Goal: Task Accomplishment & Management: Manage account settings

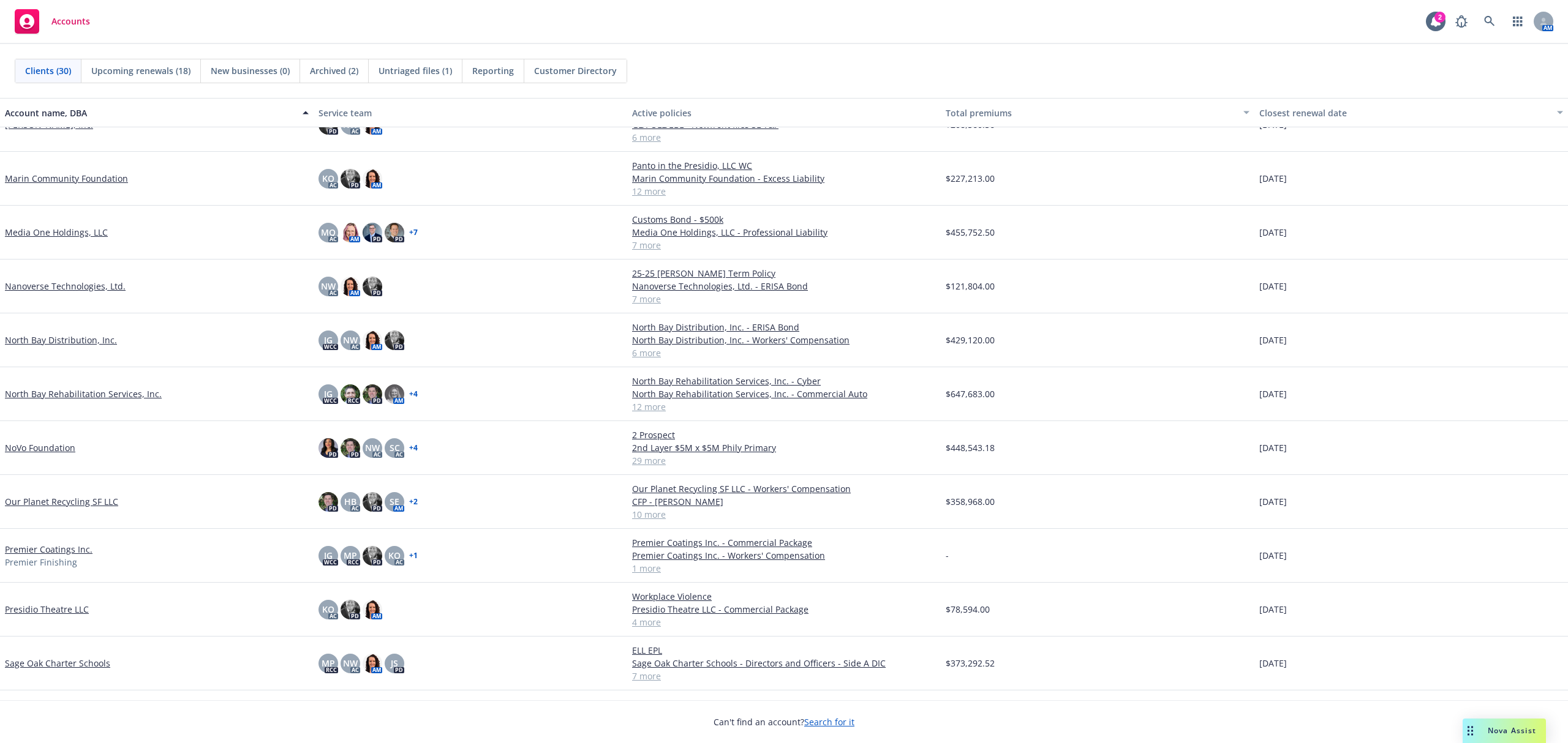
scroll to position [571, 0]
click at [55, 287] on link "Nanoverse Technologies, Ltd." at bounding box center [65, 288] width 120 height 13
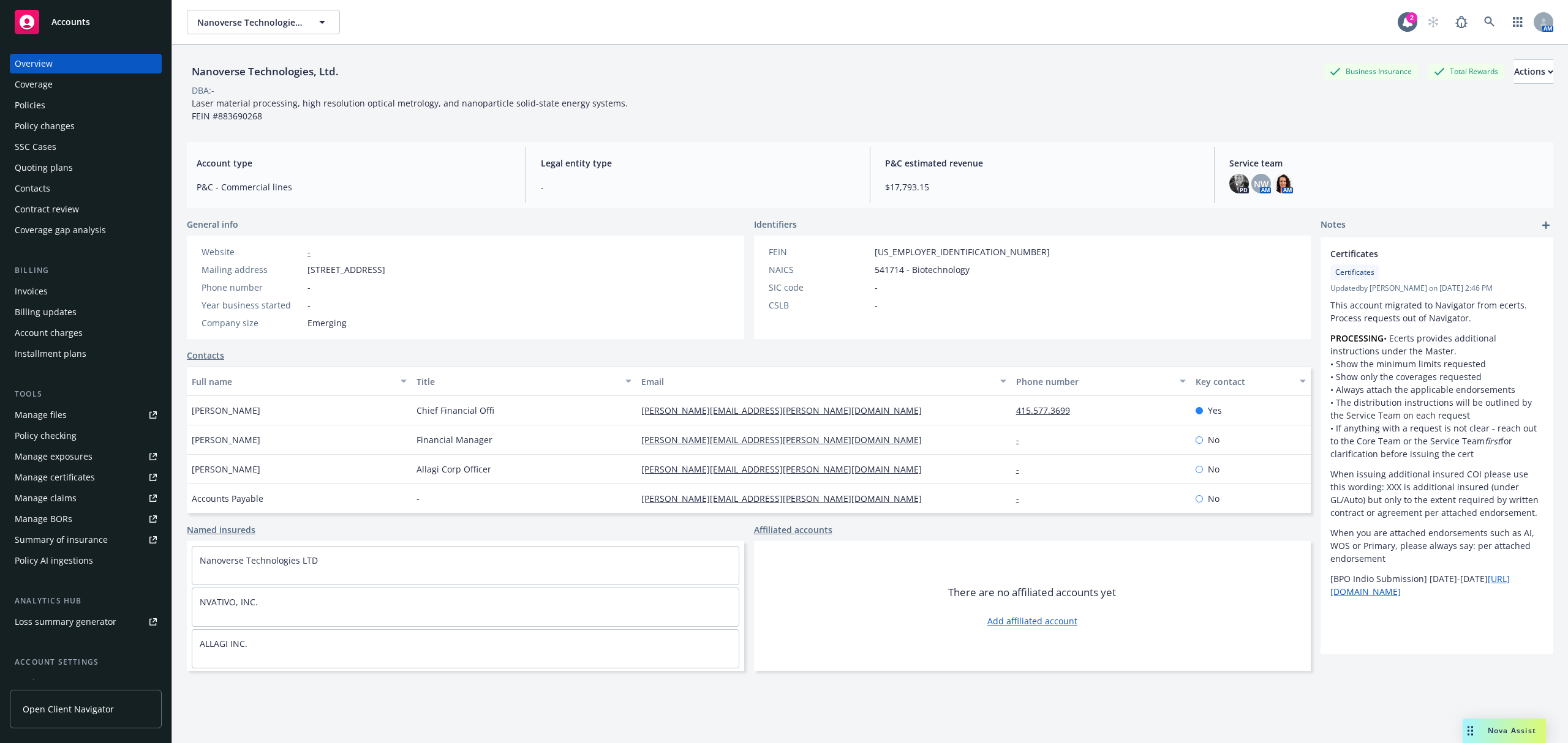
click at [59, 171] on div "Quoting plans" at bounding box center [43, 167] width 58 height 19
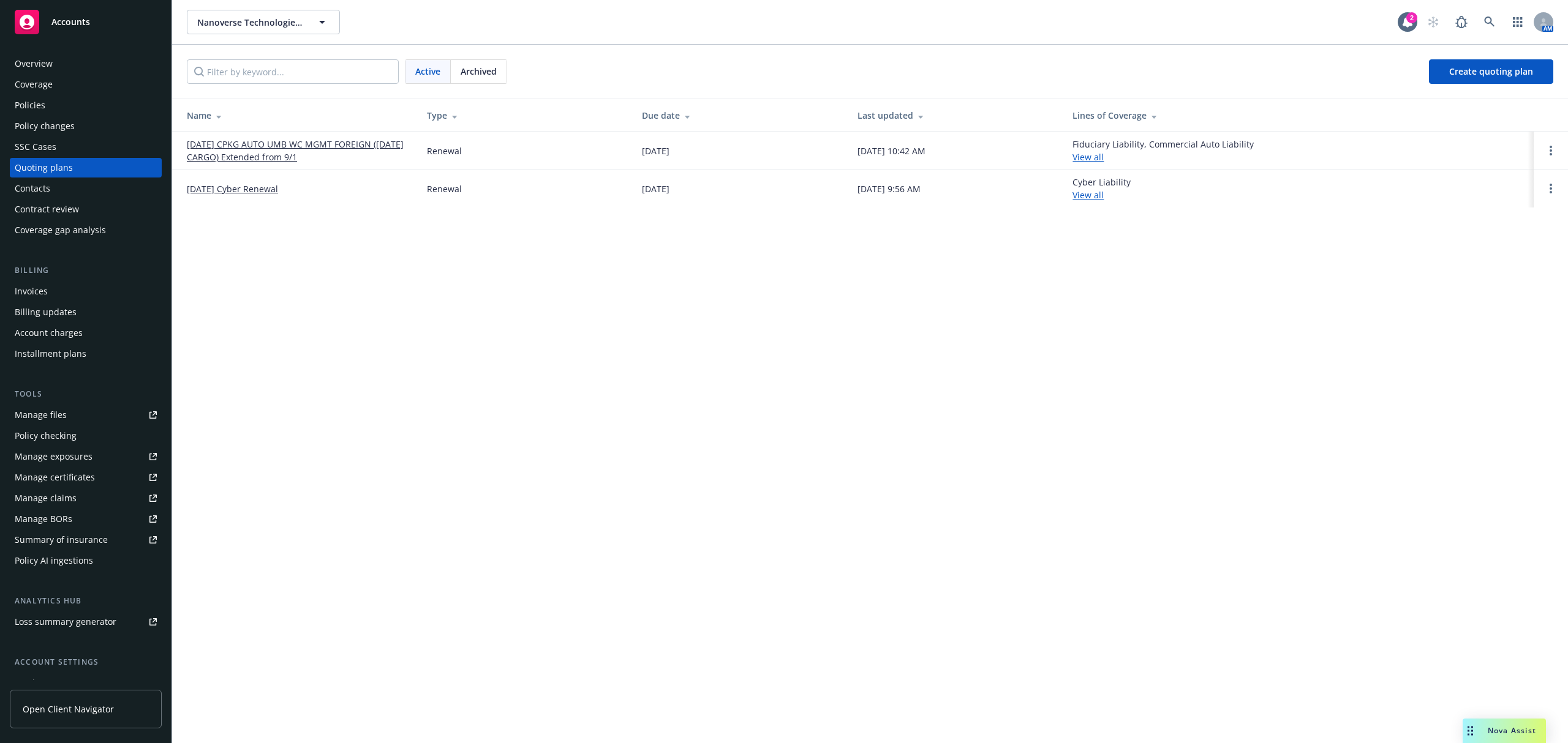
click at [230, 146] on link "[DATE] CPKG AUTO UMB WC MGMT FOREIGN ([DATE] CARGO) Extended from 9/1" at bounding box center [297, 150] width 221 height 25
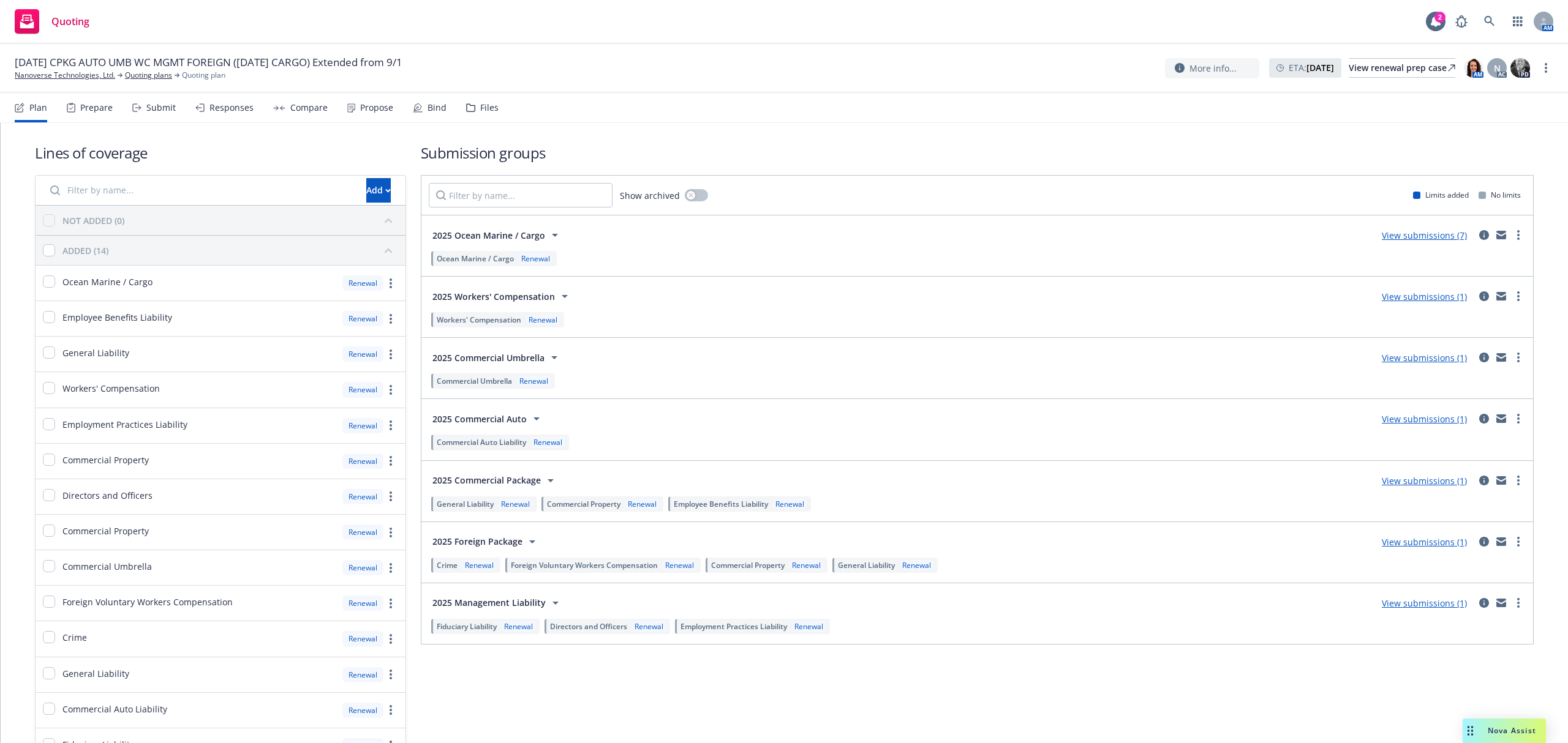
click at [159, 108] on div "Submit" at bounding box center [161, 107] width 29 height 10
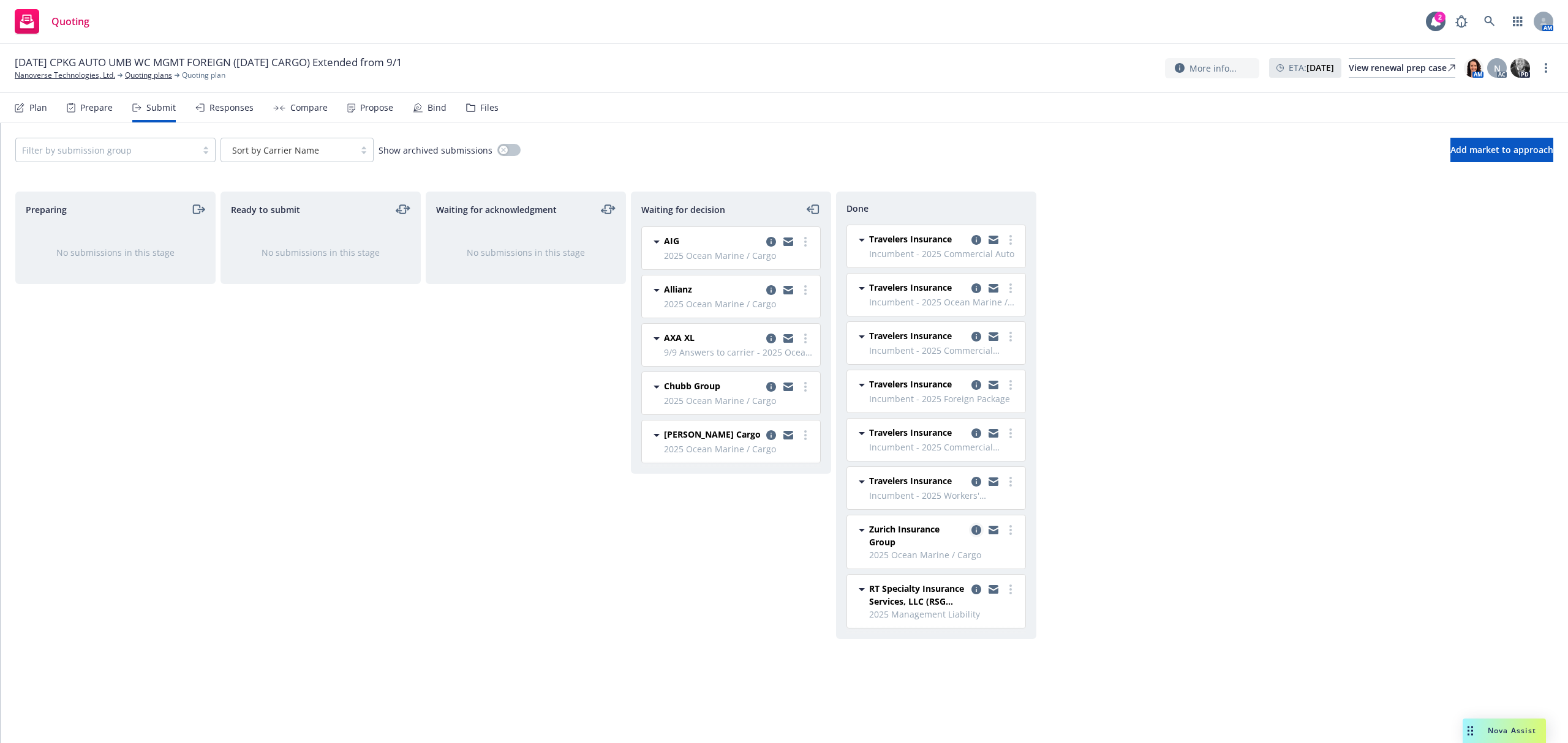
click at [974, 535] on icon "copy logging email" at bounding box center [976, 530] width 10 height 10
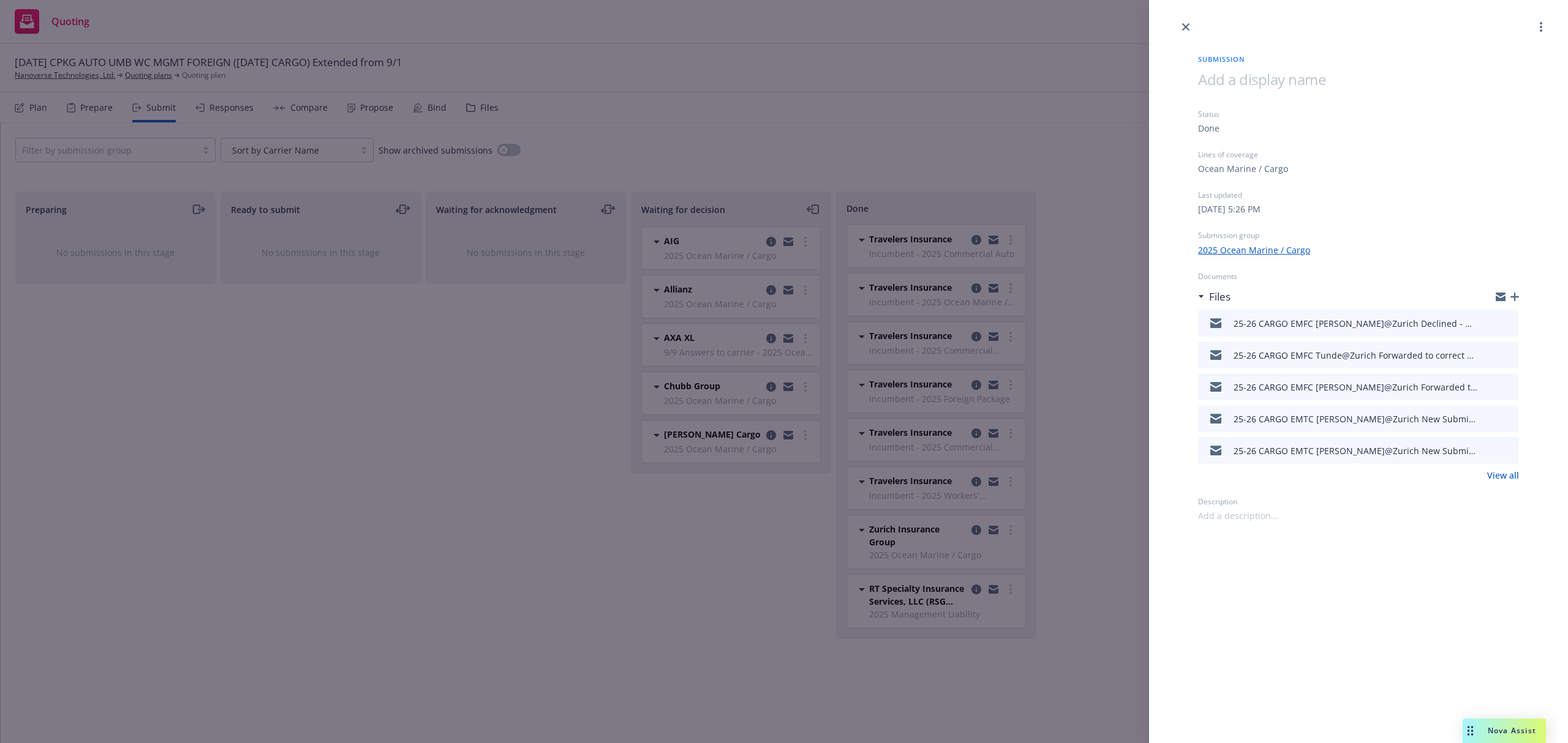
click at [1512, 322] on icon "preview file" at bounding box center [1507, 323] width 11 height 8
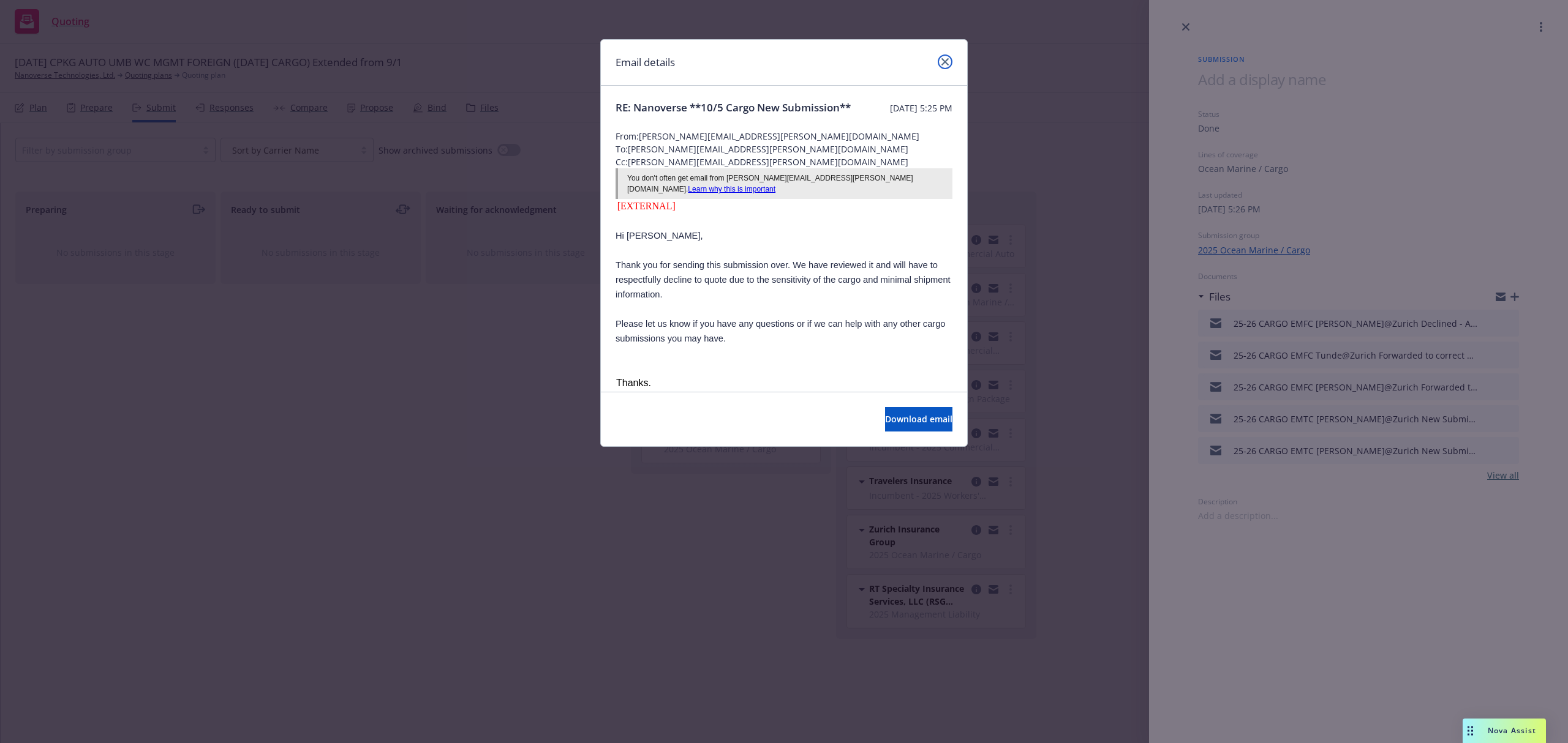
drag, startPoint x: 941, startPoint y: 61, endPoint x: 1002, endPoint y: 58, distance: 61.1
click at [941, 61] on icon "close" at bounding box center [945, 62] width 8 height 8
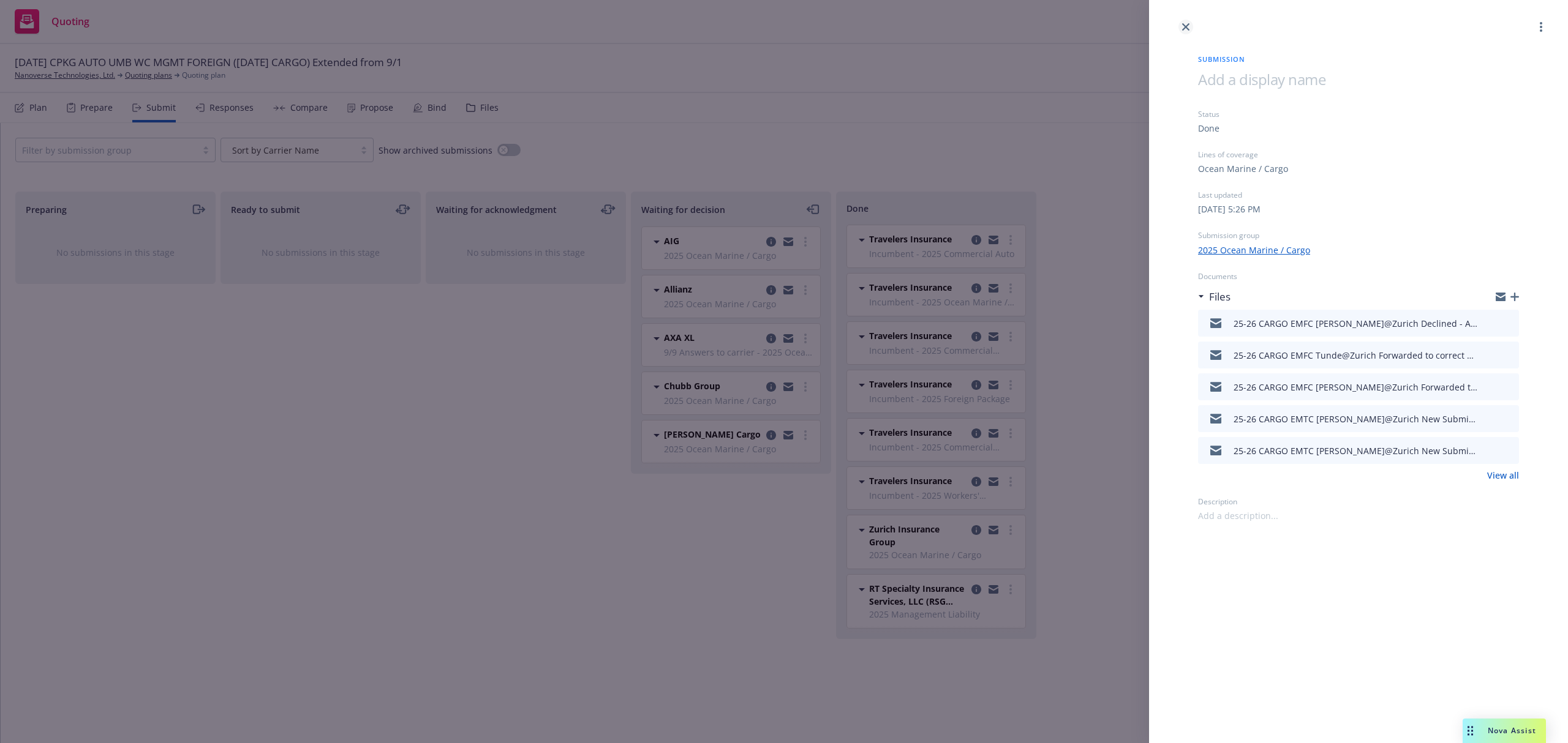
click at [1187, 25] on icon "close" at bounding box center [1186, 27] width 8 height 8
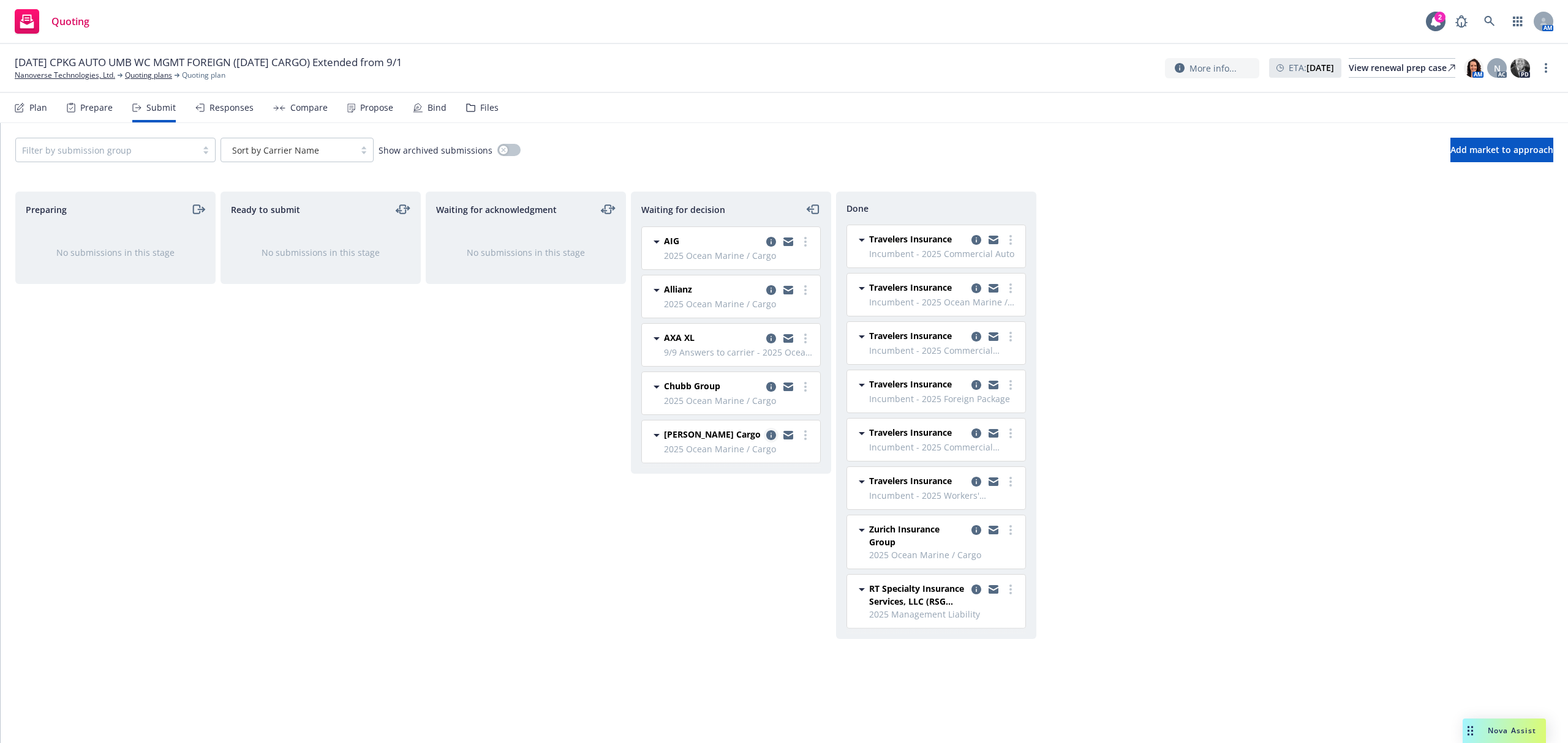
click at [775, 436] on icon "copy logging email" at bounding box center [771, 435] width 10 height 10
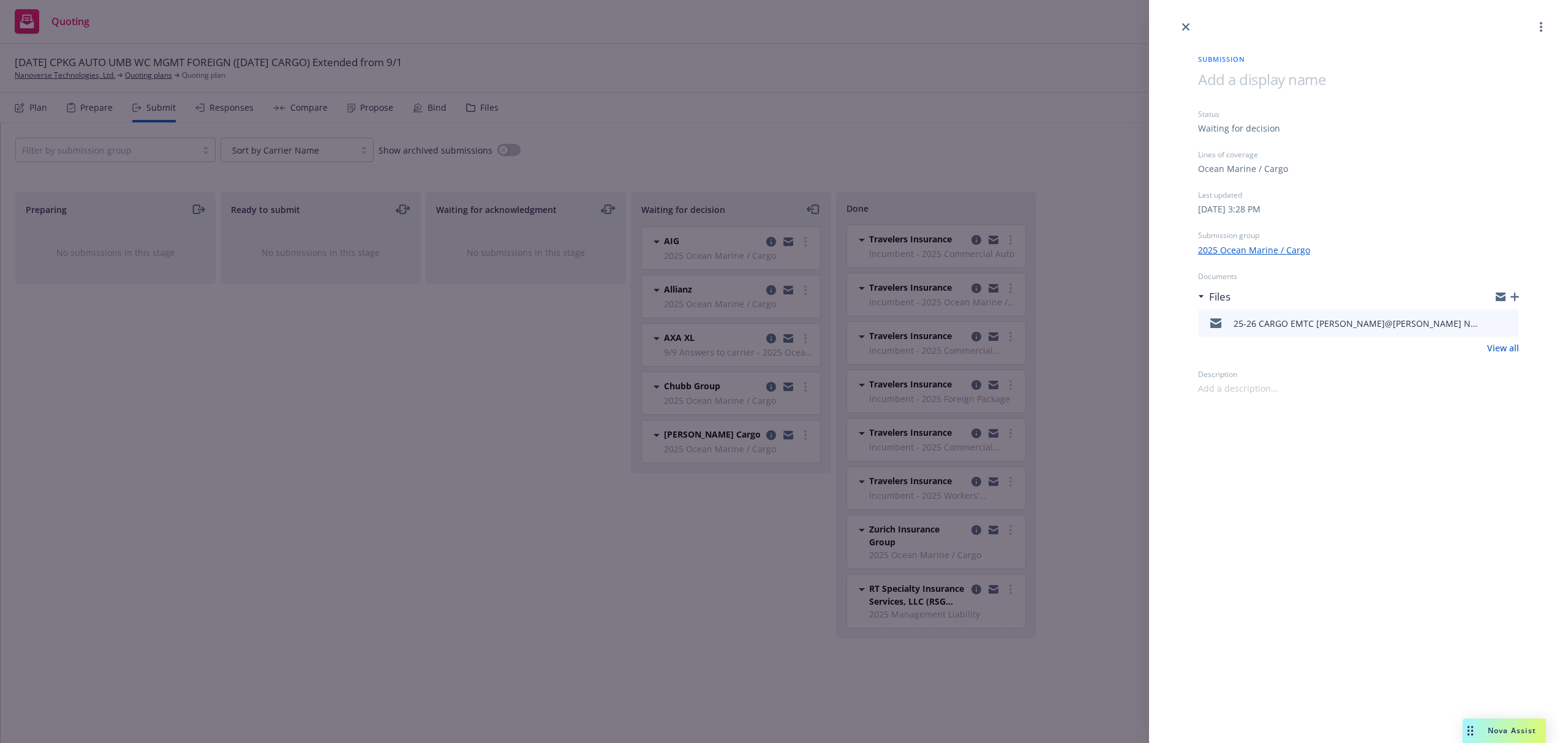
click at [769, 387] on div "Submission Status Waiting for decision Lines of coverage Ocean Marine / Cargo L…" at bounding box center [784, 371] width 1568 height 743
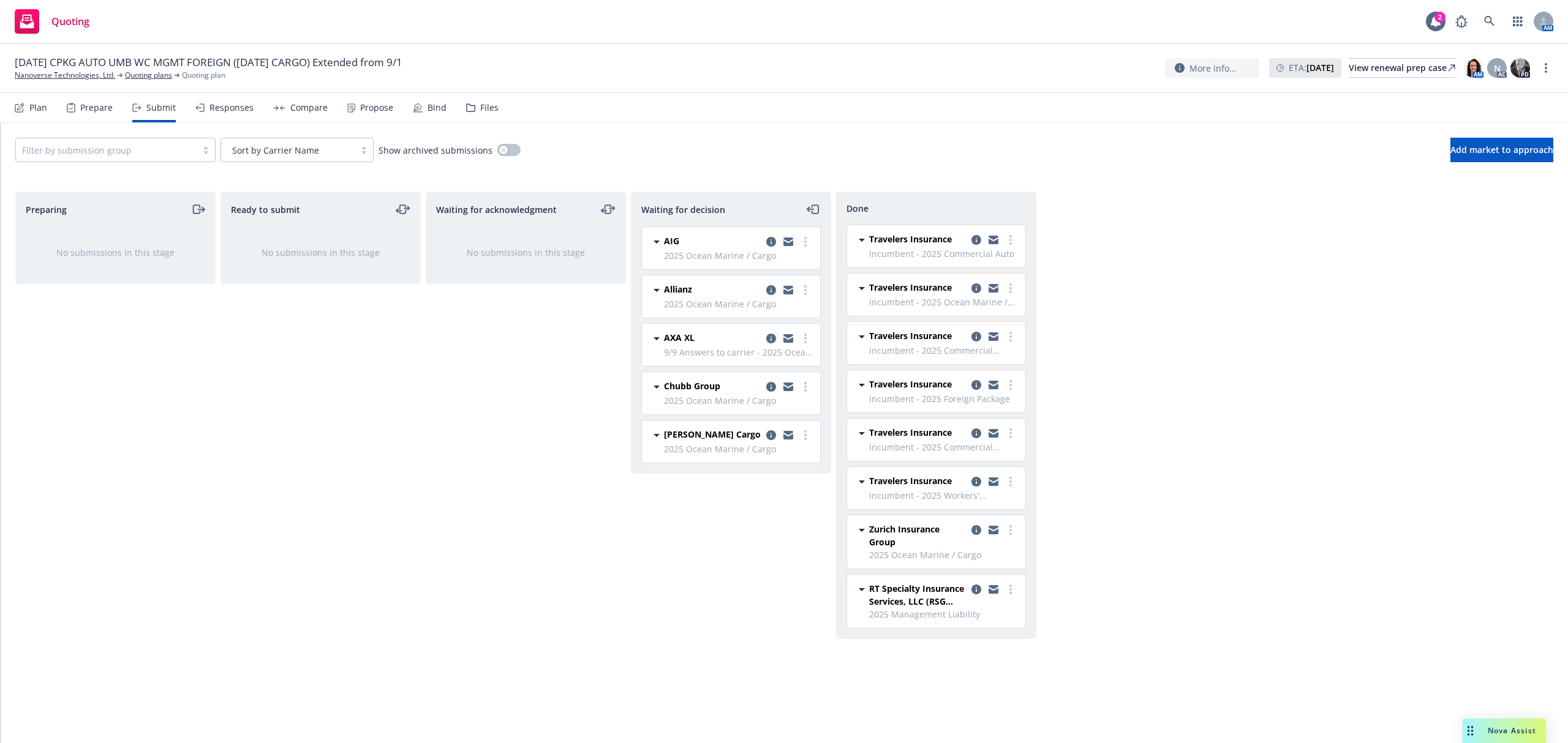
click at [769, 387] on icon "copy logging email" at bounding box center [771, 387] width 10 height 10
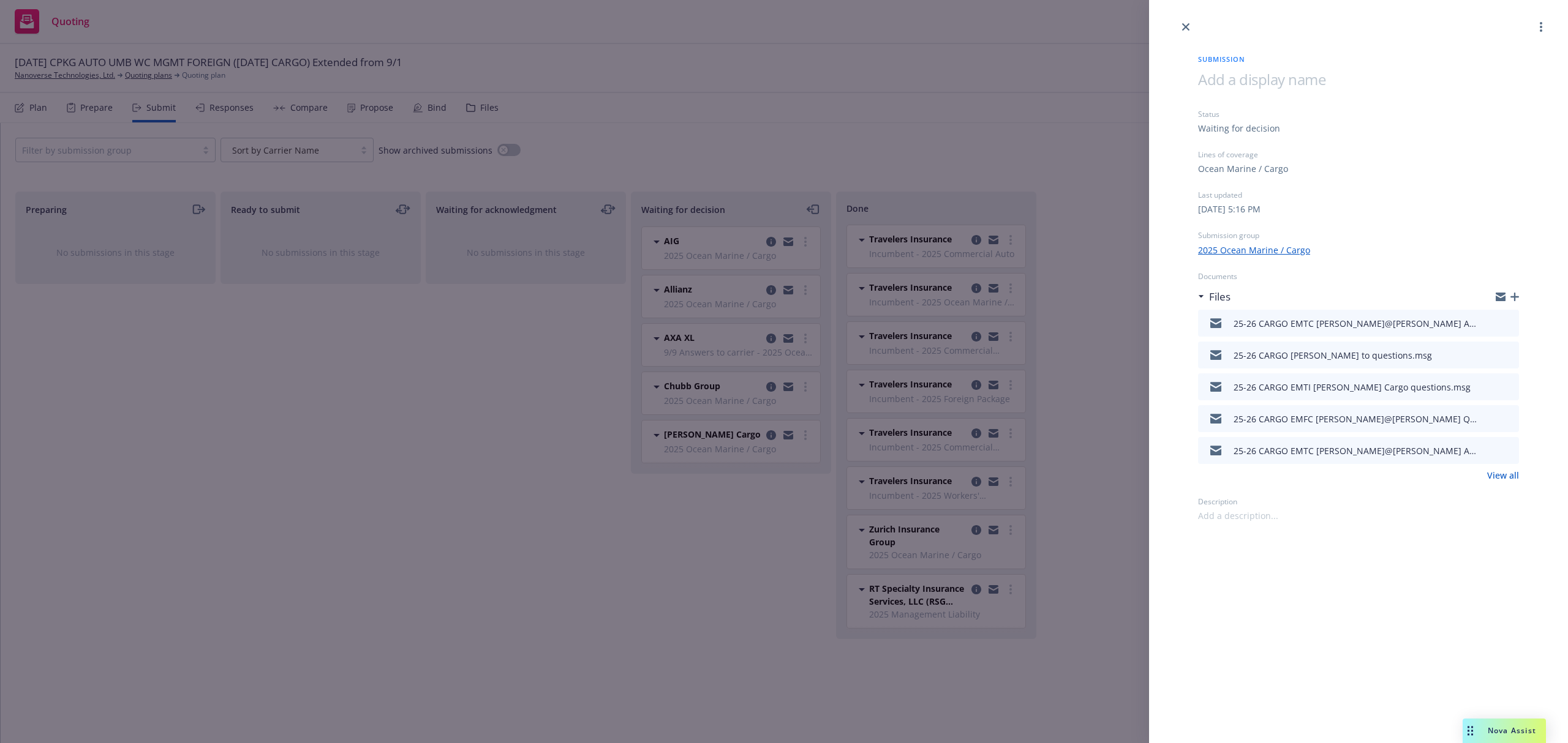
click at [769, 334] on div "Submission Status Waiting for decision Lines of coverage Ocean Marine / Cargo L…" at bounding box center [784, 371] width 1568 height 743
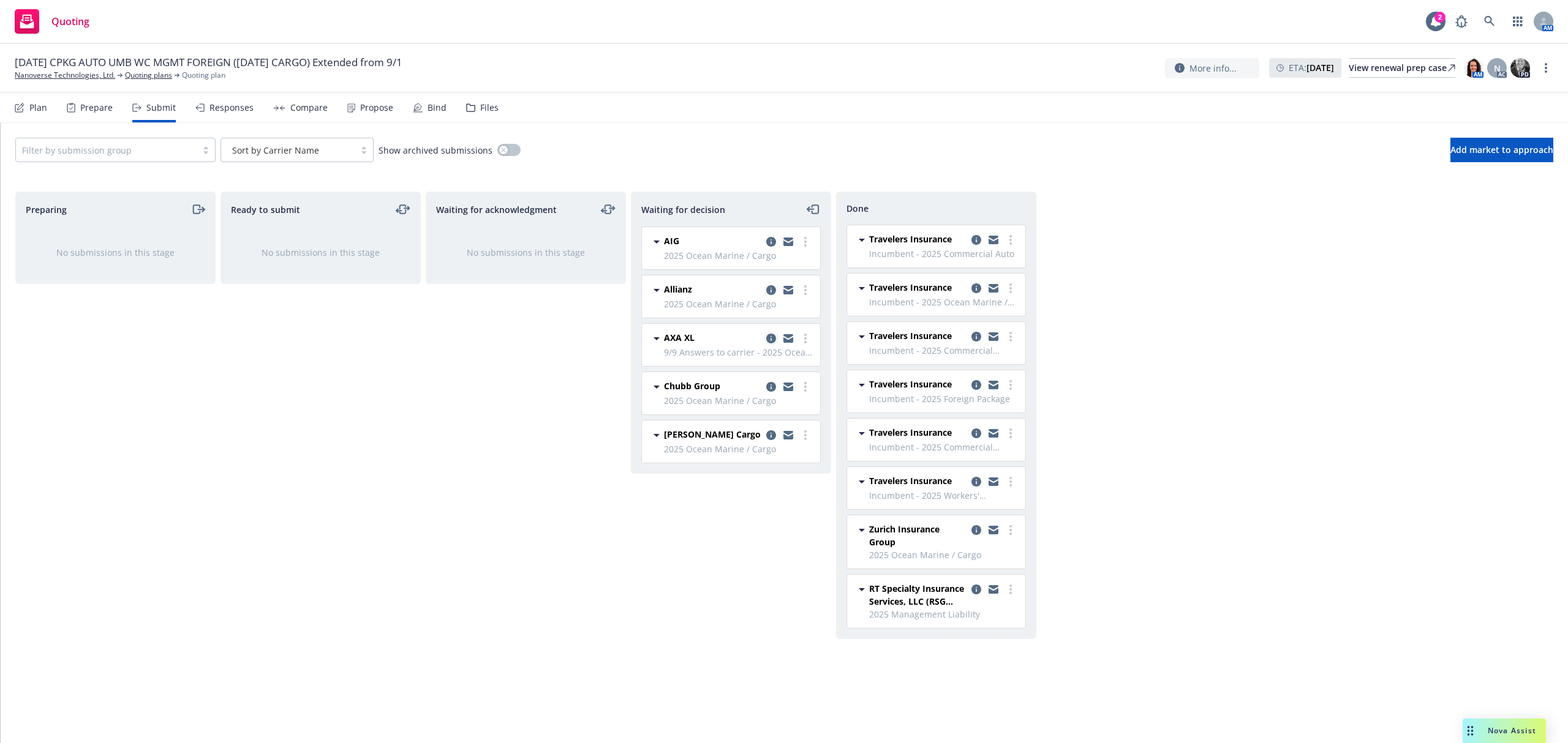
click at [769, 343] on icon "copy logging email" at bounding box center [771, 339] width 10 height 10
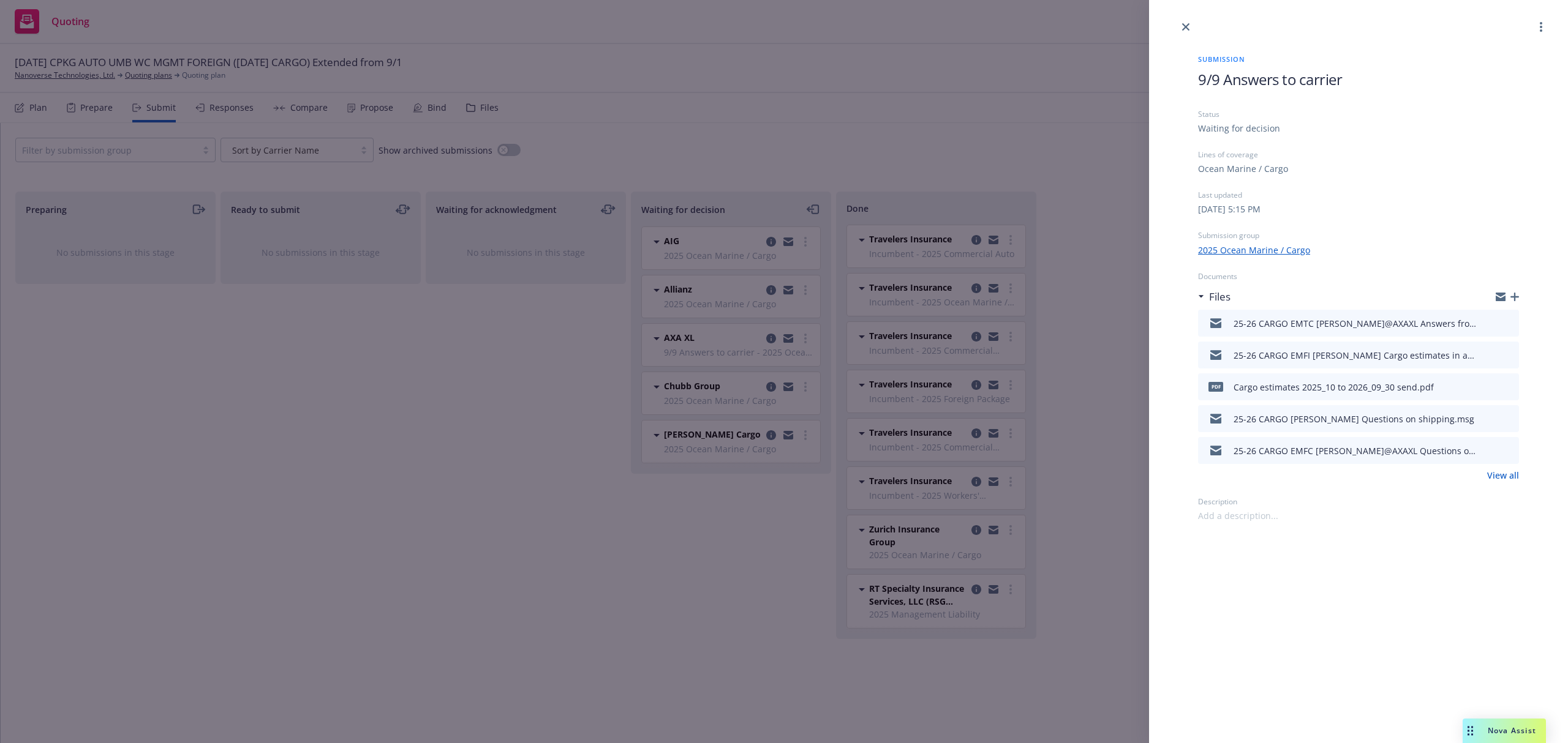
click at [767, 437] on div "Submission 9/9 Answers to carrier Status Waiting for decision Lines of coverage…" at bounding box center [784, 371] width 1568 height 743
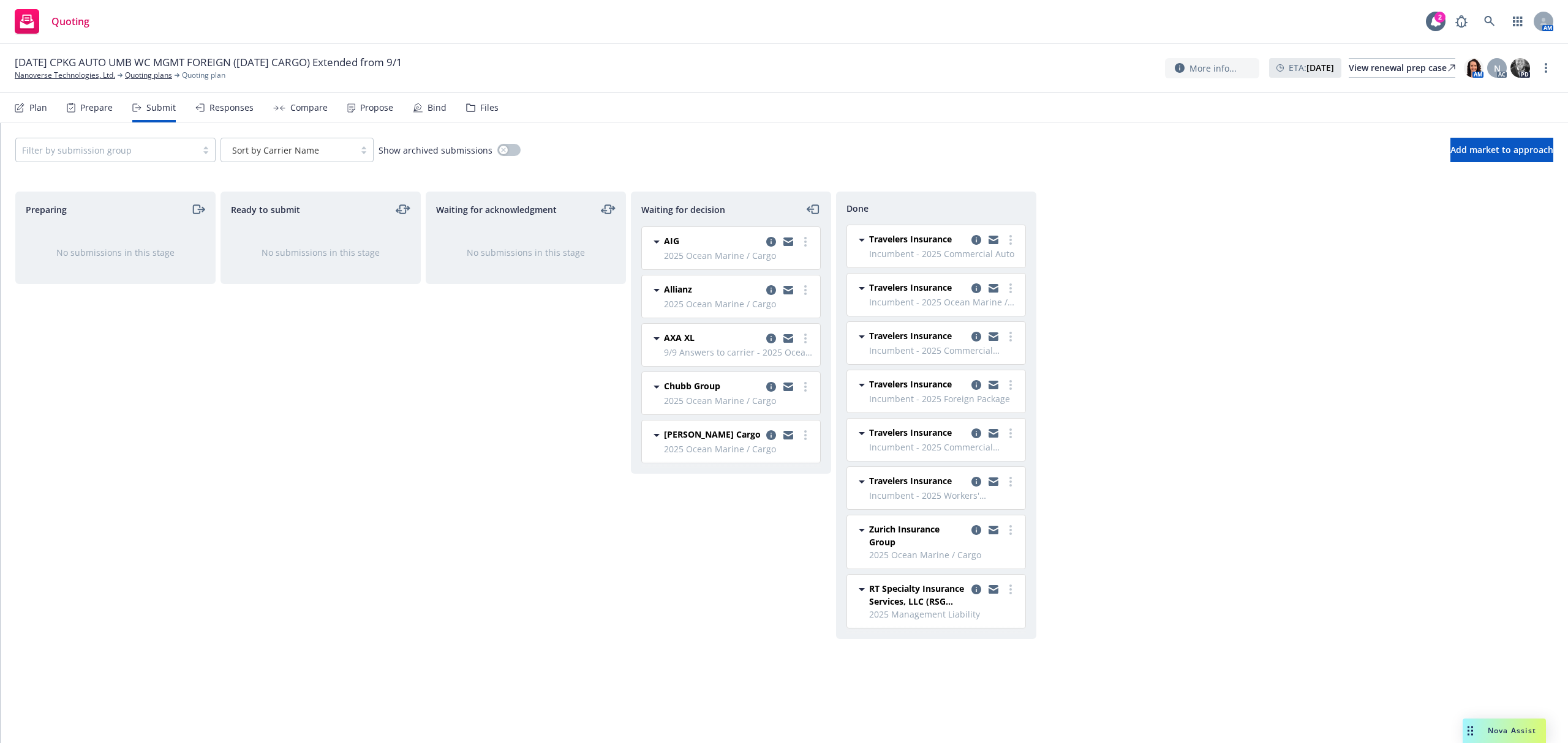
click at [767, 437] on icon "copy logging email" at bounding box center [771, 435] width 10 height 10
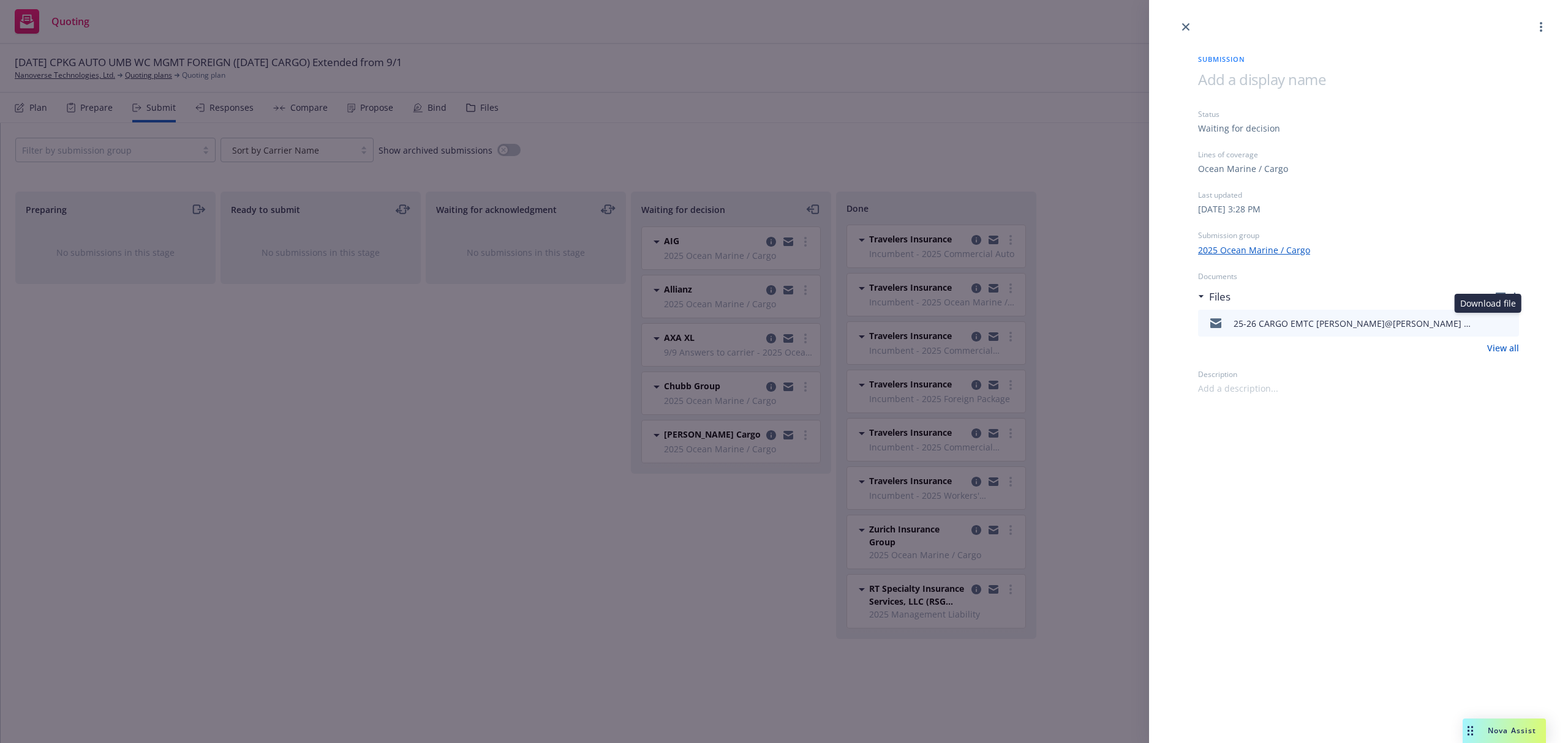
click at [1485, 325] on icon "download file" at bounding box center [1487, 322] width 10 height 10
click at [503, 621] on div "Submission Status Waiting for decision Lines of coverage Ocean Marine / Cargo L…" at bounding box center [784, 371] width 1568 height 743
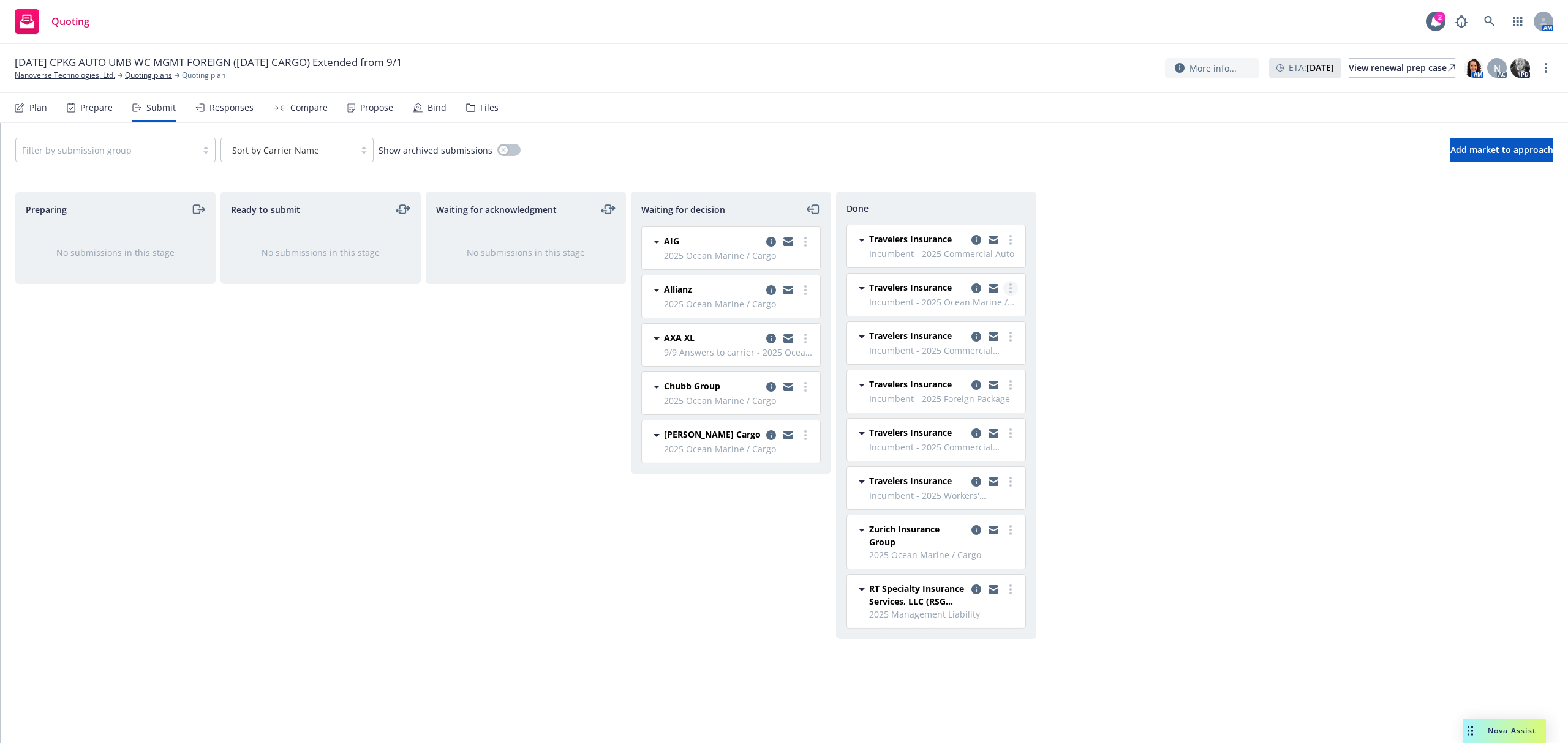
click at [1009, 290] on icon "more" at bounding box center [1010, 288] width 2 height 10
click at [982, 334] on span "Add accepted decision" at bounding box center [955, 339] width 123 height 12
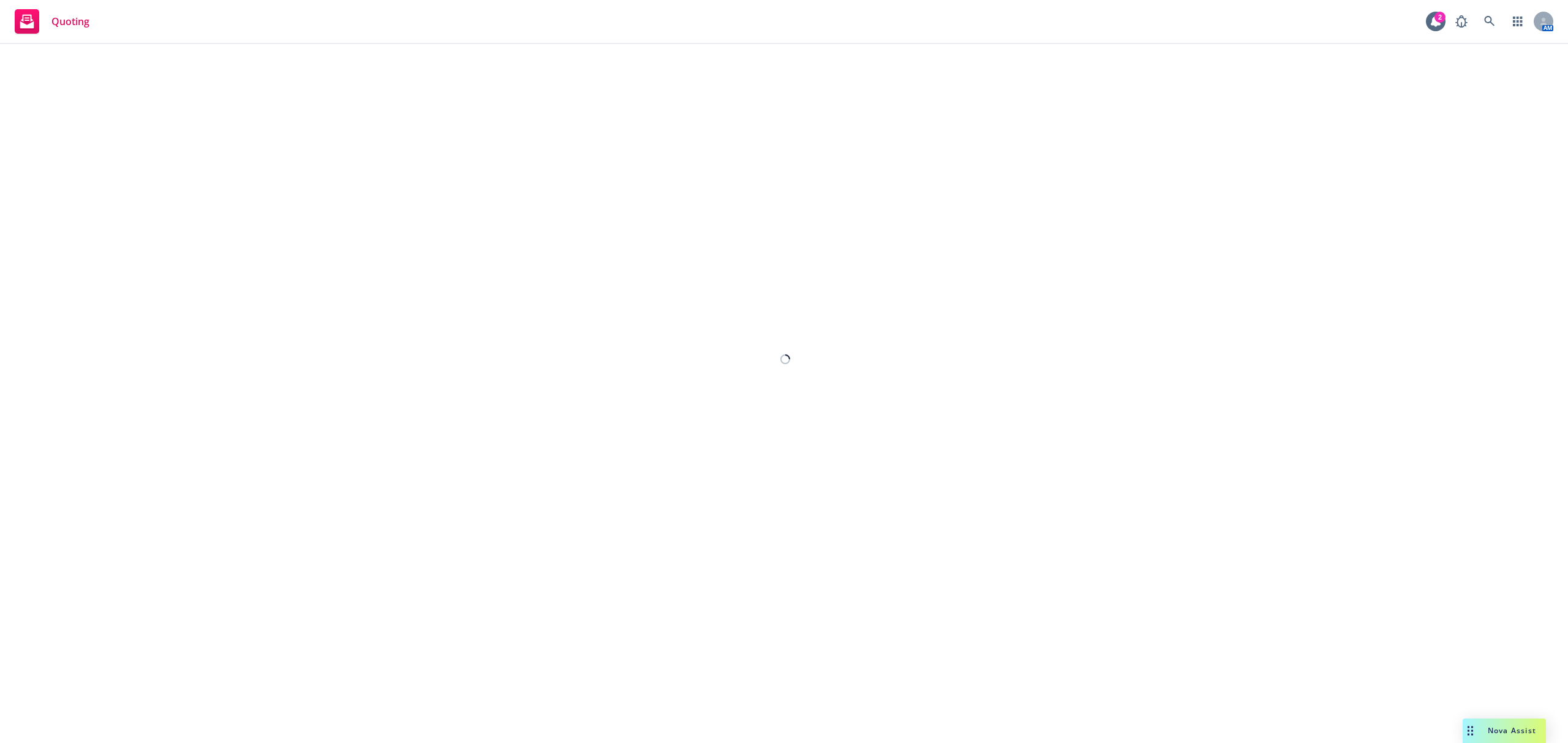
select select "12"
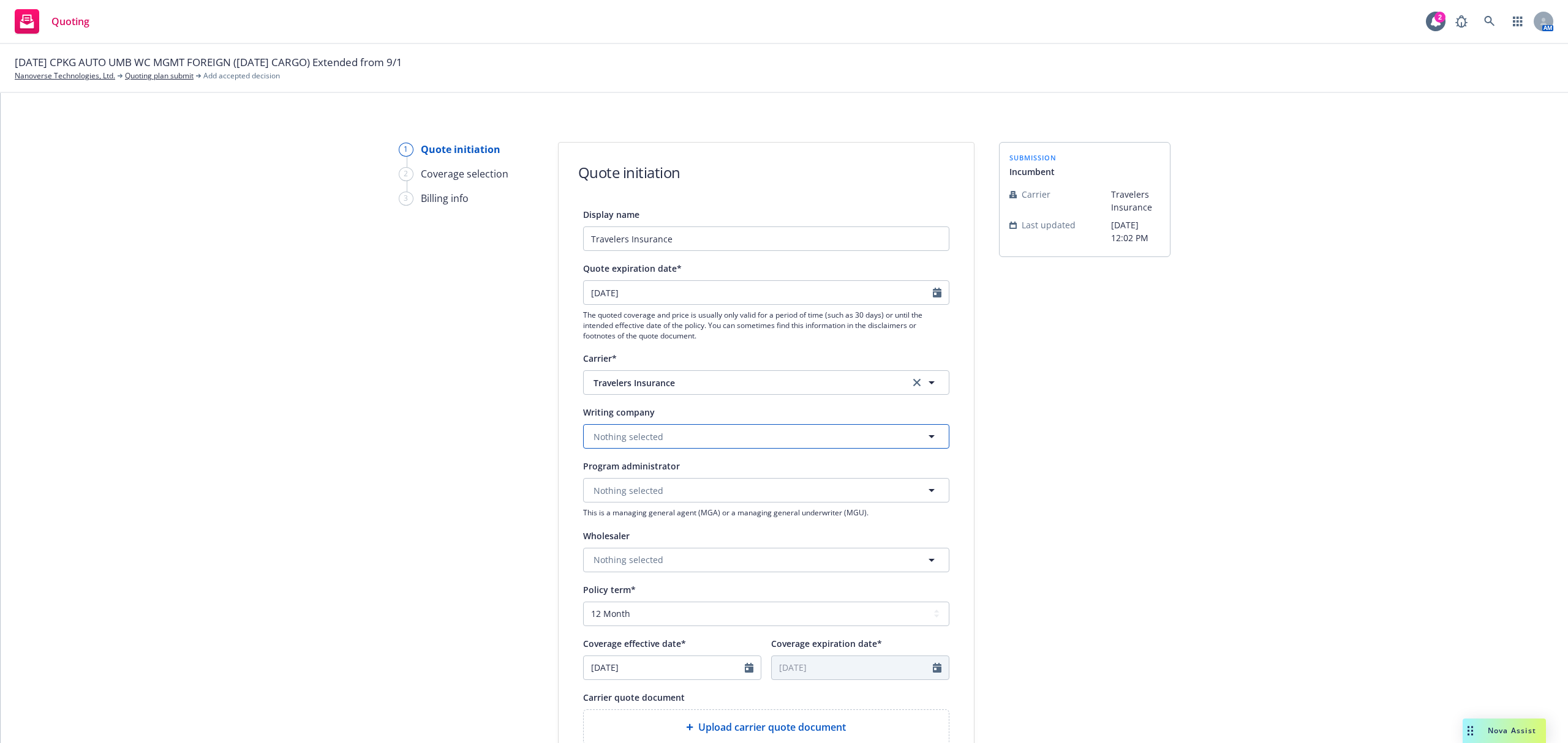
click at [676, 431] on button "Nothing selected" at bounding box center [766, 437] width 367 height 25
type input "travelers prop"
click at [692, 393] on strong "Travelers Property Casualty Company of America" at bounding box center [726, 388] width 259 height 12
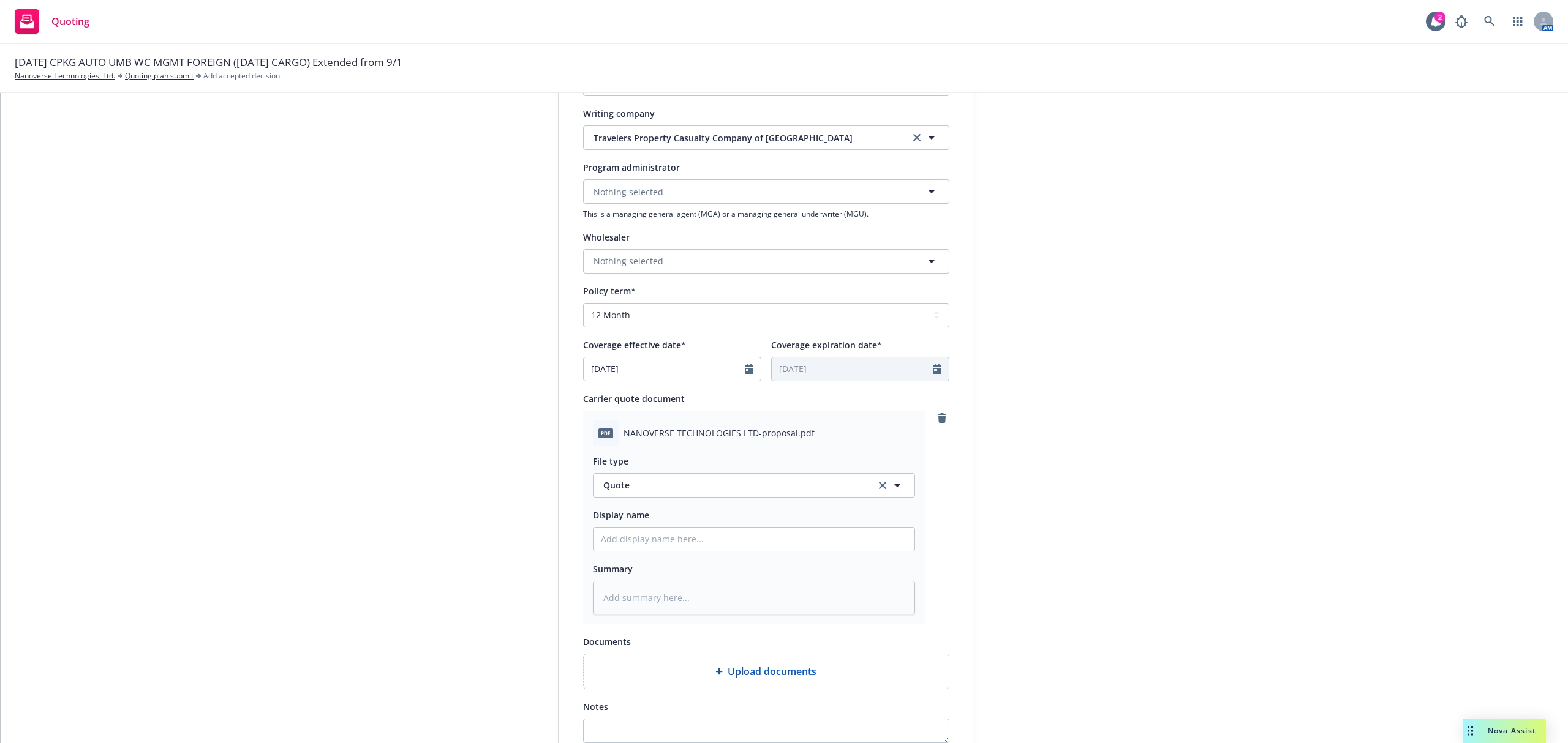
click at [692, 553] on div "File type Quote Quote Display name Summary" at bounding box center [753, 531] width 322 height 169
drag, startPoint x: 692, startPoint y: 547, endPoint x: 701, endPoint y: 547, distance: 9.0
click at [692, 547] on input "Display name" at bounding box center [754, 539] width 321 height 23
type textarea "x"
type input "2"
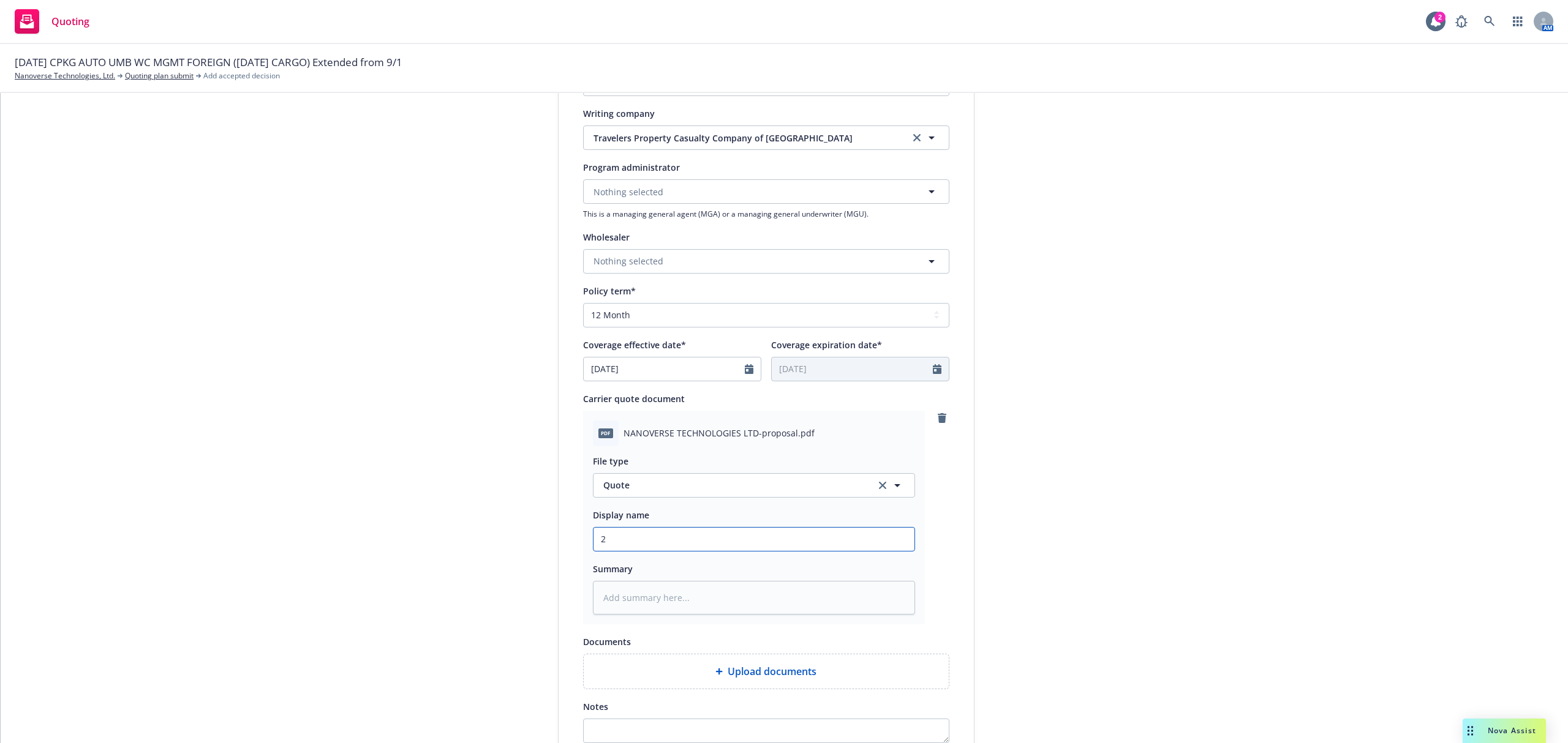
type textarea "x"
type input "25"
type textarea "x"
type input "25-"
type textarea "x"
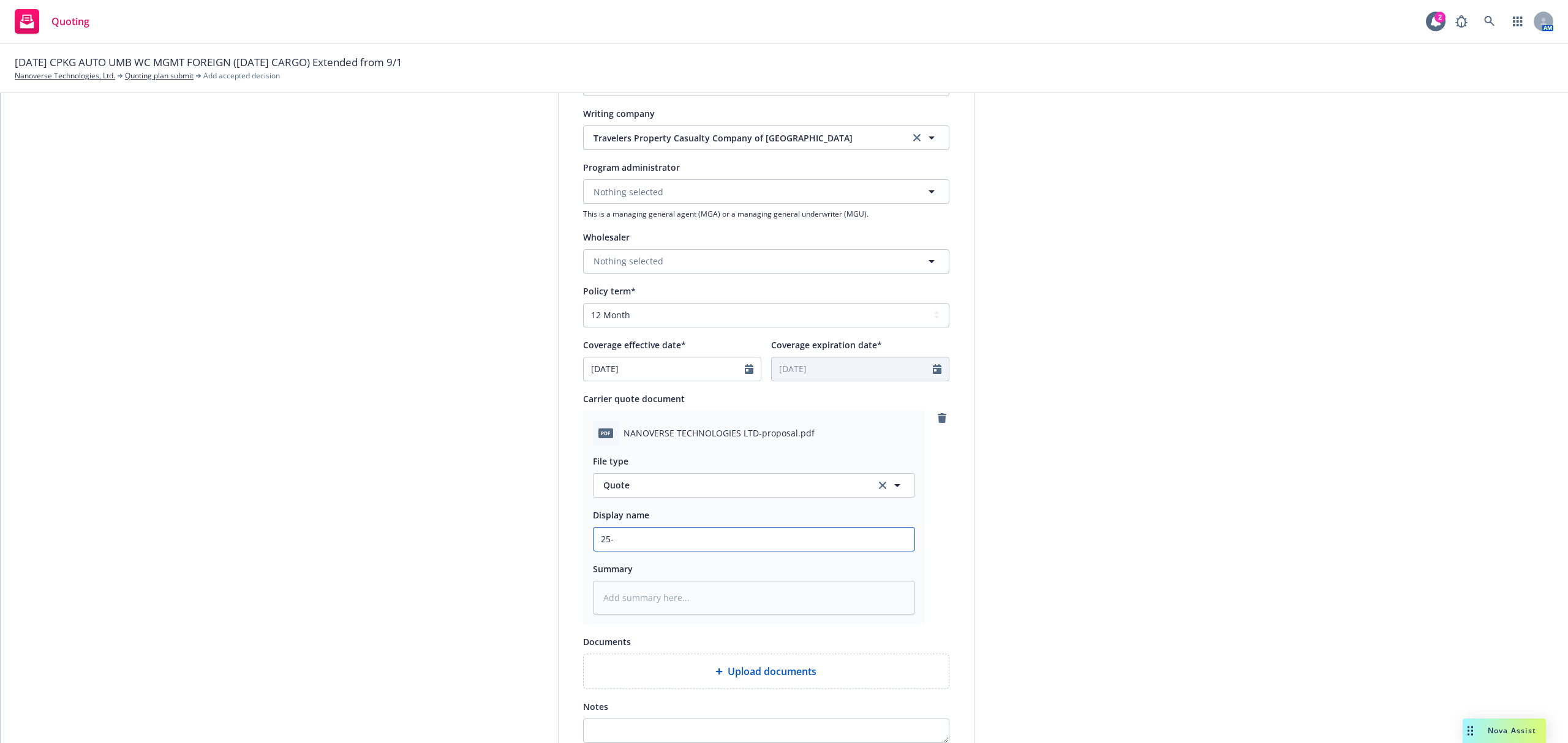
type input "25-2"
type textarea "x"
type input "25-26"
type textarea "x"
type input "25-26"
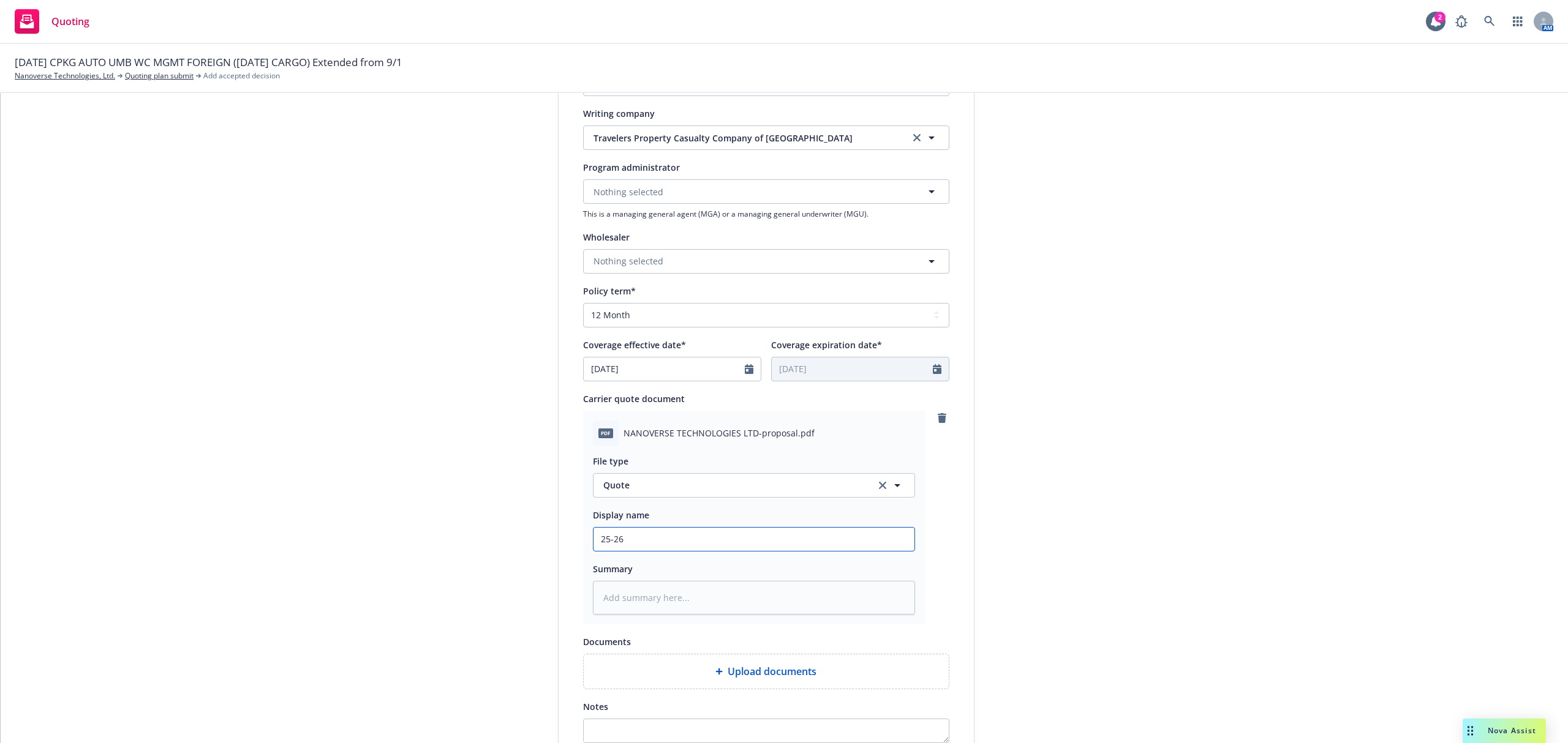
type textarea "x"
type input "25-26 C"
type textarea "x"
type input "25-26 CA"
type textarea "x"
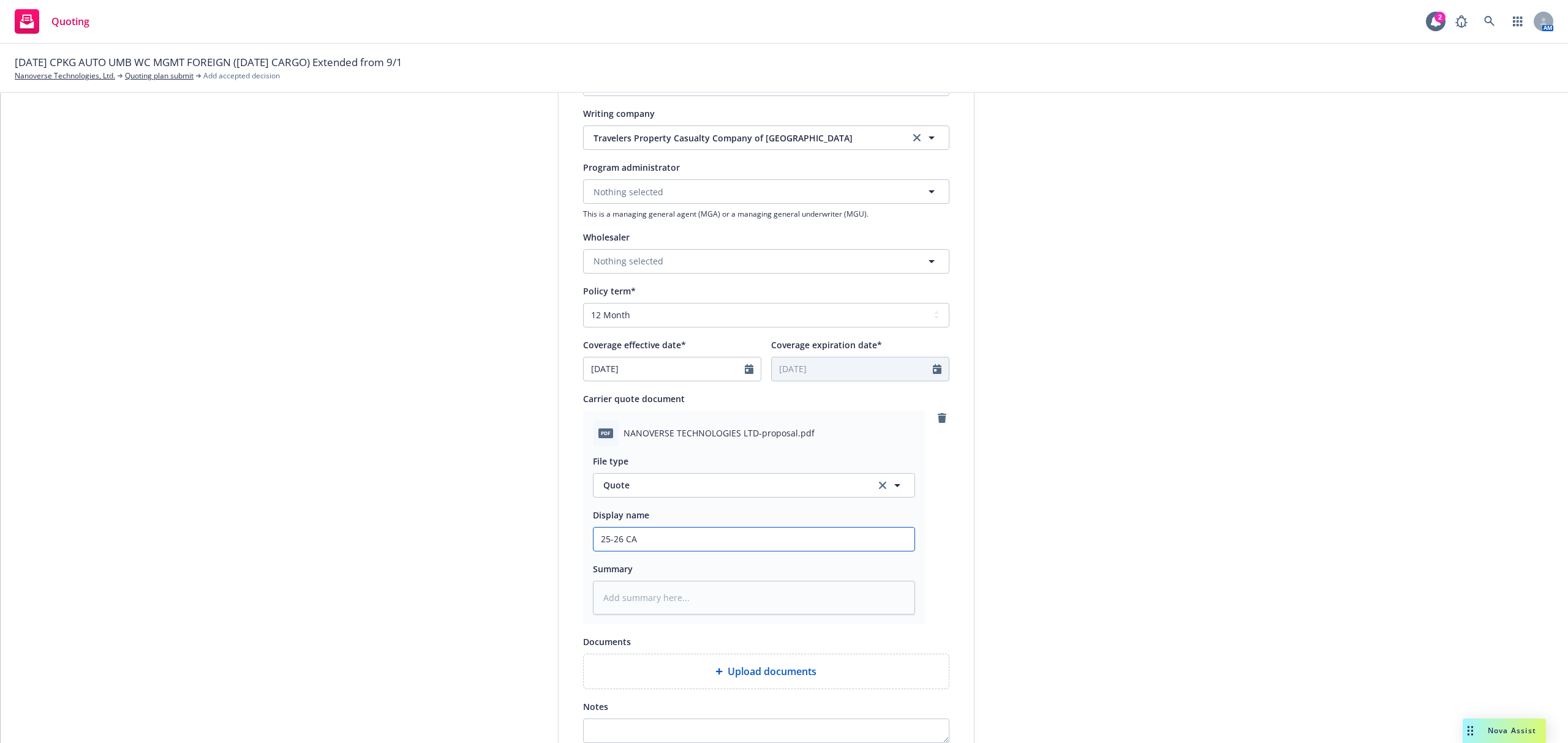
type input "25-26 CAR"
type textarea "x"
type input "25-26 CARG"
type textarea "x"
type input "25-26 CARGO"
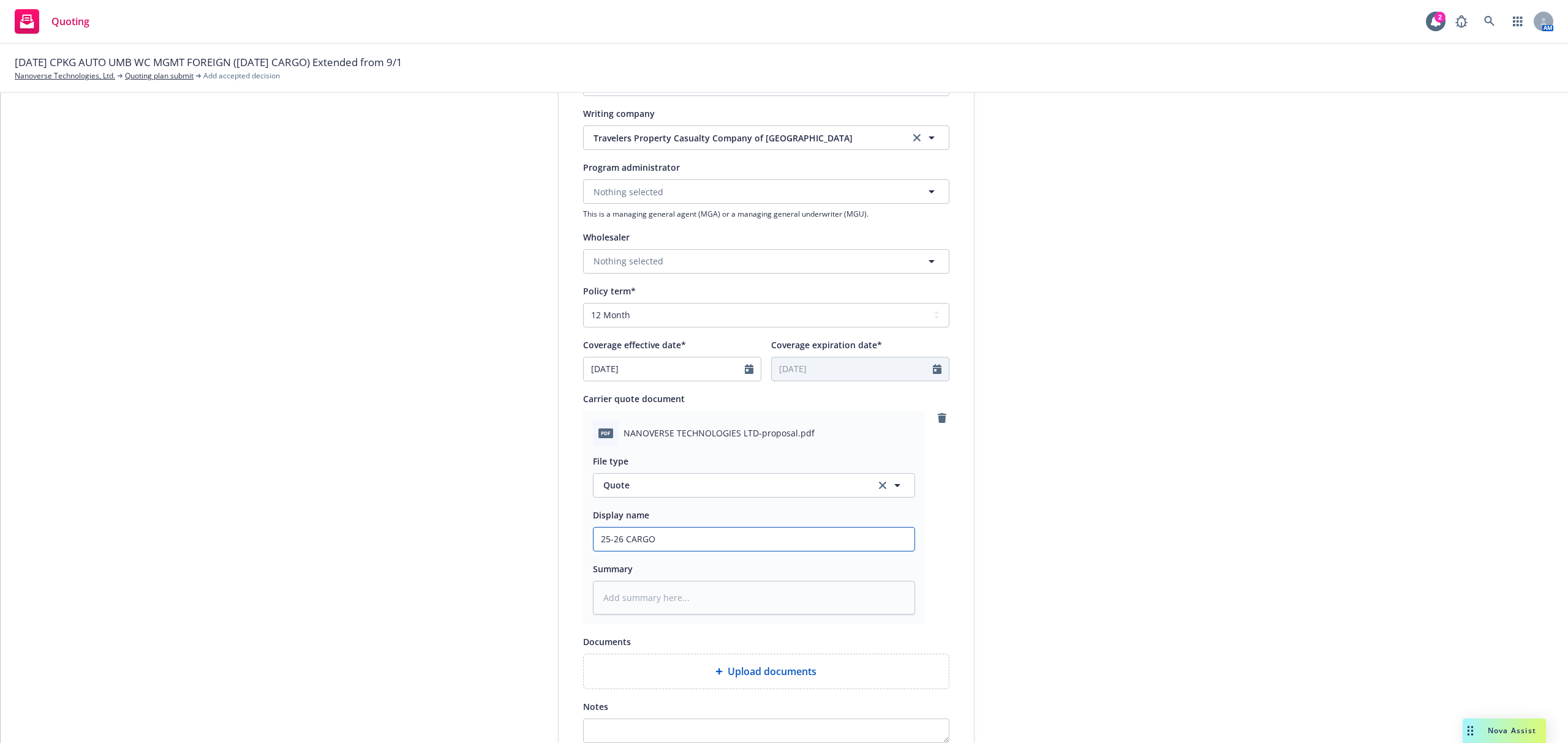
type textarea "x"
type input "25-26 CARGO"
type textarea "x"
type input "25-26 CARGO R"
type textarea "x"
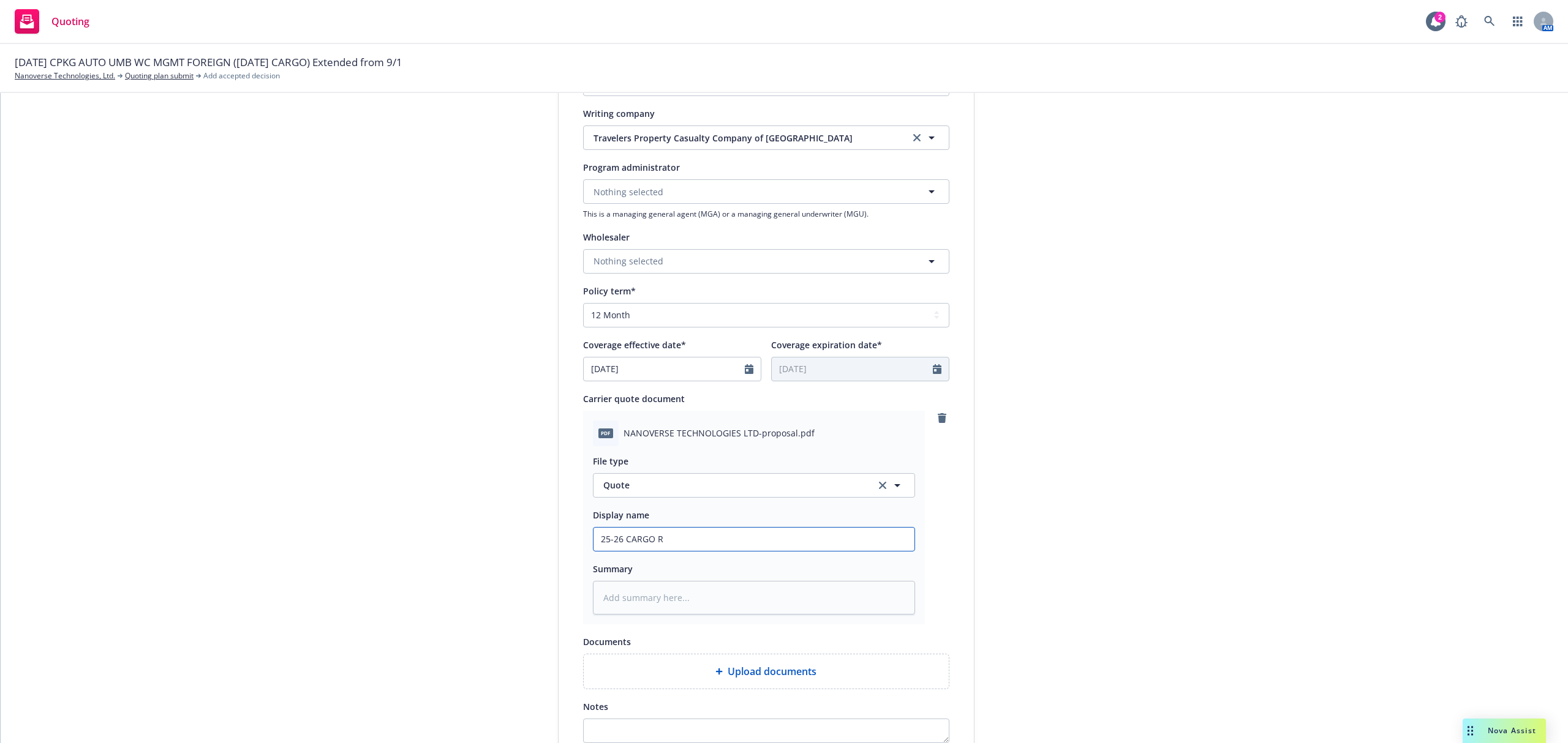
type input "25-26 CARGO Re"
type textarea "x"
type input "25-26 CARGO Rev"
type textarea "x"
type input "25-26 CARGO Revi"
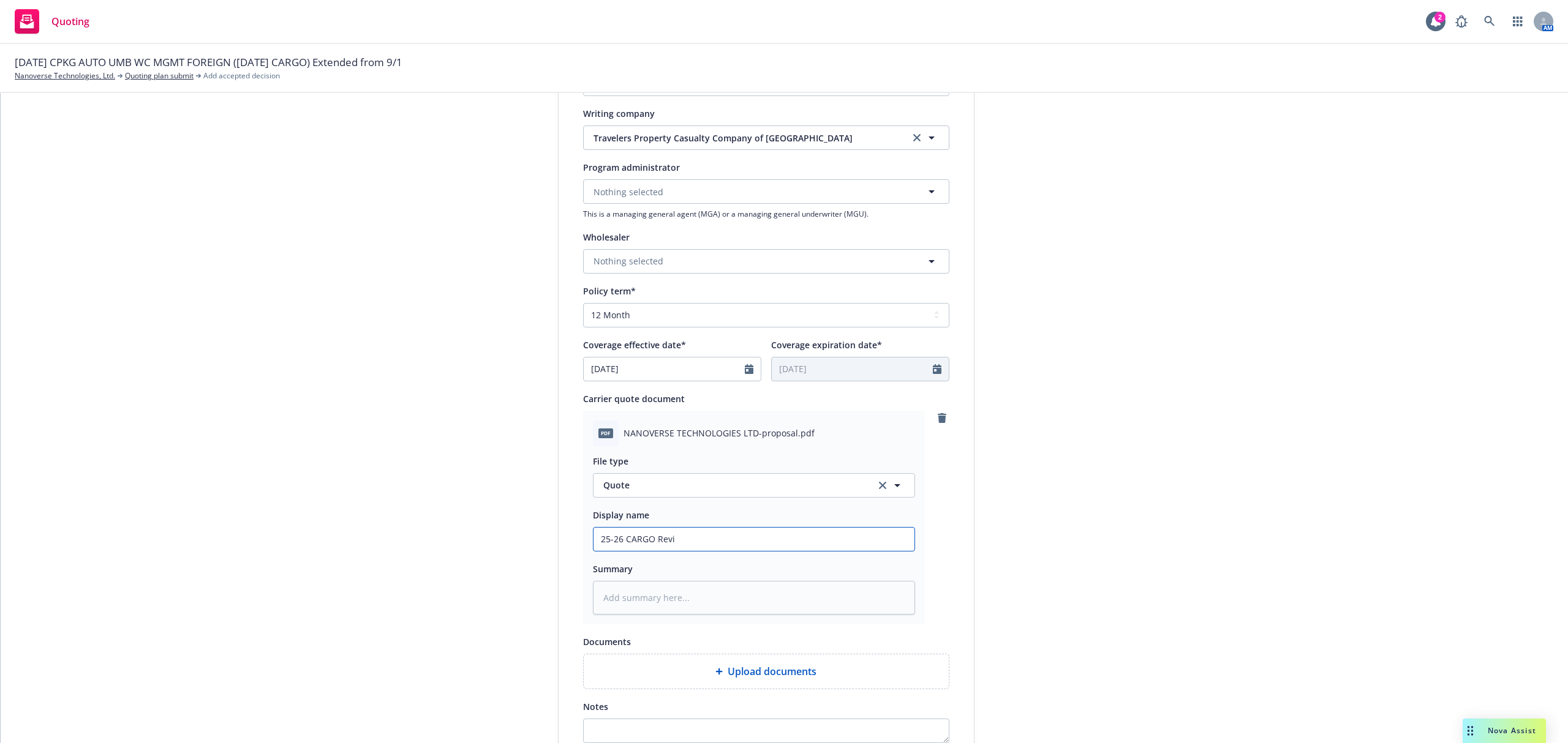
type textarea "x"
type input "25-26 CARGO Revis"
type textarea "x"
type input "25-26 CARGO Revise"
type textarea "x"
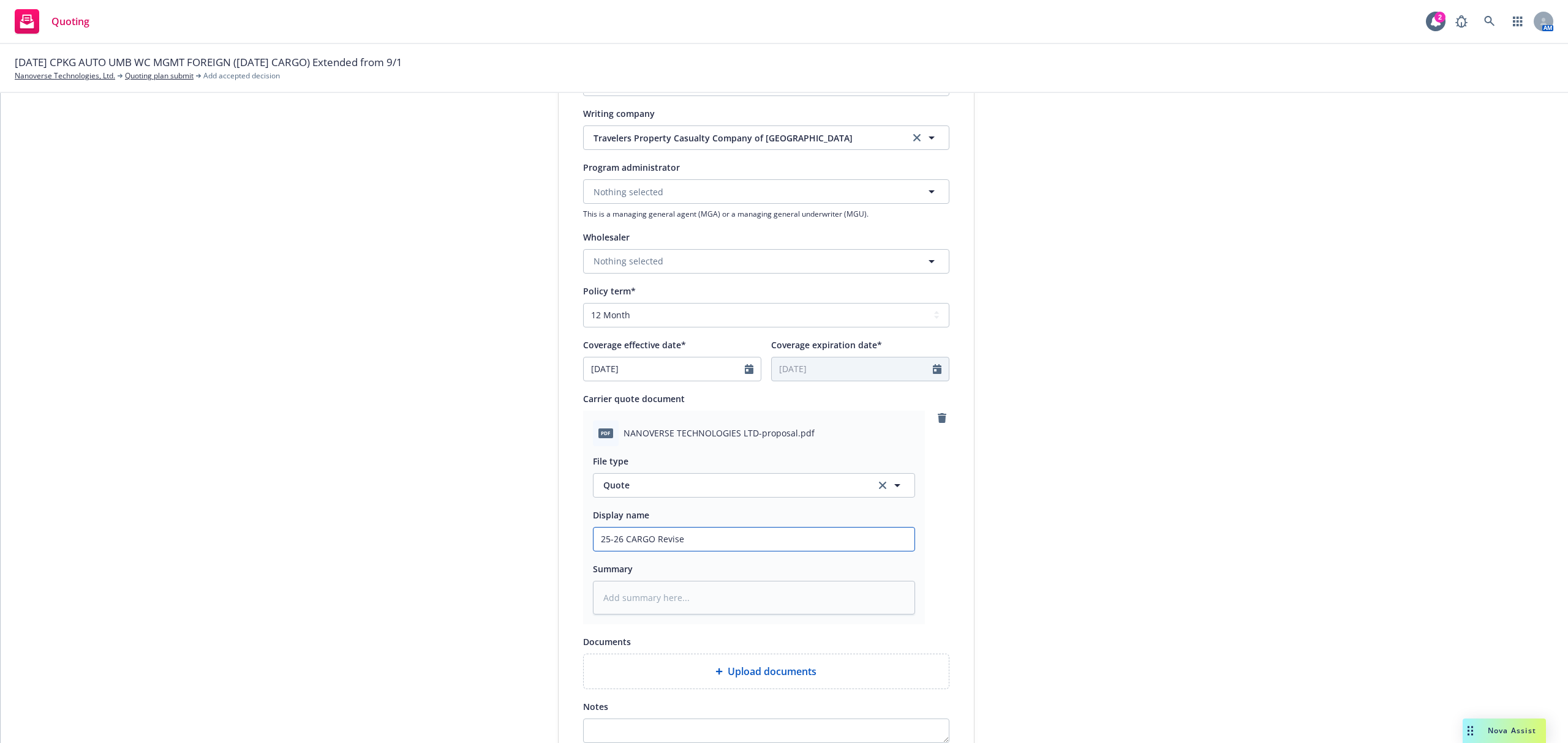
type input "25-26 CARGO Revised"
type textarea "x"
type input "25-26 CARGO Revised"
type textarea "x"
type input "25-26 CARGO Revised Q"
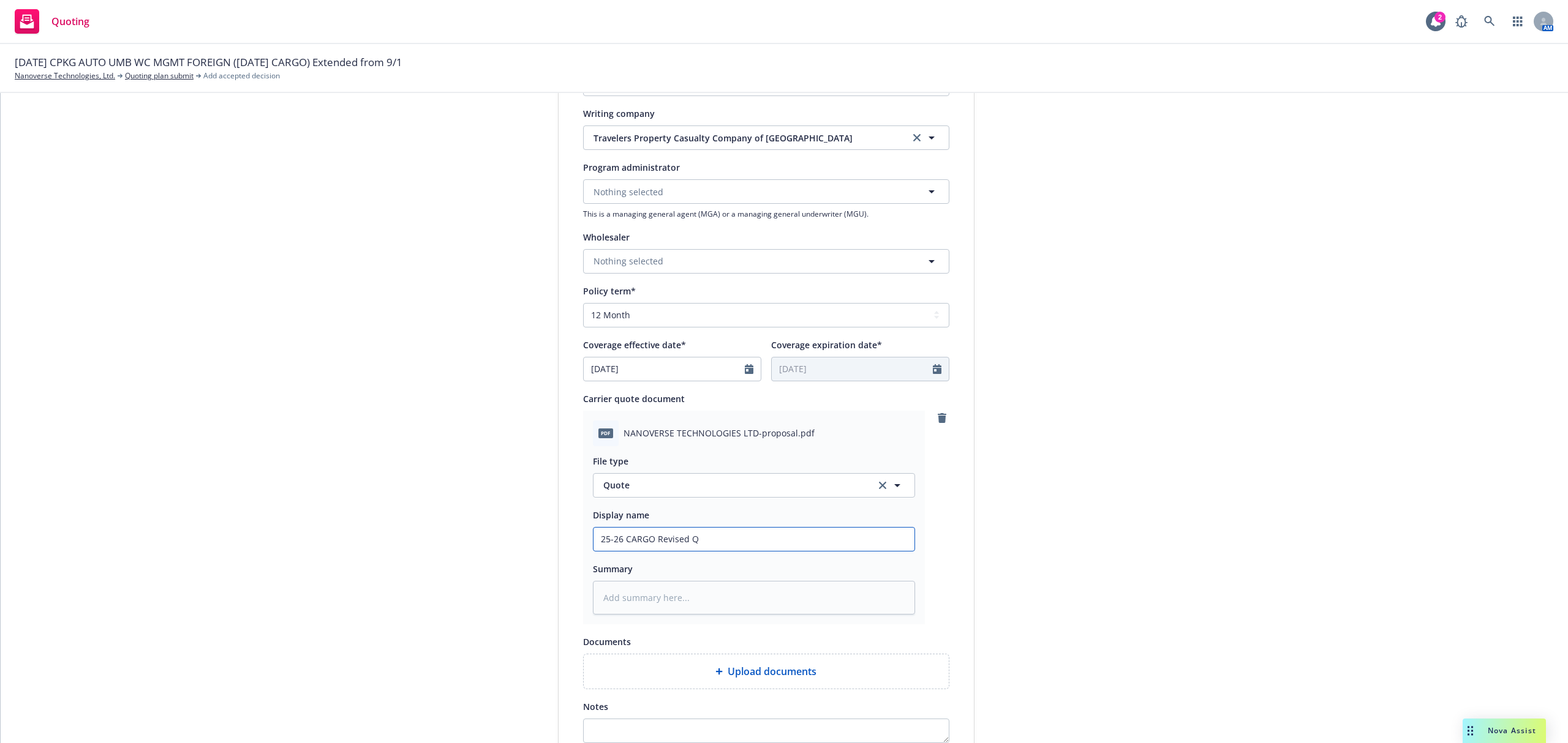
type textarea "x"
type input "25-26 CARGO Revised Qu"
type textarea "x"
type input "25-26 CARGO Revised Quo"
type textarea "x"
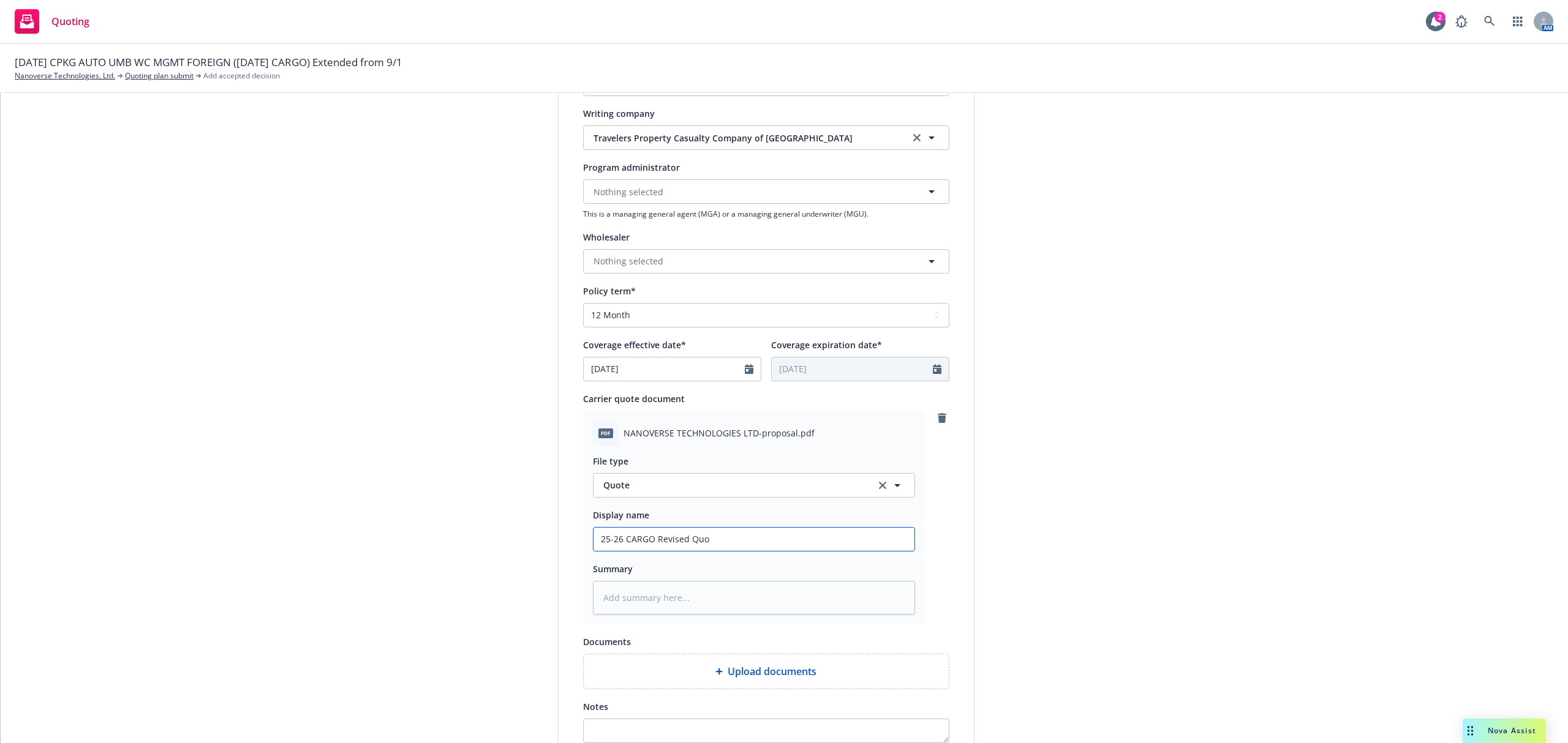
type input "25-26 CARGO Revised Quot"
type textarea "x"
type input "25-26 CARGO Revised Quote"
click at [661, 594] on textarea at bounding box center [753, 598] width 322 height 34
type textarea "x"
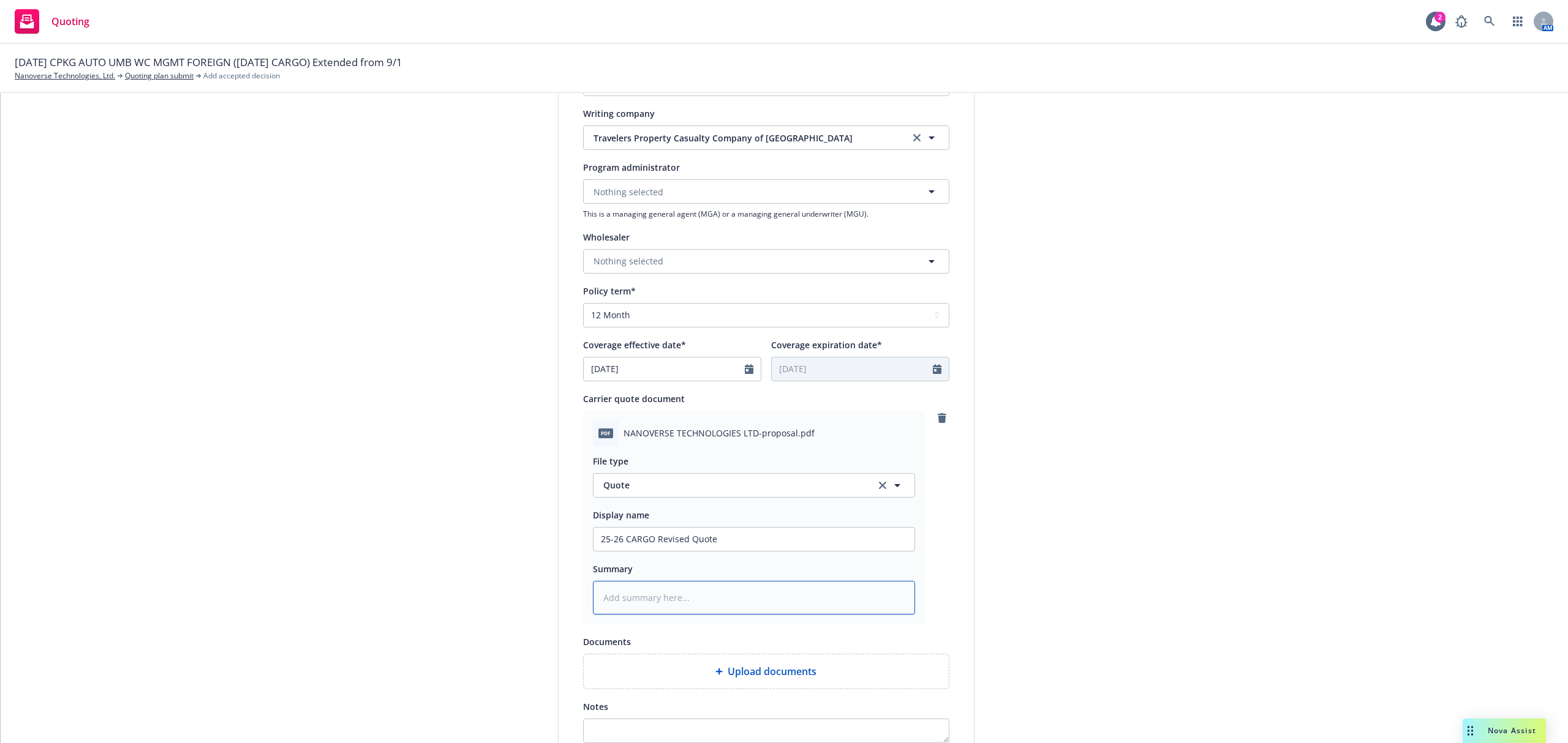
type textarea "$"
type textarea "x"
type textarea "$3"
type textarea "x"
type textarea "$30"
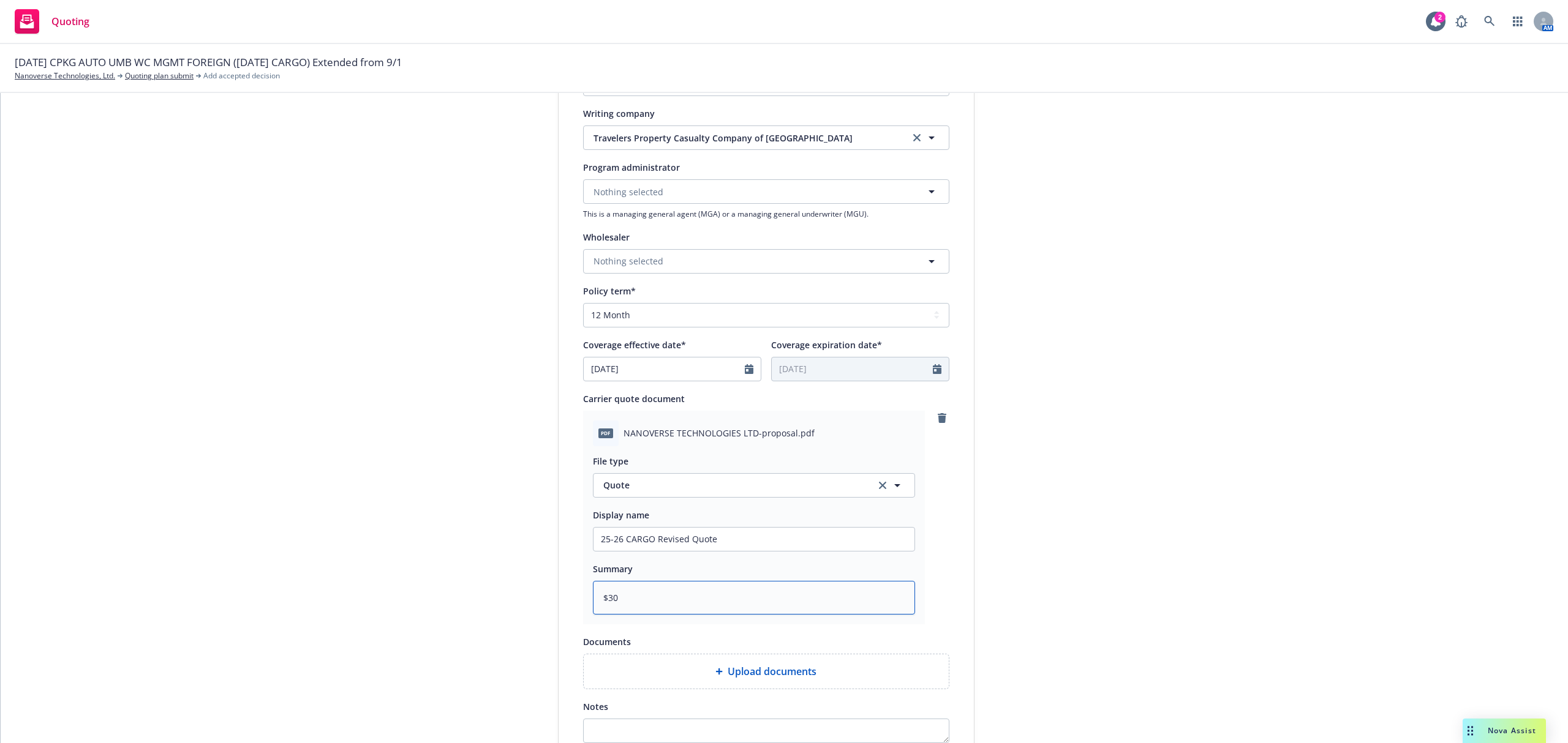
type textarea "x"
type textarea "$30,"
type textarea "x"
type textarea "$30,7"
type textarea "x"
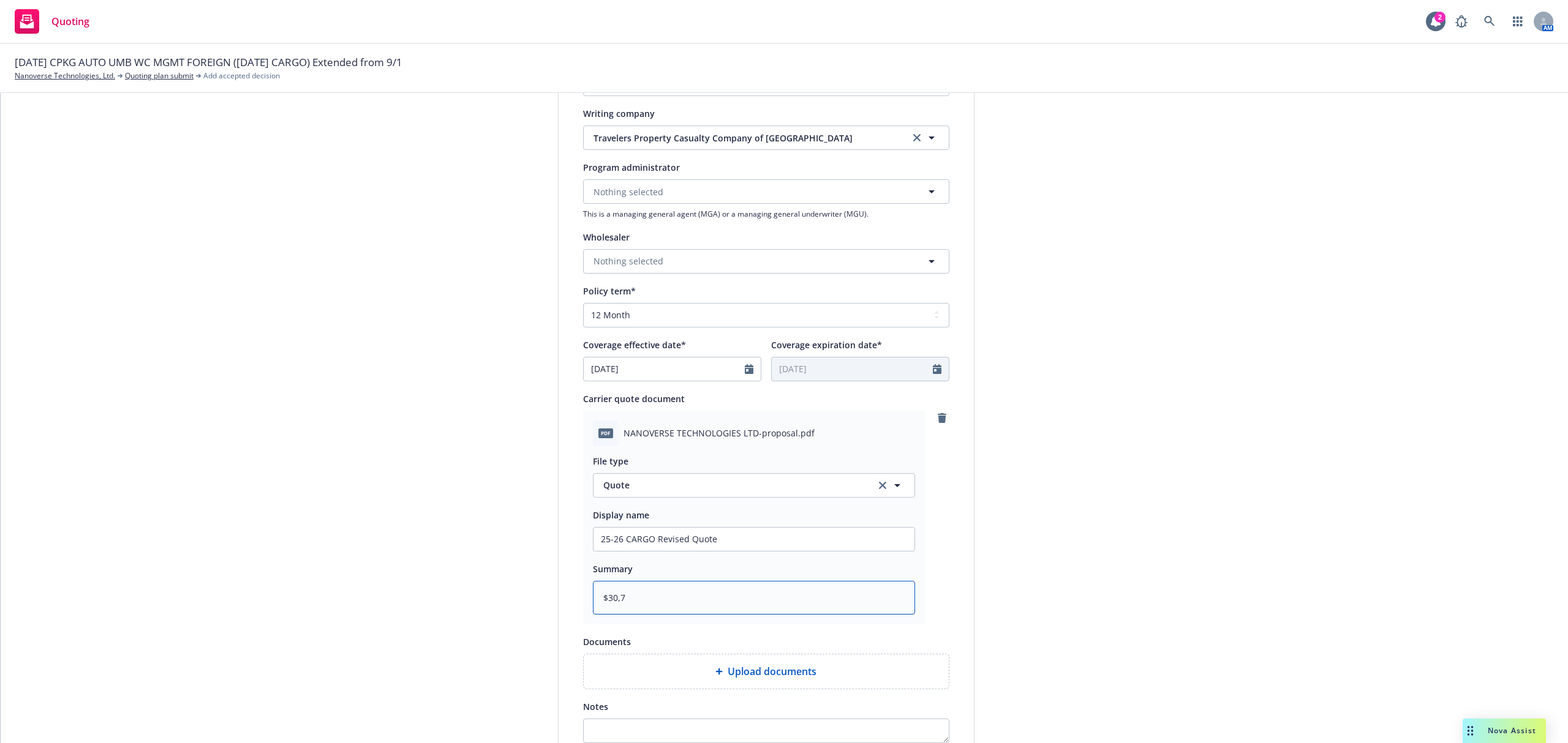
type textarea "$30,75"
type textarea "x"
type textarea "$30,756"
type textarea "x"
type textarea "$30,756"
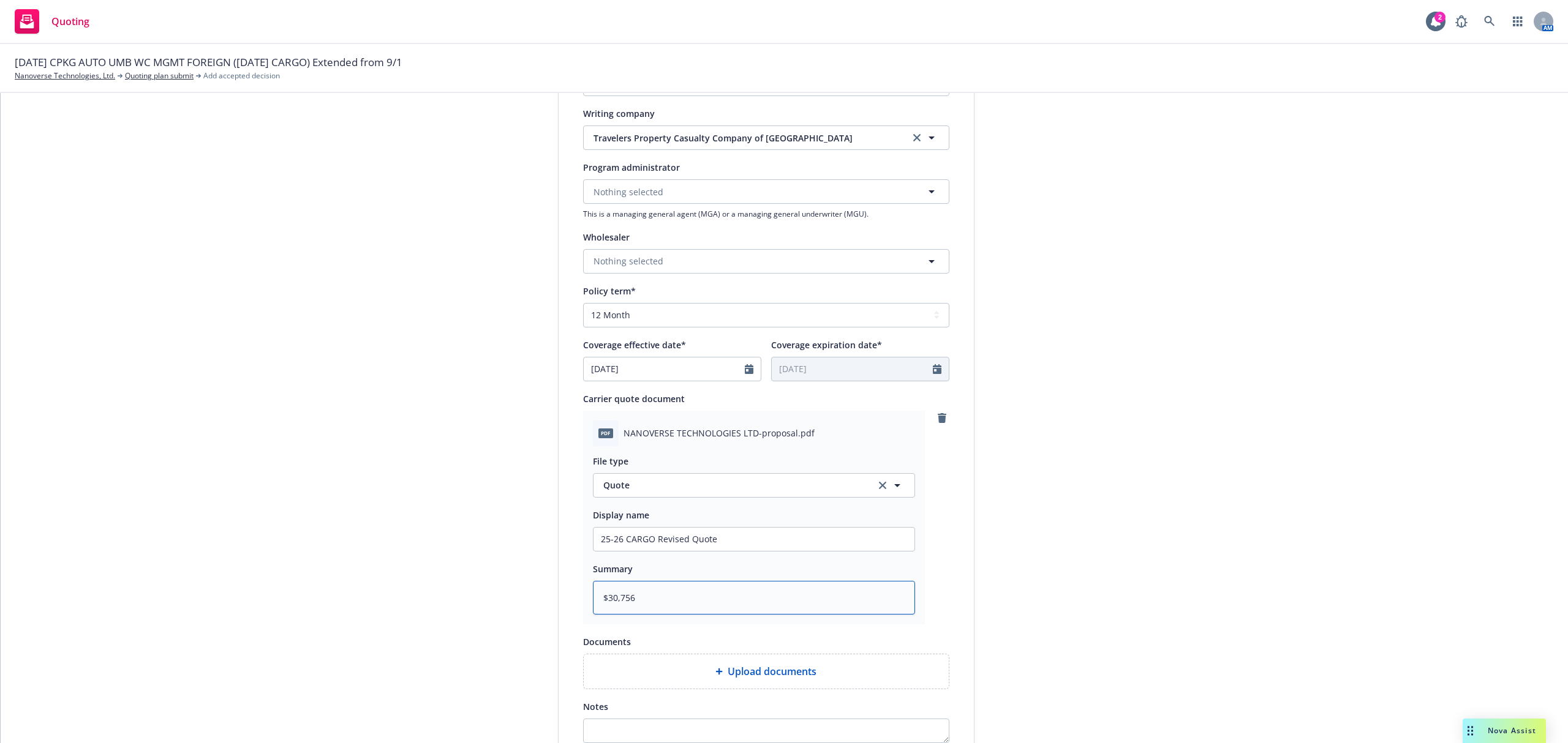
type textarea "x"
type textarea "$30,756 @"
type textarea "x"
type textarea "$30,756 @"
type textarea "x"
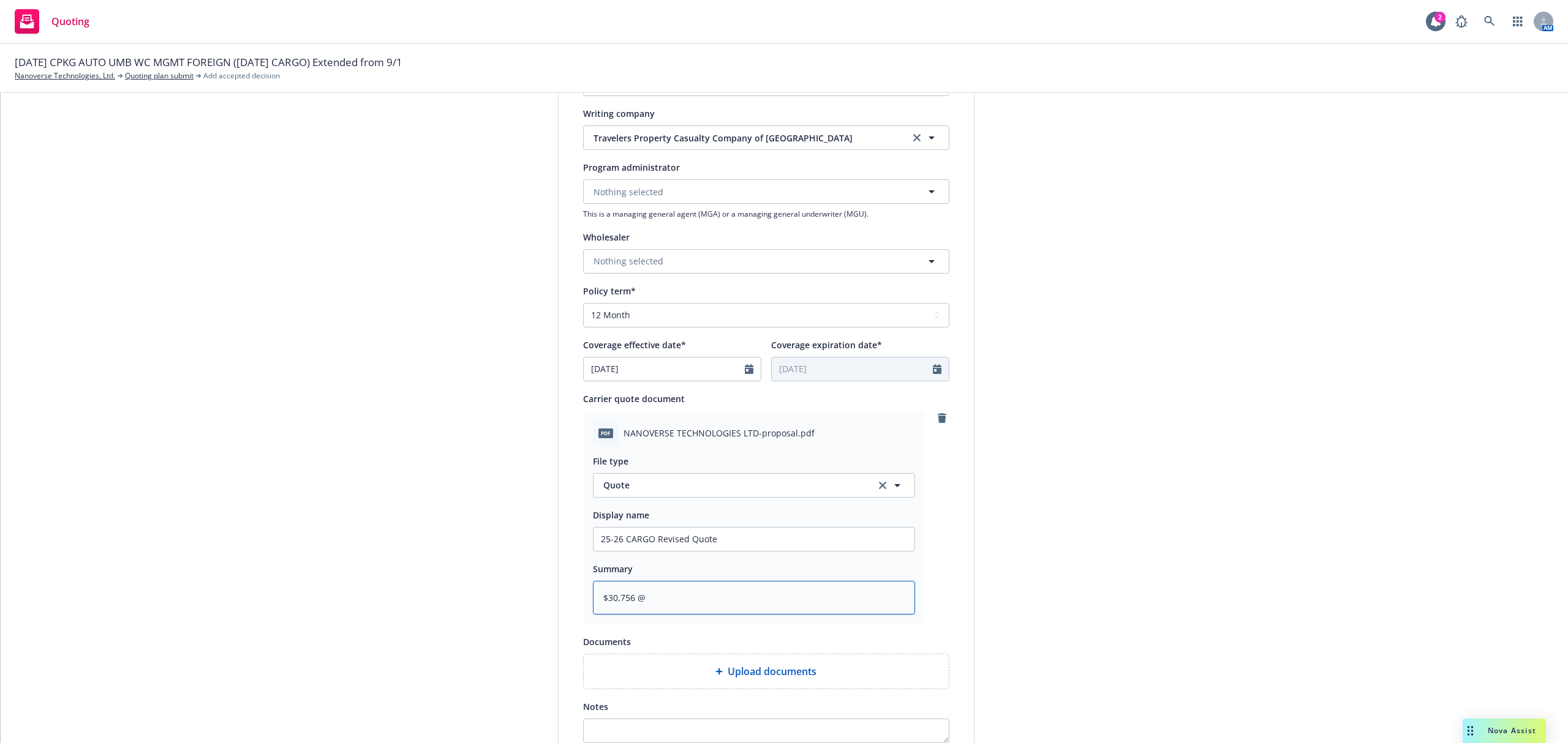
type textarea "$30,756 @ 1"
type textarea "x"
type textarea "$30,756 @ 15"
type textarea "x"
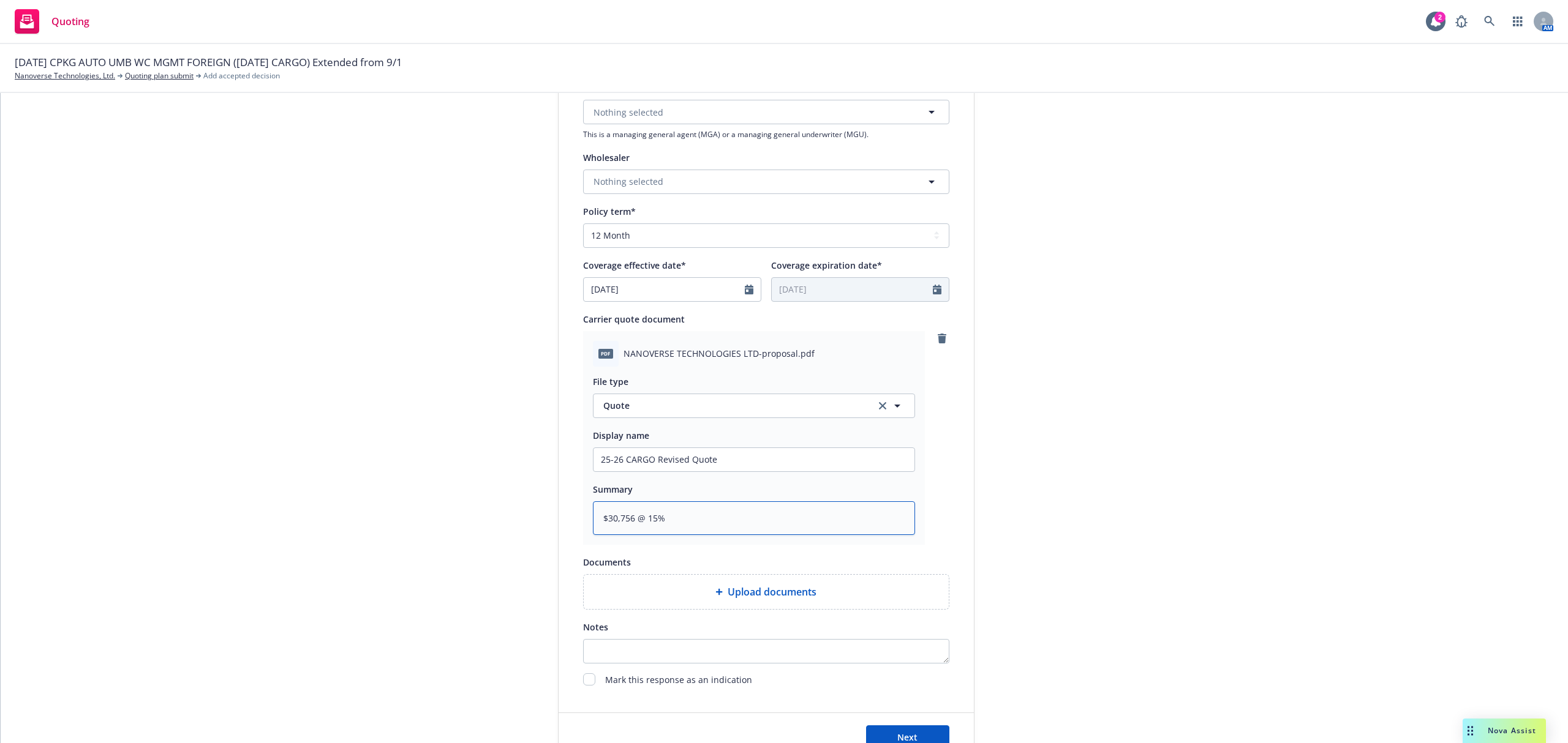
scroll to position [476, 0]
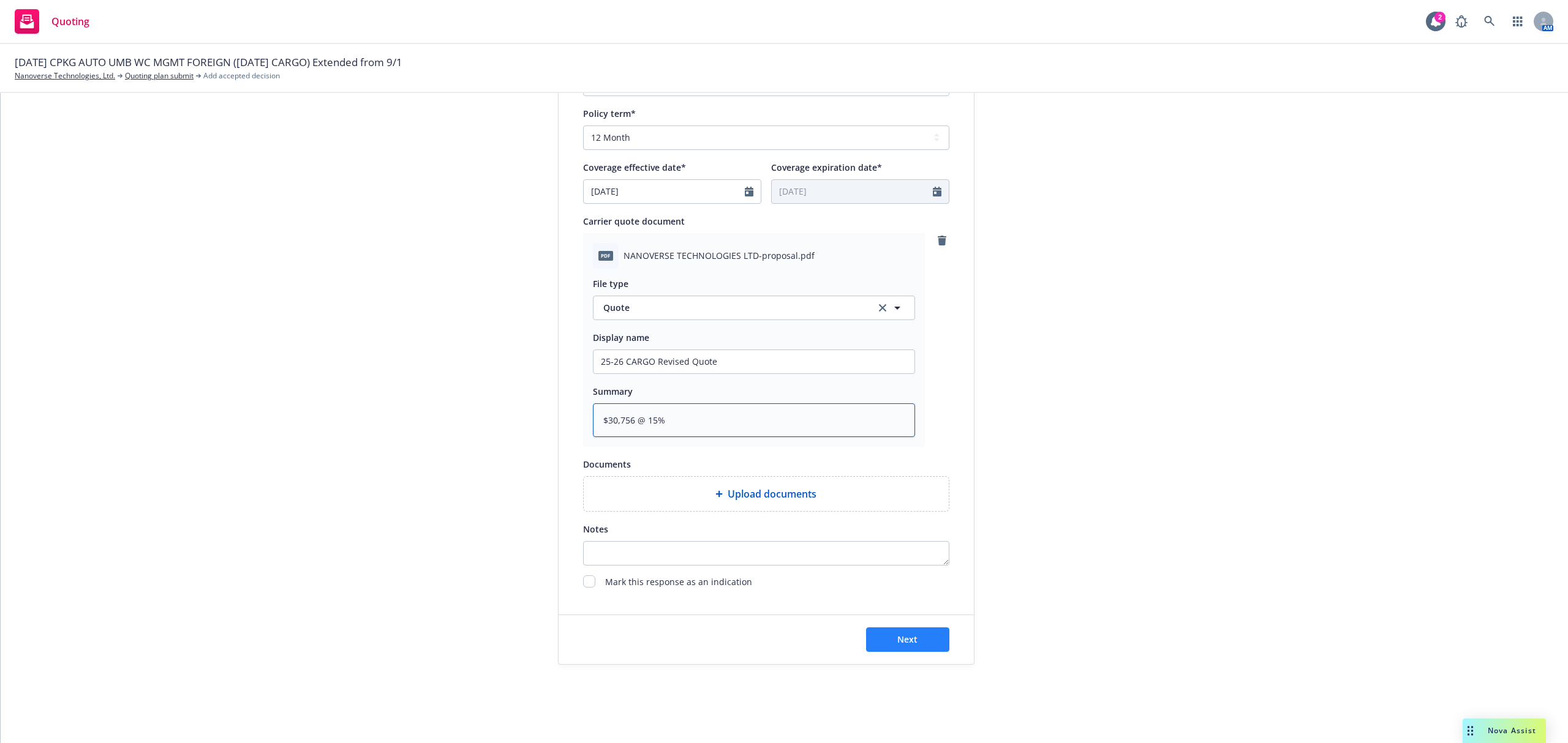
type textarea "$30,756 @ 15%"
click at [902, 633] on button "Next" at bounding box center [907, 640] width 83 height 25
type textarea "x"
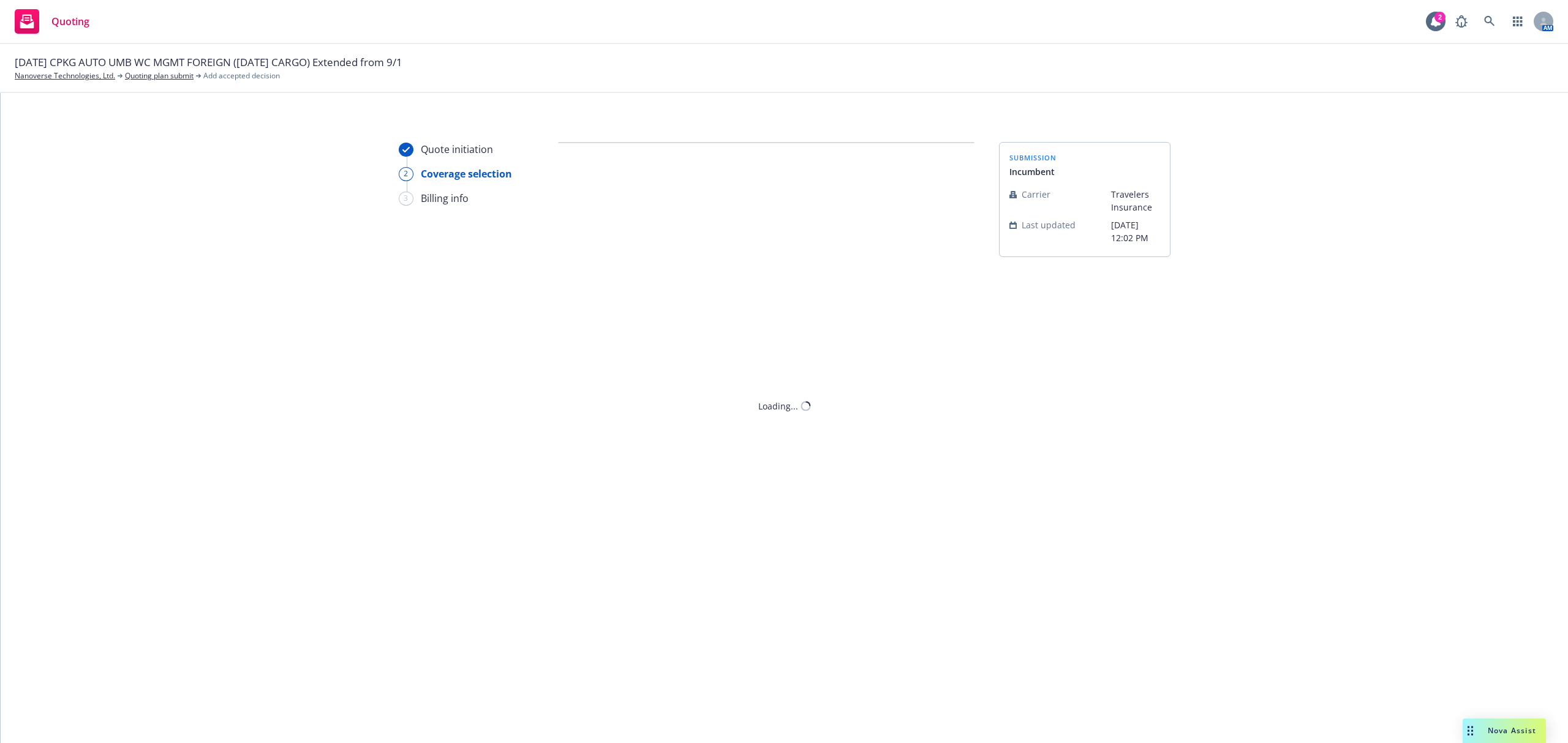
scroll to position [0, 0]
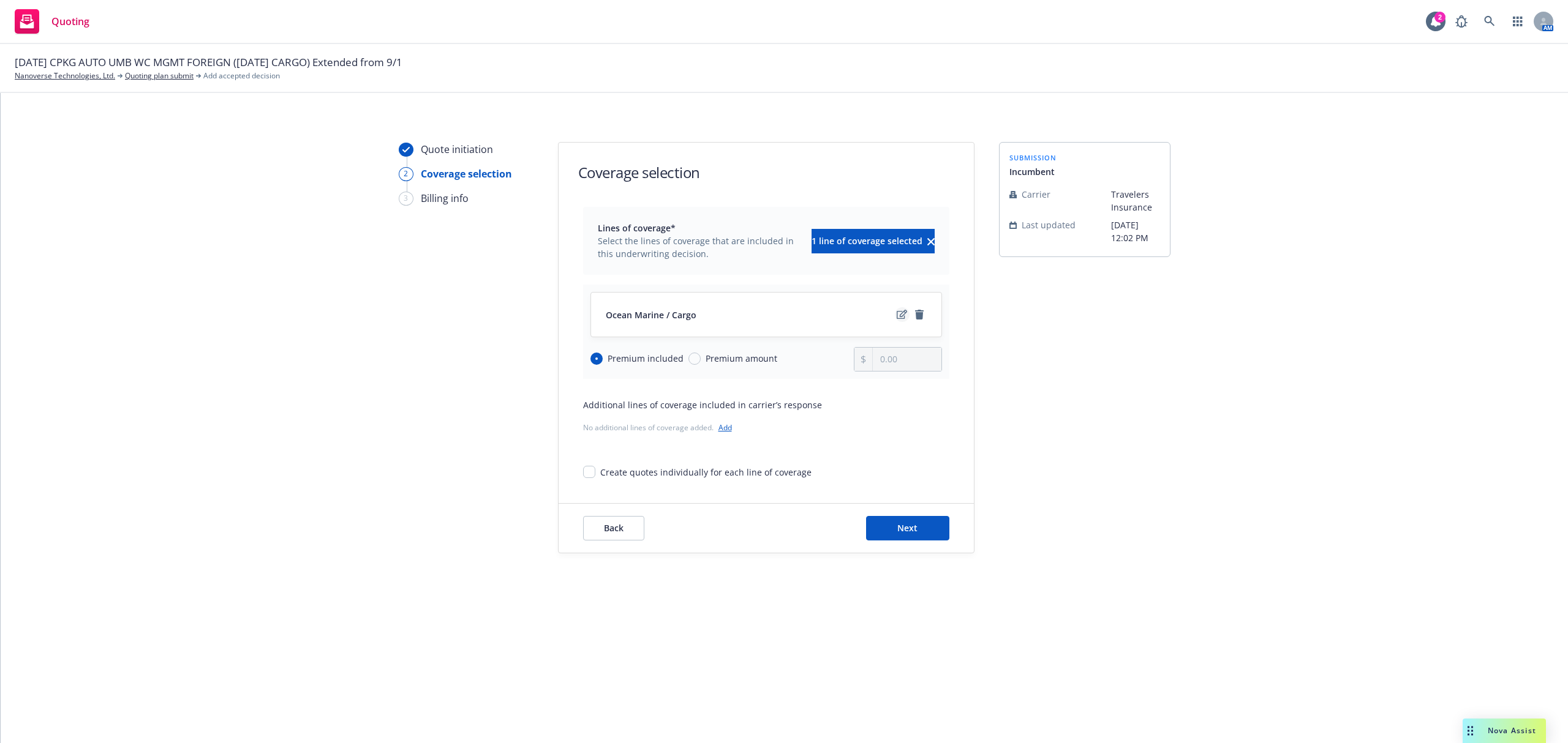
click at [899, 317] on icon "edit" at bounding box center [901, 315] width 10 height 10
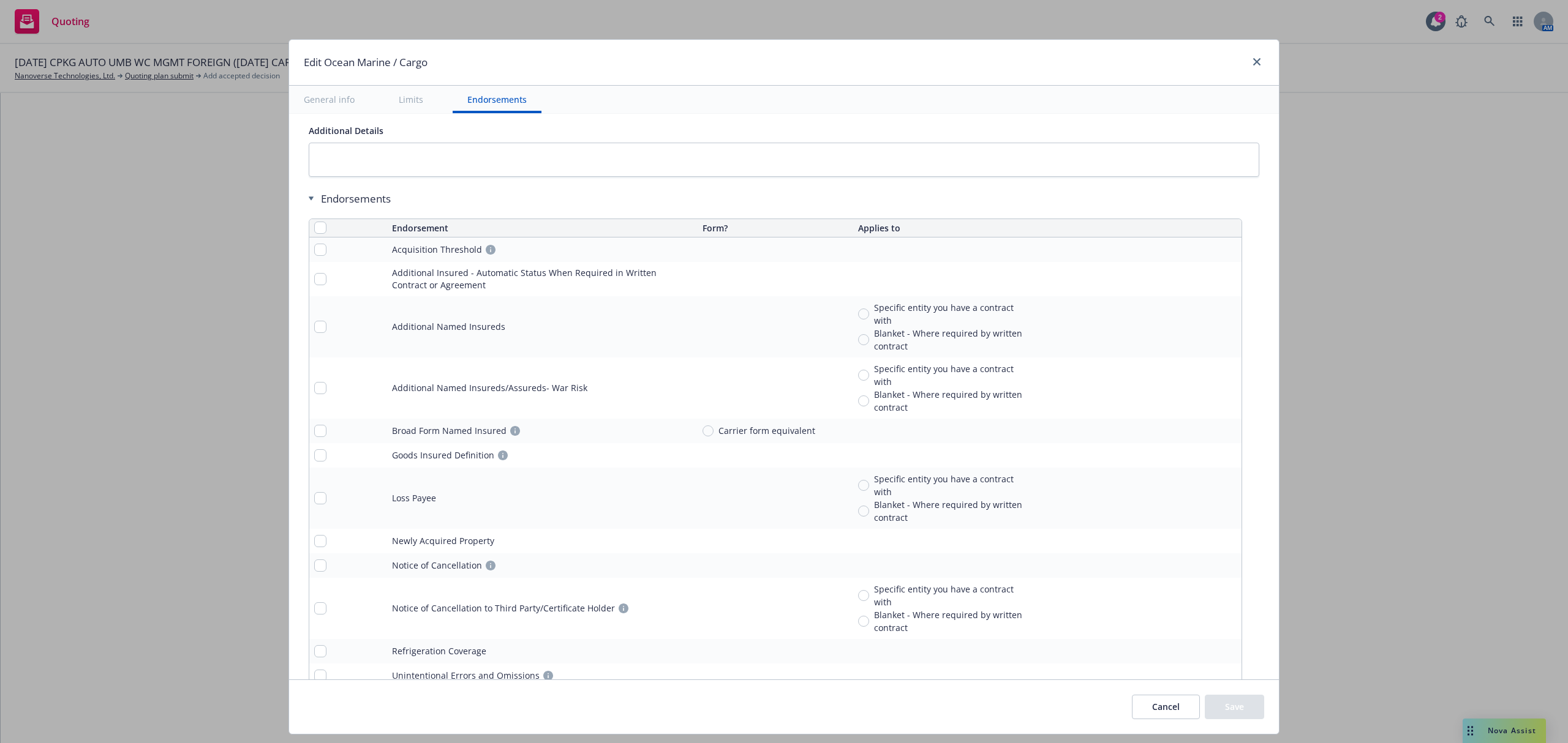
scroll to position [1143, 0]
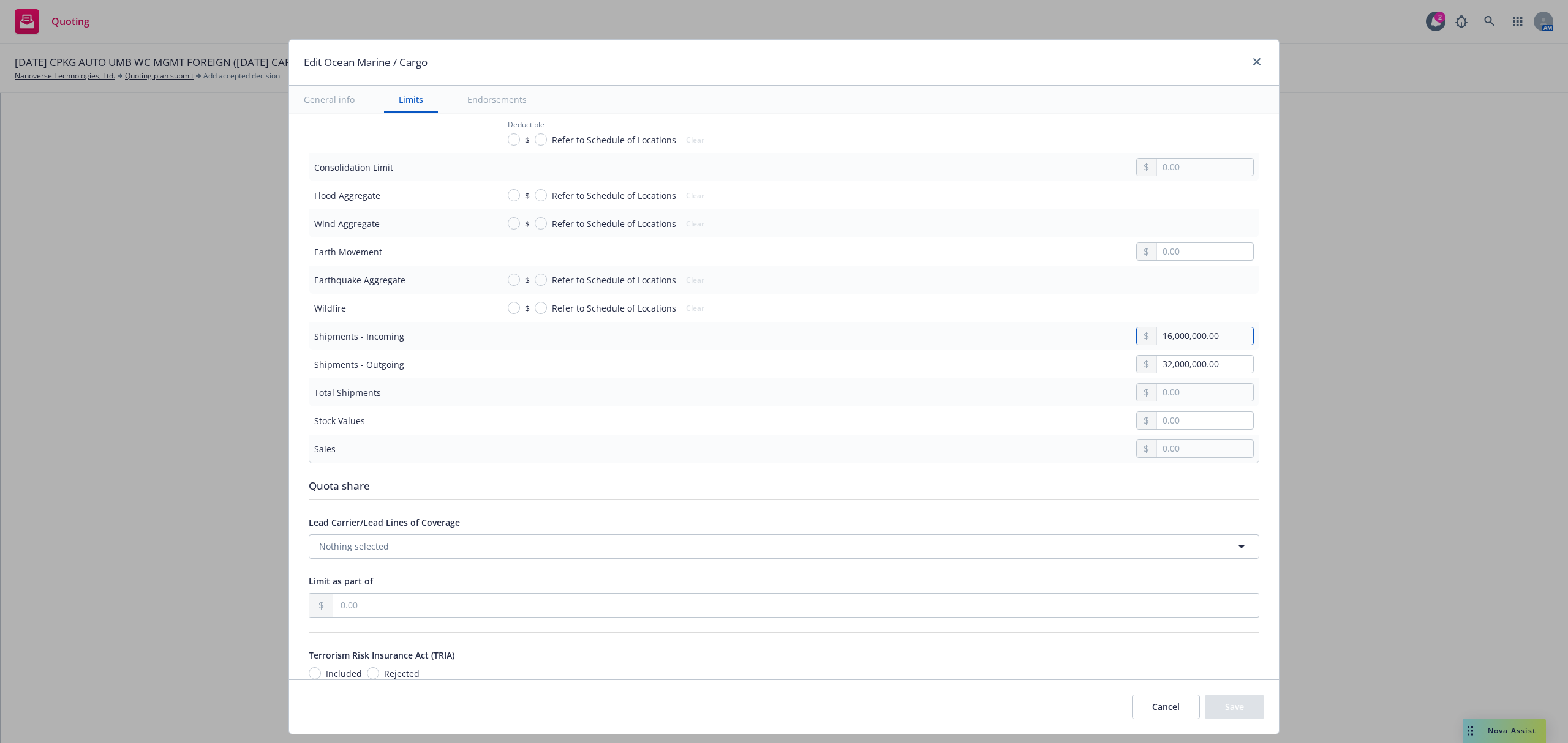
click at [1184, 334] on input "16,000,000.00" at bounding box center [1205, 336] width 96 height 17
drag, startPoint x: 1220, startPoint y: 334, endPoint x: 1112, endPoint y: 339, distance: 108.1
click at [1126, 339] on div "16,000,000.00" at bounding box center [1189, 336] width 127 height 19
type input "9,300,000.00"
click at [1216, 361] on input "32,000,000.00" at bounding box center [1205, 364] width 96 height 17
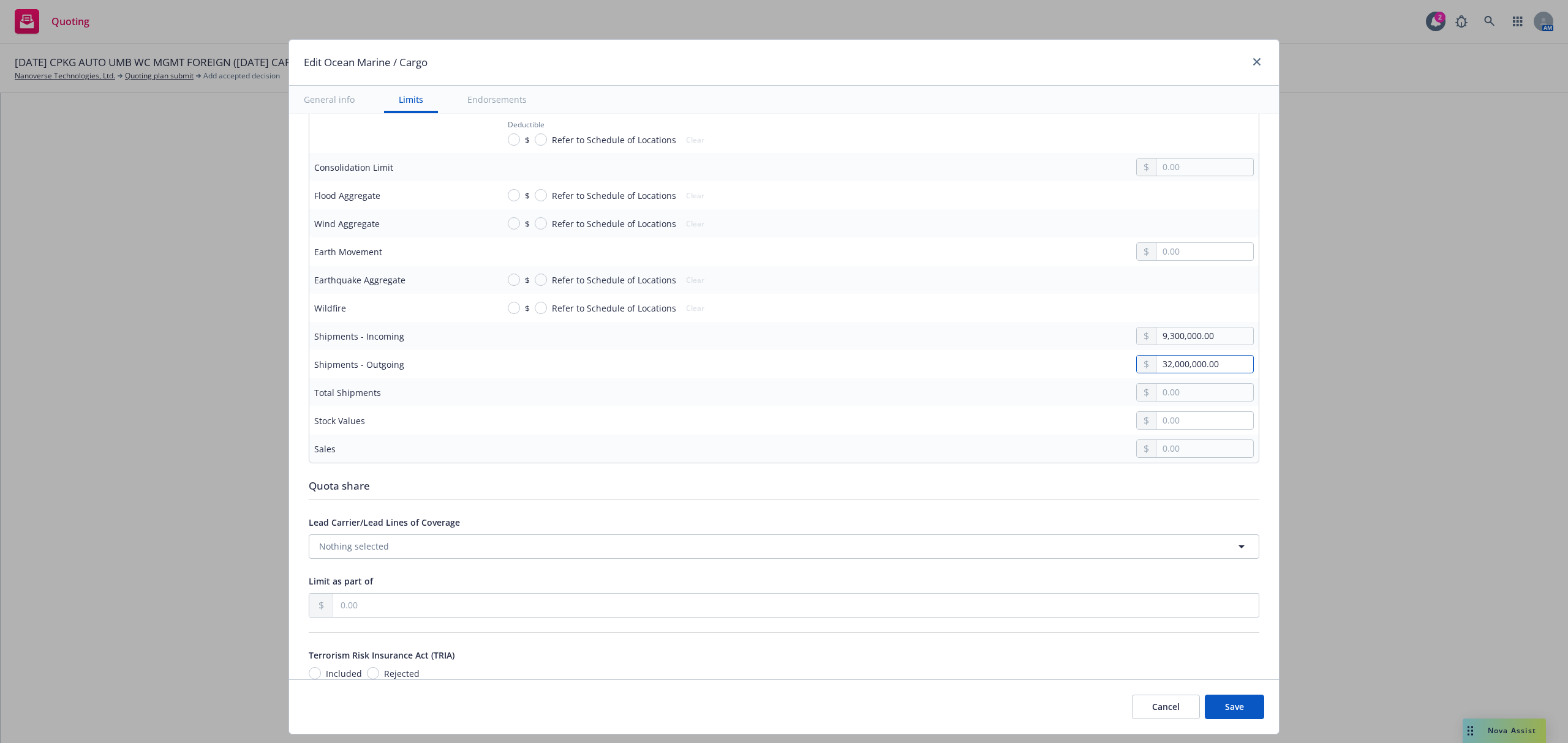
drag, startPoint x: 1215, startPoint y: 361, endPoint x: 1128, endPoint y: 367, distance: 87.2
click at [1136, 367] on div "32,000,000.00" at bounding box center [1195, 364] width 117 height 19
type input "19,600,000.00"
click at [1157, 388] on input "text" at bounding box center [1205, 393] width 96 height 17
click at [1230, 705] on button "Save" at bounding box center [1234, 708] width 59 height 25
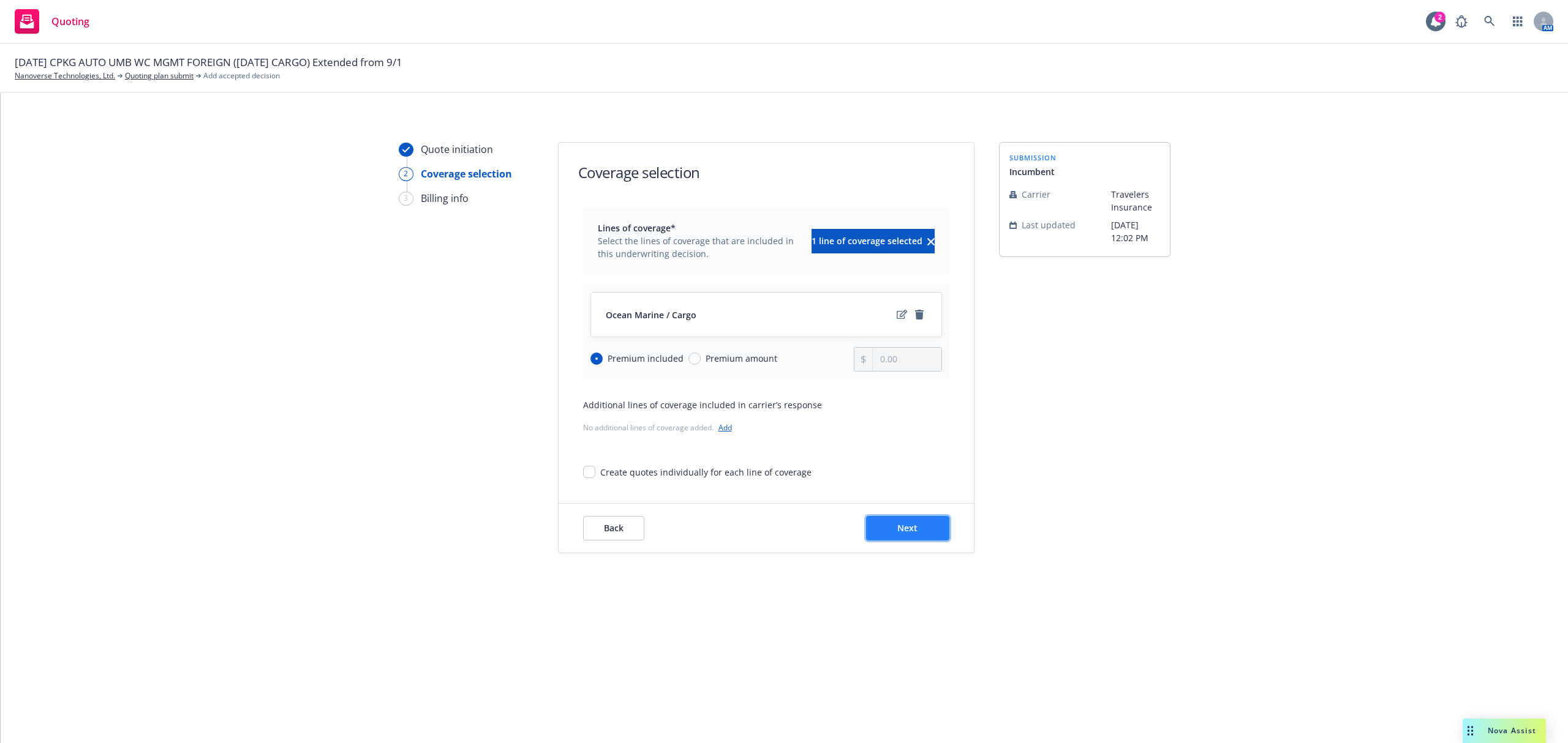
click at [915, 525] on span "Next" at bounding box center [907, 528] width 20 height 12
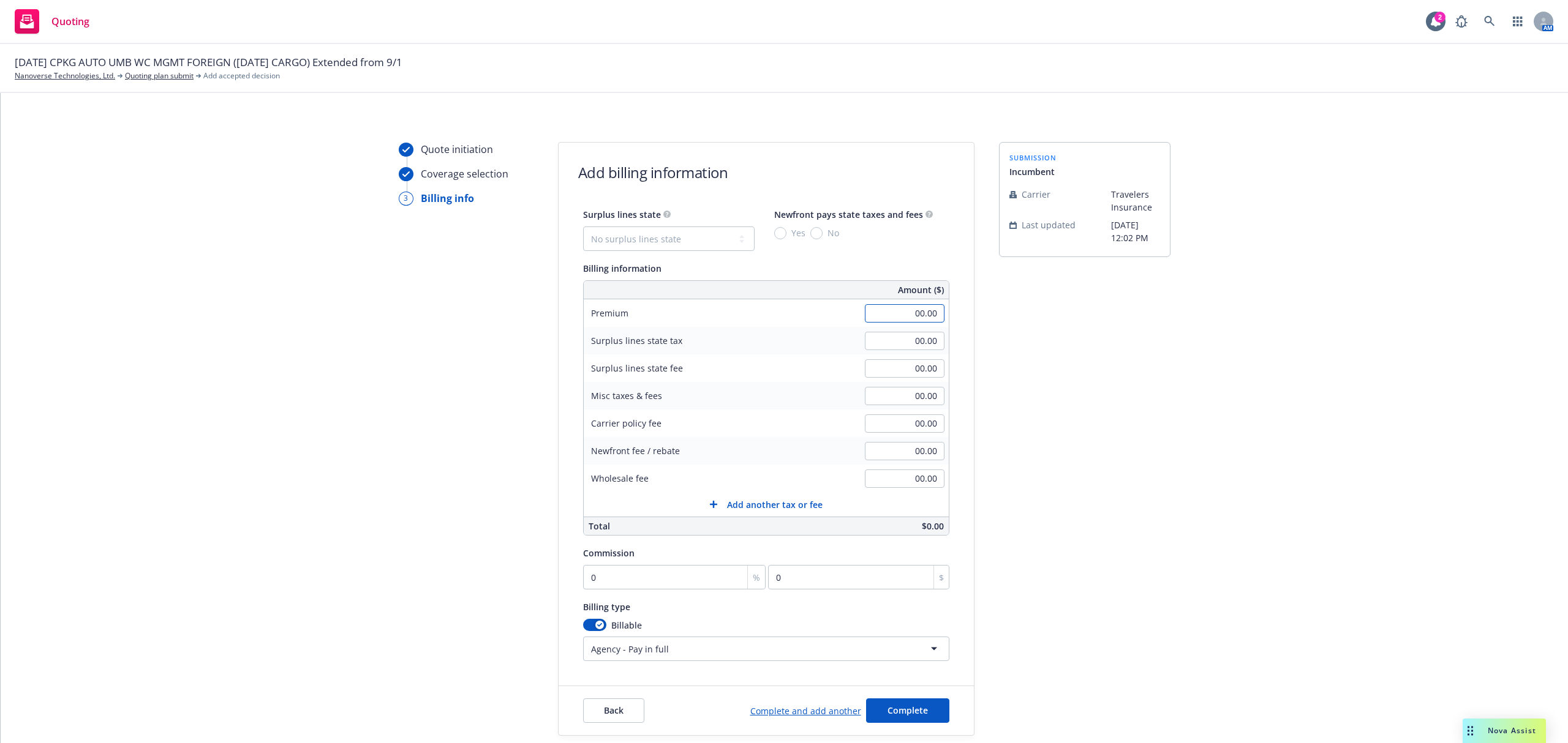
click at [897, 316] on input "00.00" at bounding box center [904, 313] width 79 height 19
type input "30,756.00"
click at [676, 582] on input "0" at bounding box center [674, 578] width 183 height 25
type input "1"
type input "307.56"
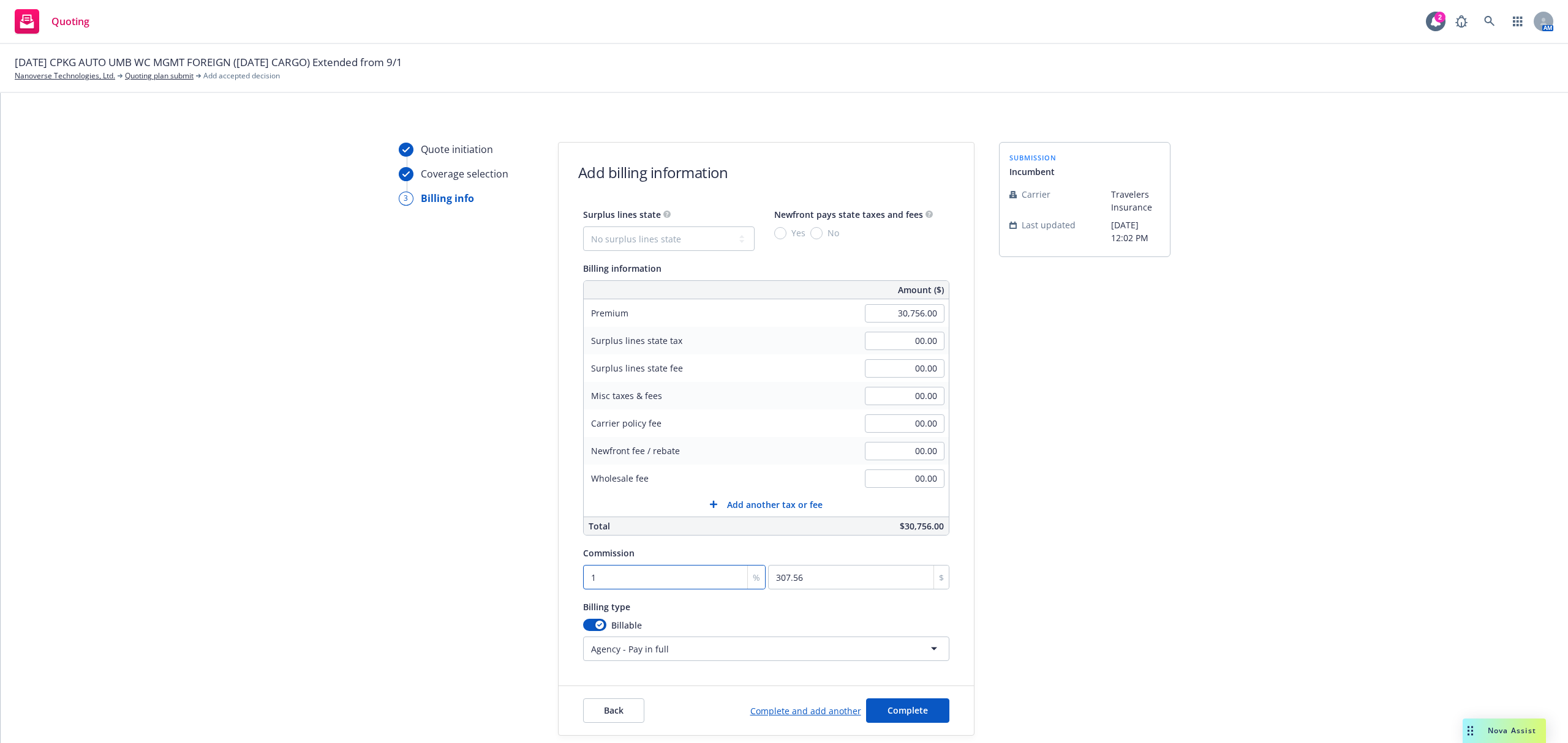
type input "15"
type input "4613.4"
type input "15"
click at [693, 648] on html "Quoting 2 AM 09/30/25 CPKG AUTO UMB WC MGMT FOREIGN (10/5/25 CARGO) Extended fr…" at bounding box center [784, 371] width 1568 height 743
click at [625, 640] on html "Quoting 2 AM 09/30/25 CPKG AUTO UMB WC MGMT FOREIGN (10/5/25 CARGO) Extended fr…" at bounding box center [784, 371] width 1568 height 743
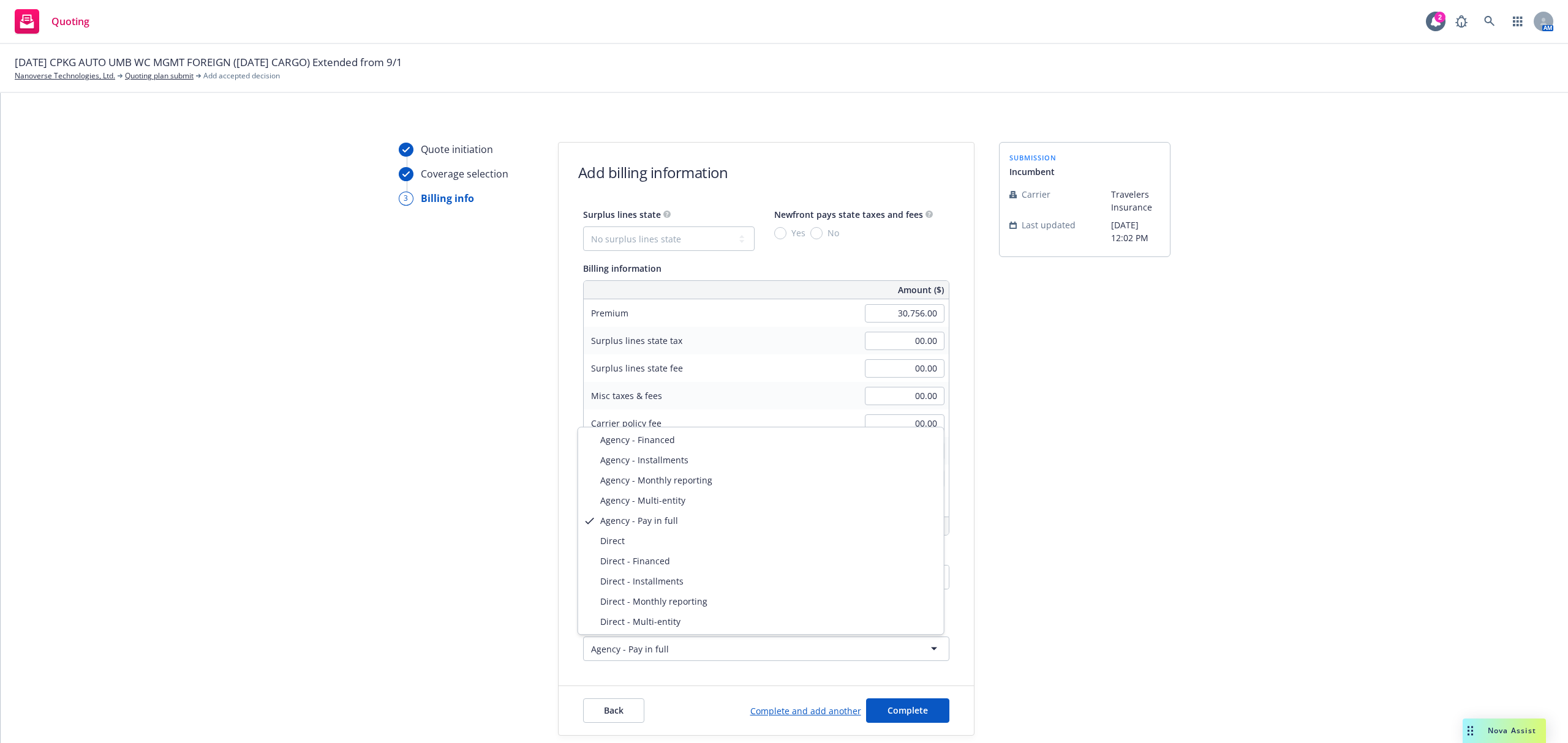
select select "DIRECT_INSTALLMENTS"
drag, startPoint x: 640, startPoint y: 582, endPoint x: 682, endPoint y: 598, distance: 44.9
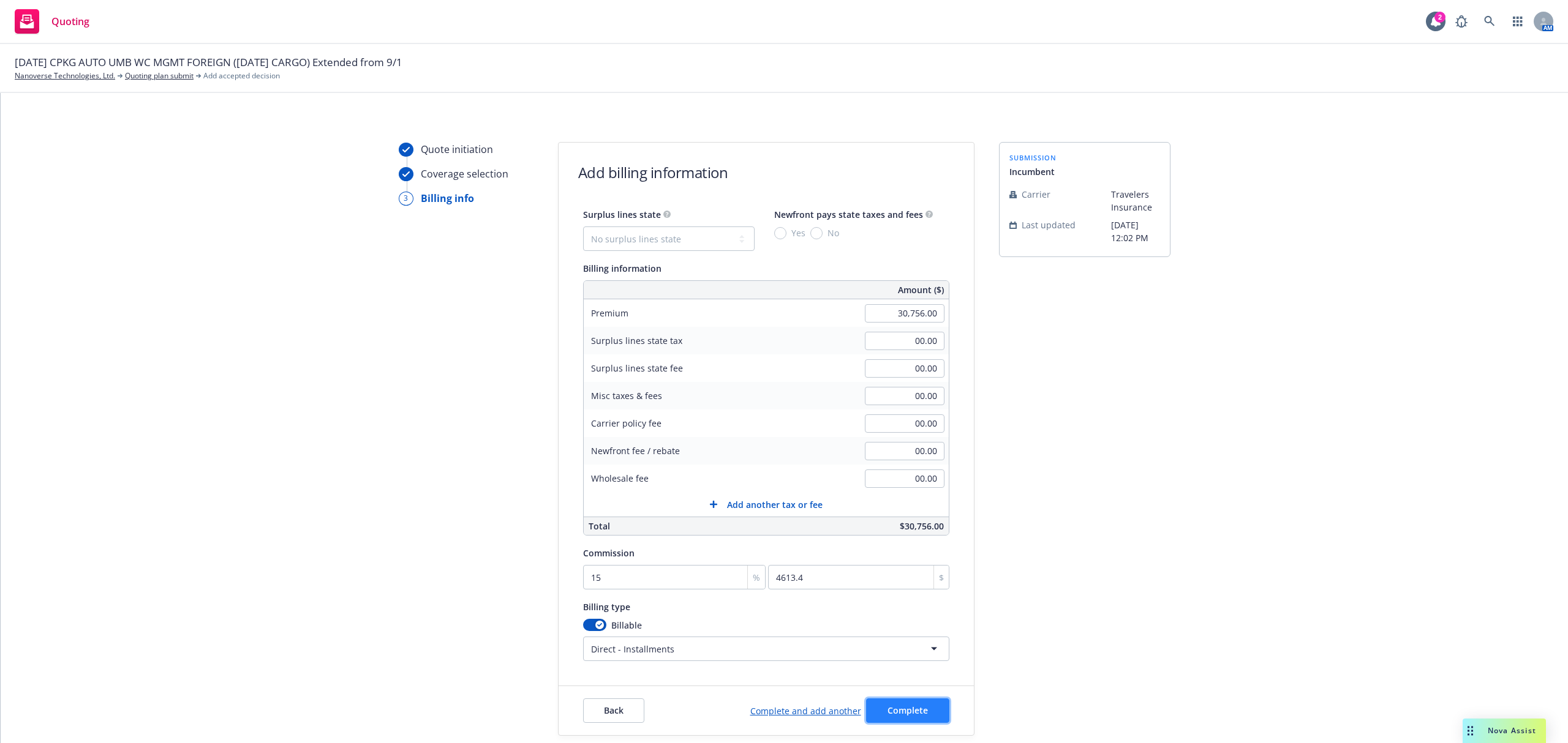
click at [904, 711] on span "Complete" at bounding box center [907, 710] width 40 height 12
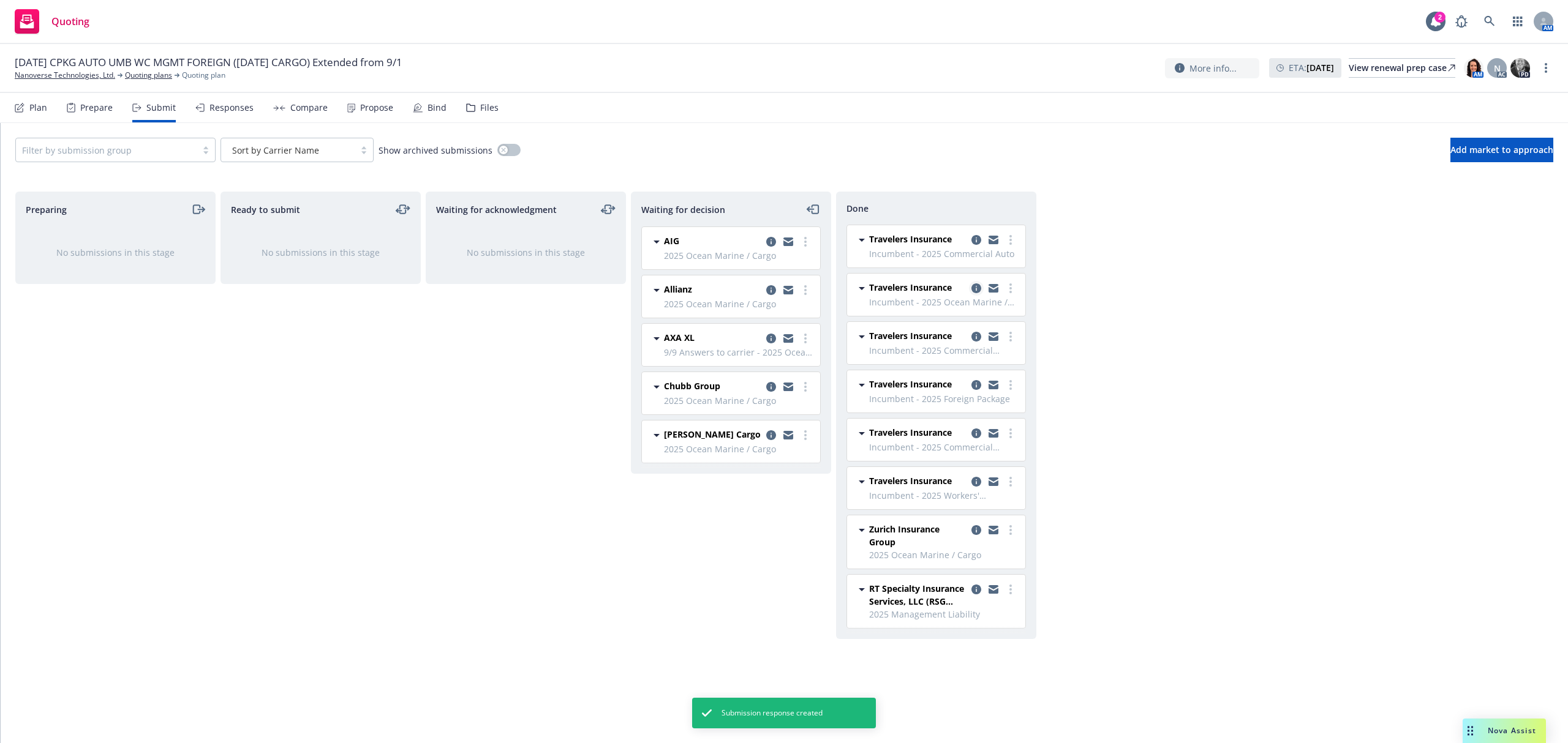
click at [978, 288] on icon "copy logging email" at bounding box center [976, 288] width 10 height 10
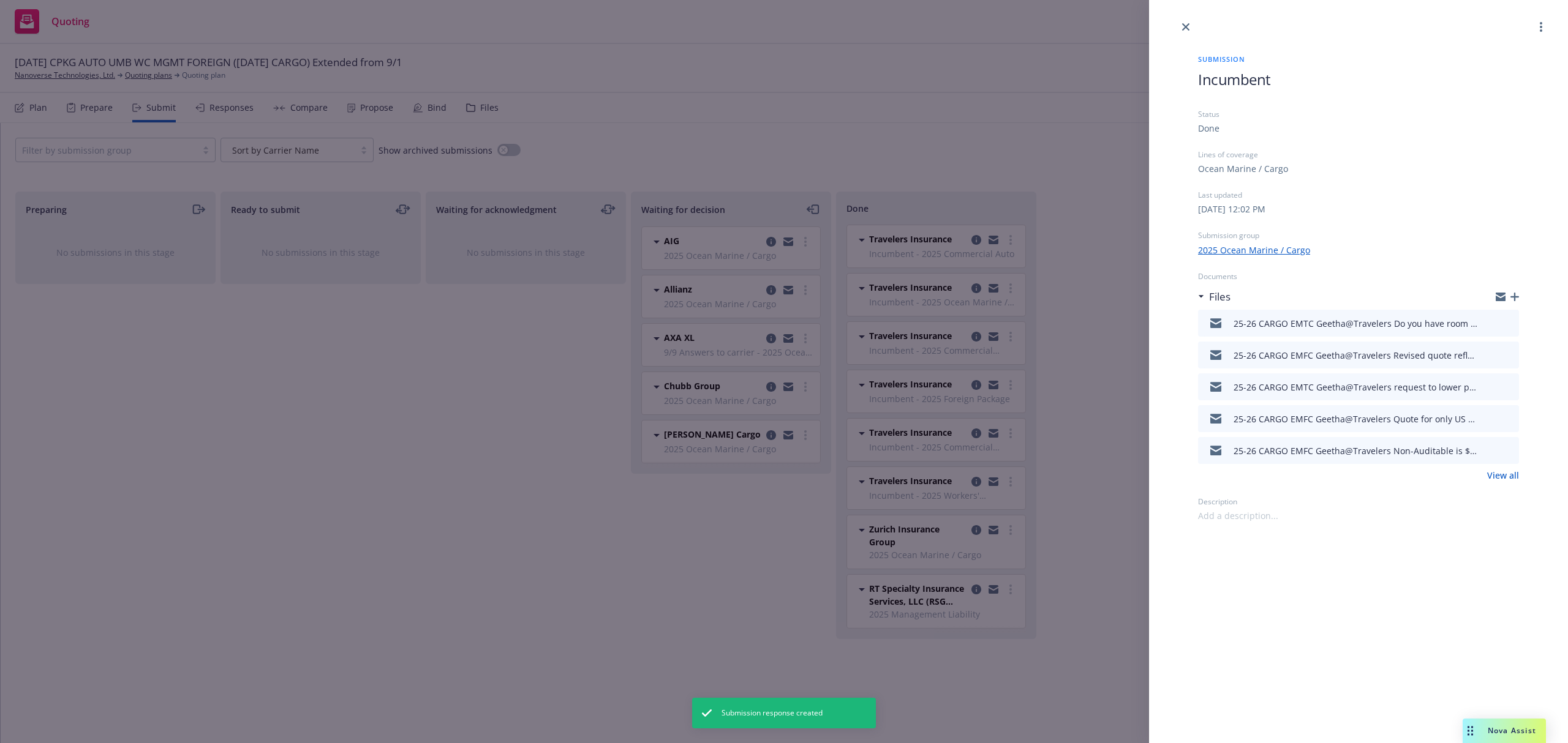
click at [1515, 298] on icon "button" at bounding box center [1514, 296] width 8 height 8
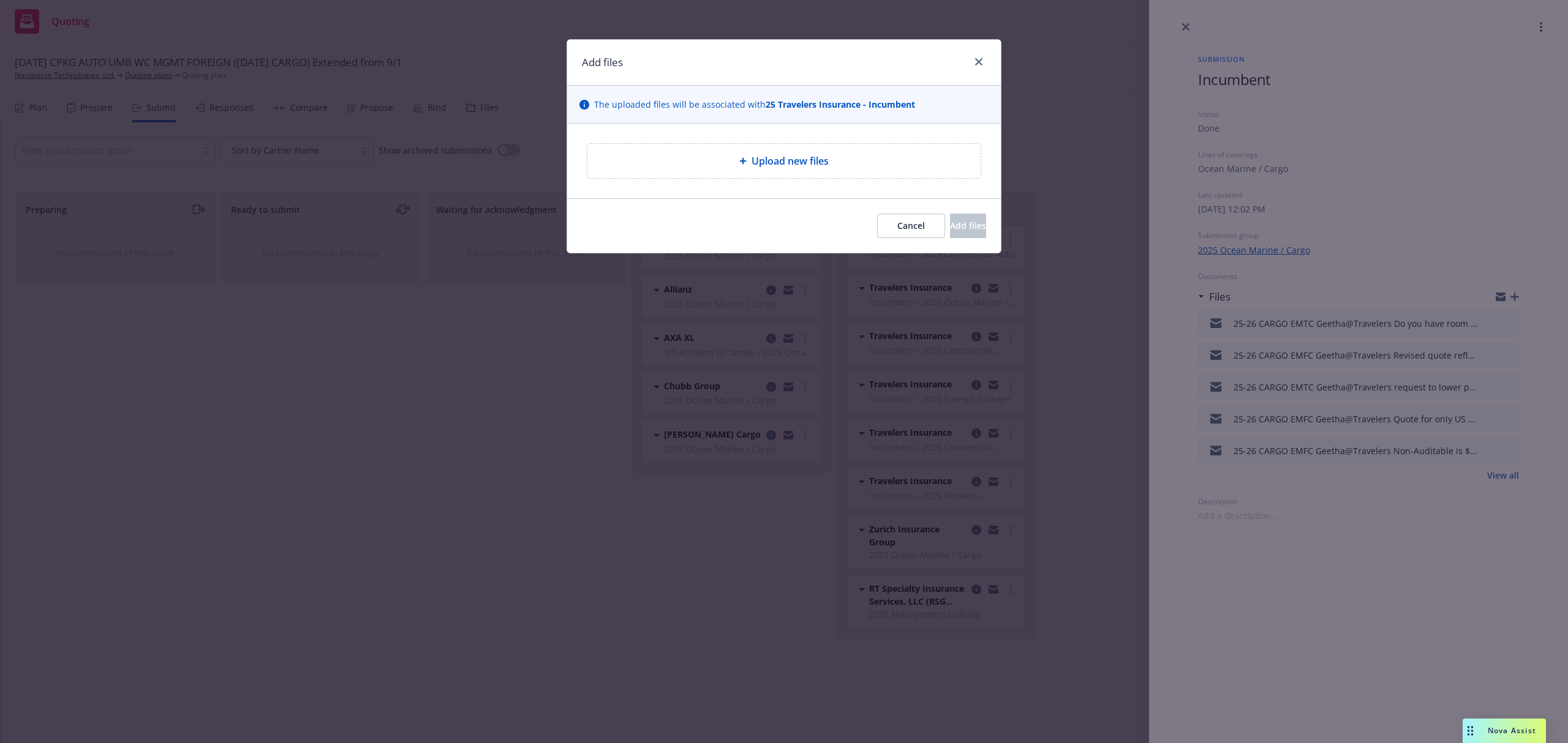
type textarea "x"
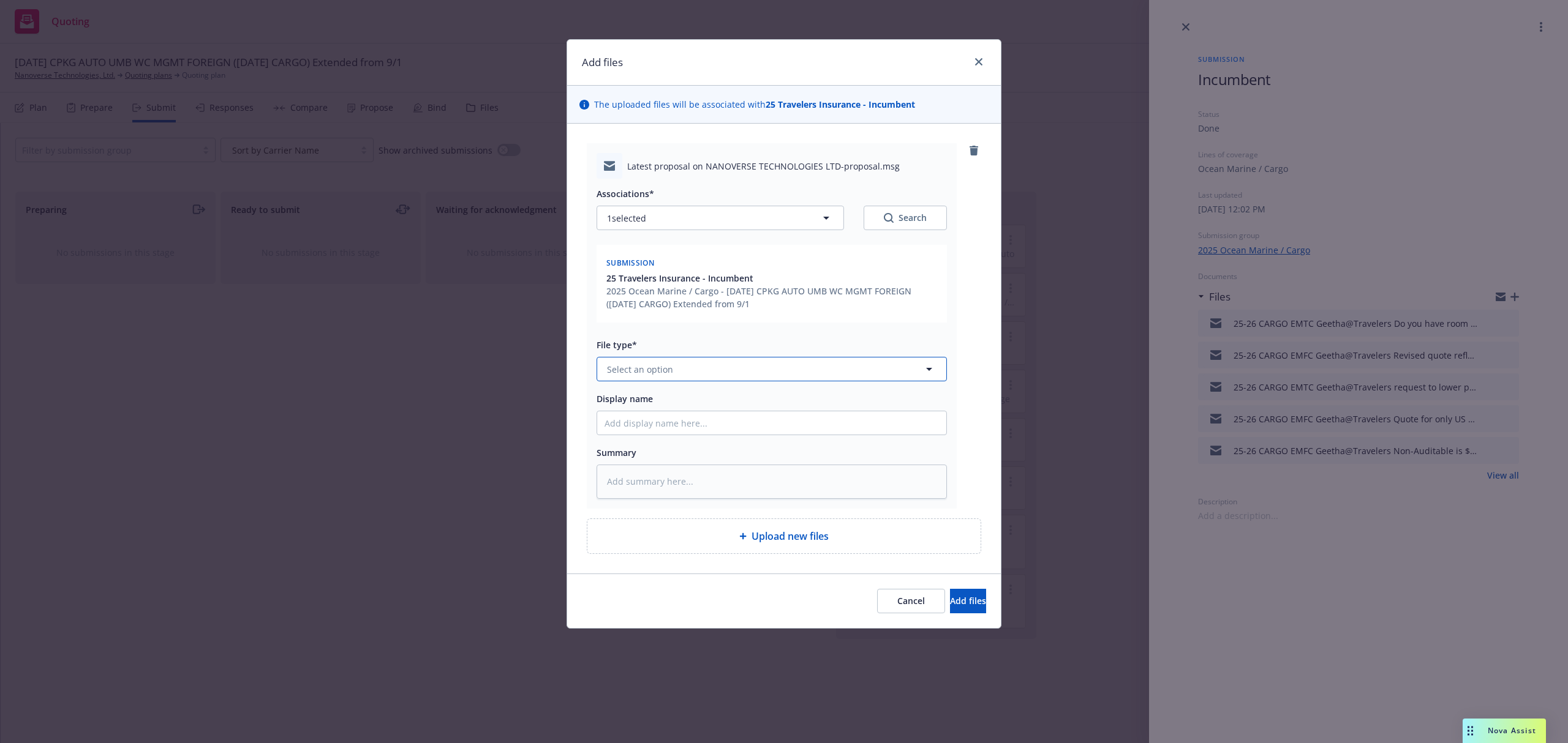
click at [755, 373] on button "Select an option" at bounding box center [772, 370] width 350 height 25
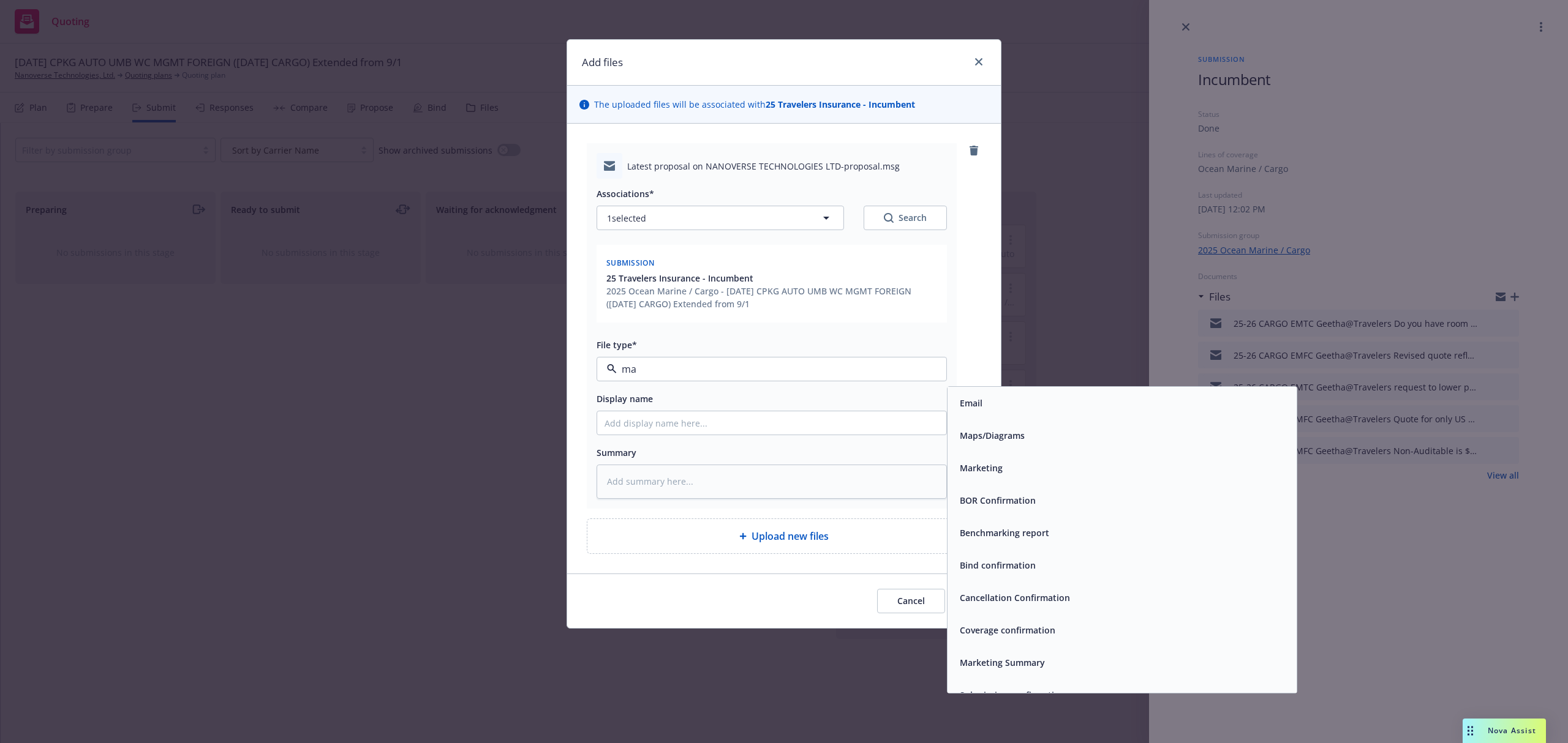
type input "m"
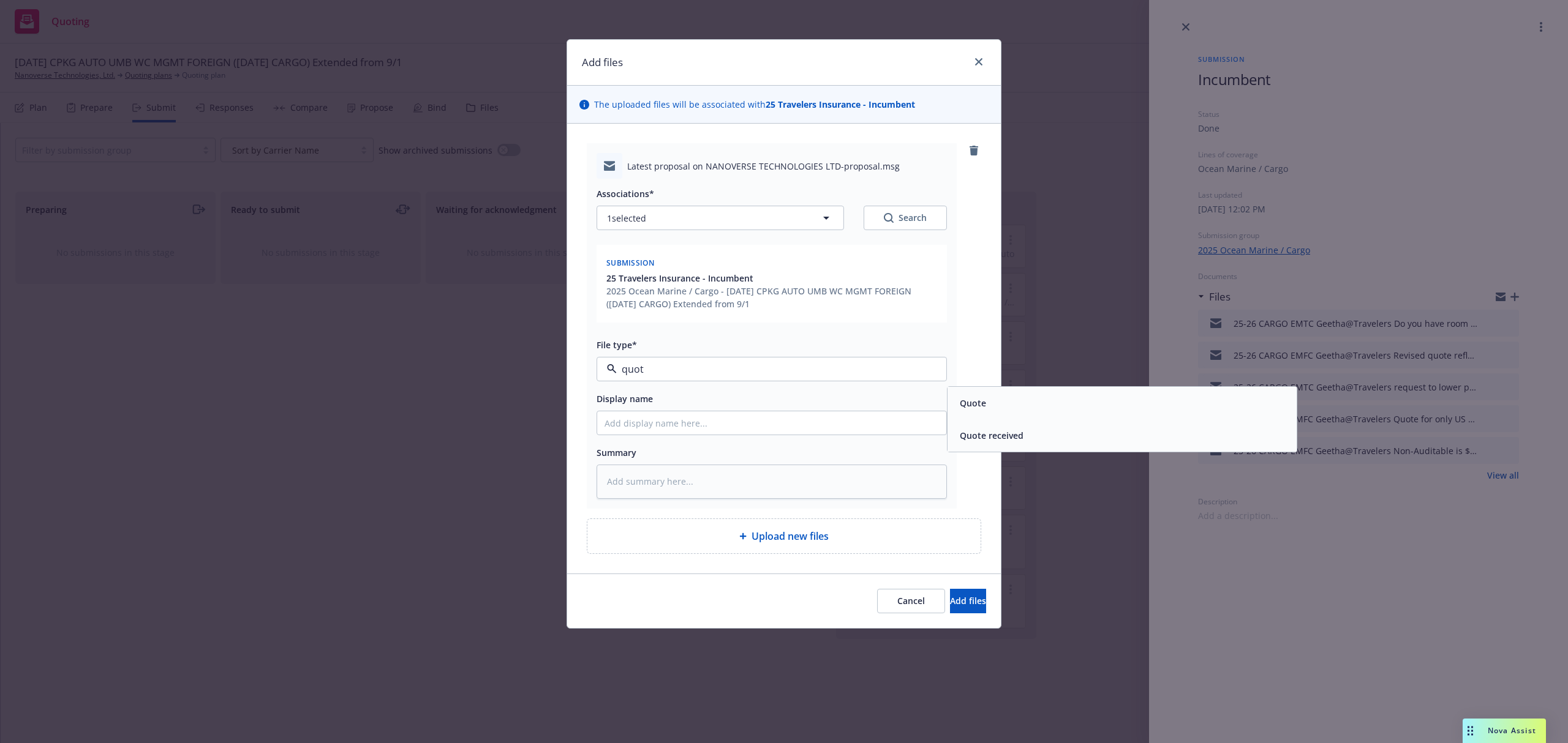
type input "quote"
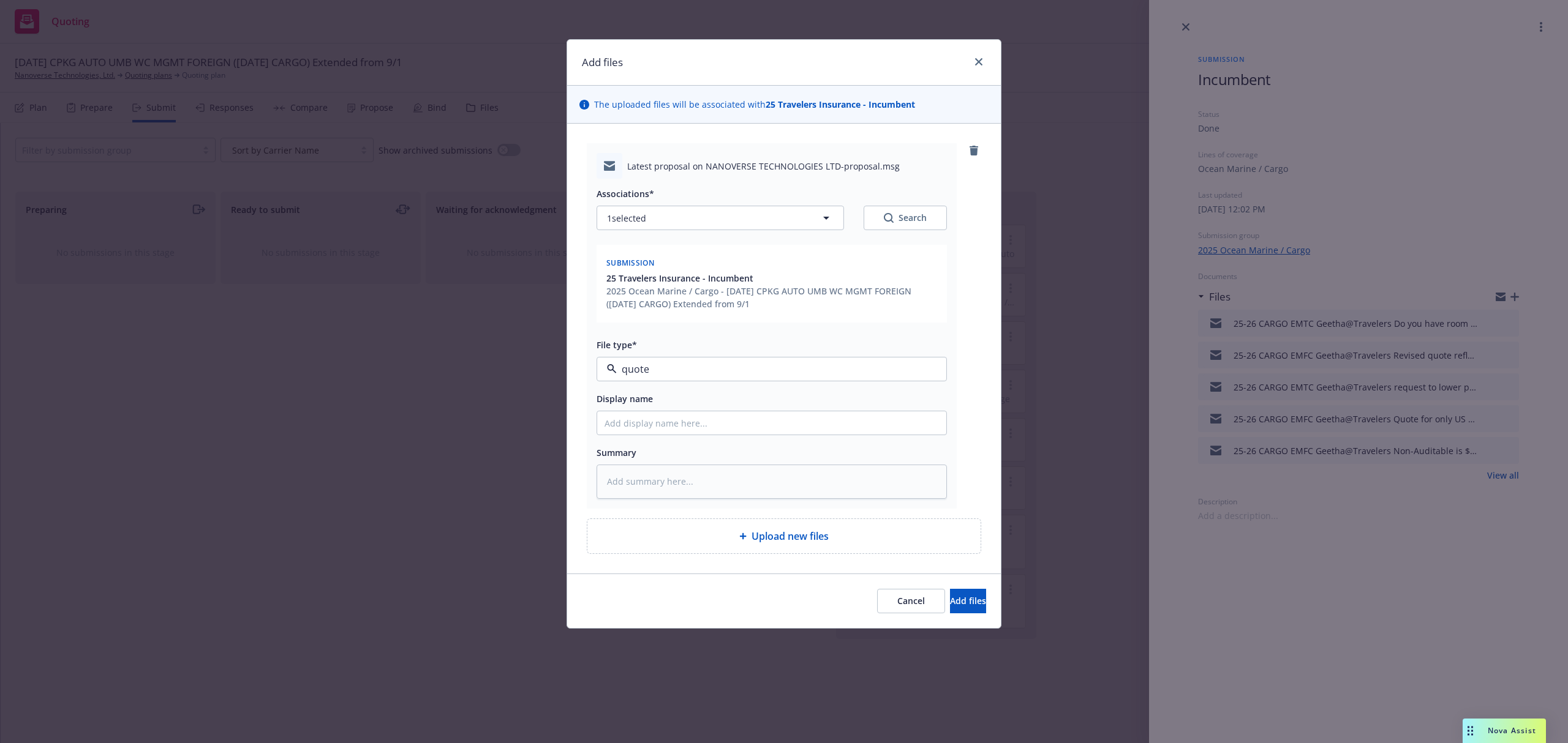
type textarea "x"
type input "2"
type textarea "x"
type input "25"
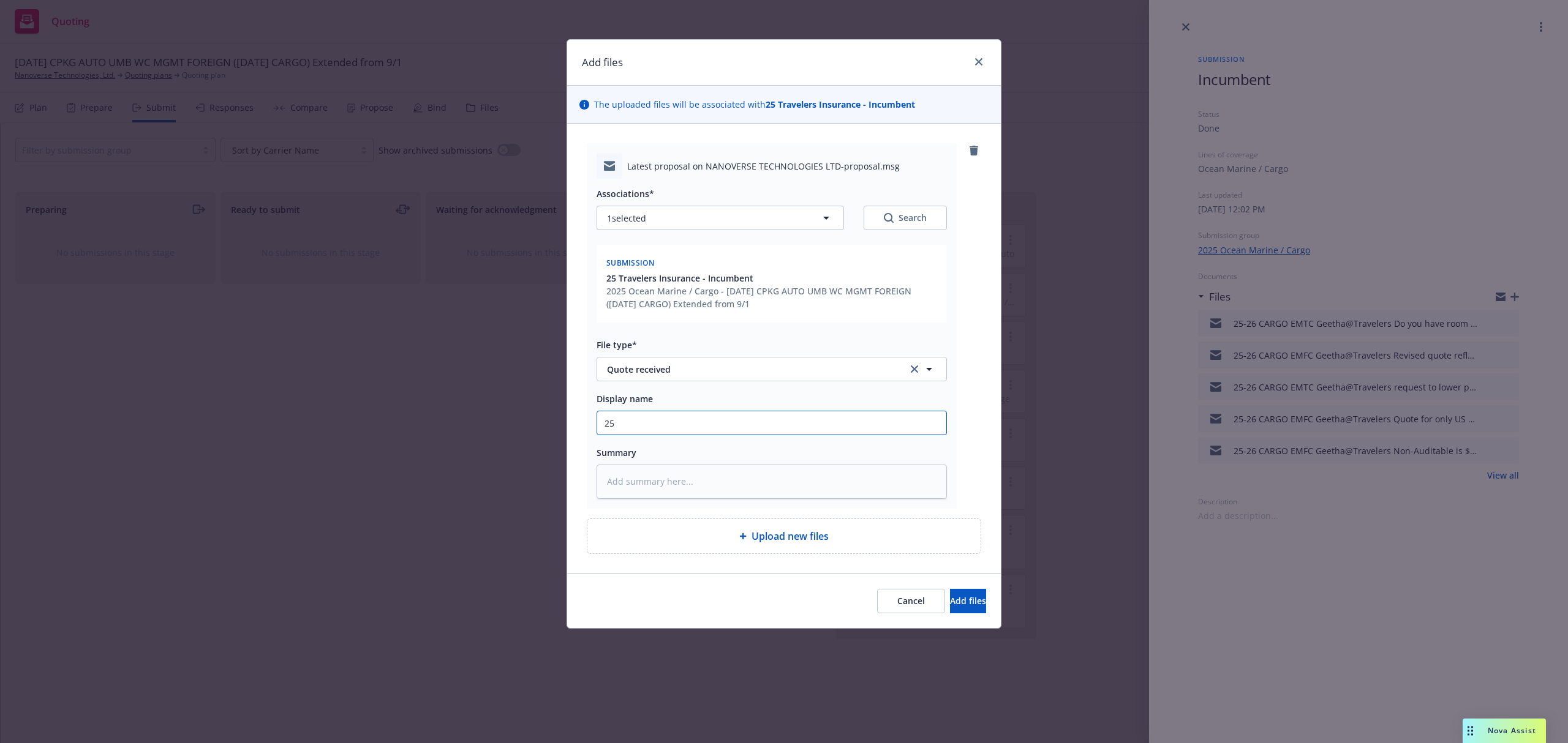
type textarea "x"
type input "25-"
type textarea "x"
type input "25-2"
type textarea "x"
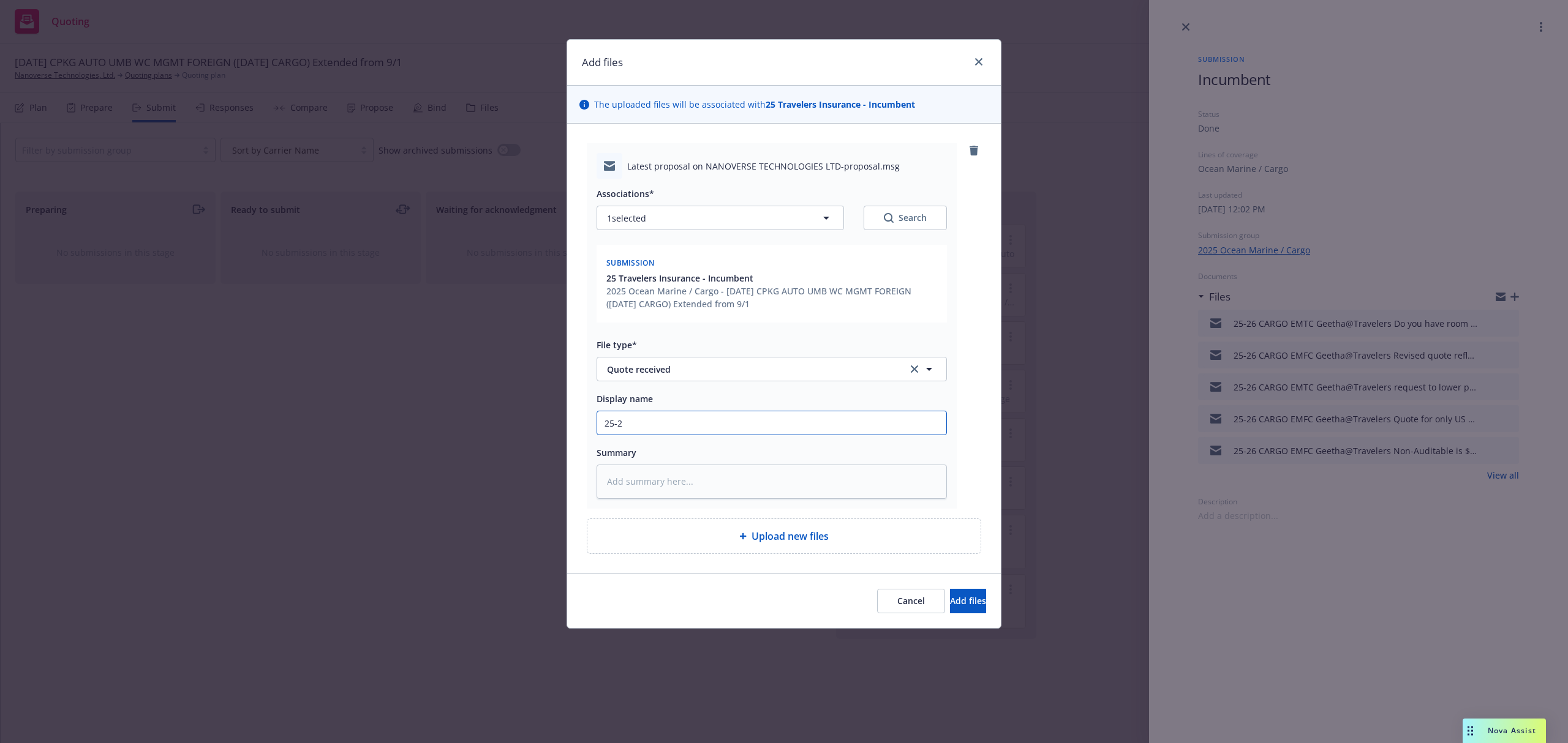
type input "25-26"
type textarea "x"
type input "25-26"
type textarea "x"
type input "25-26 C"
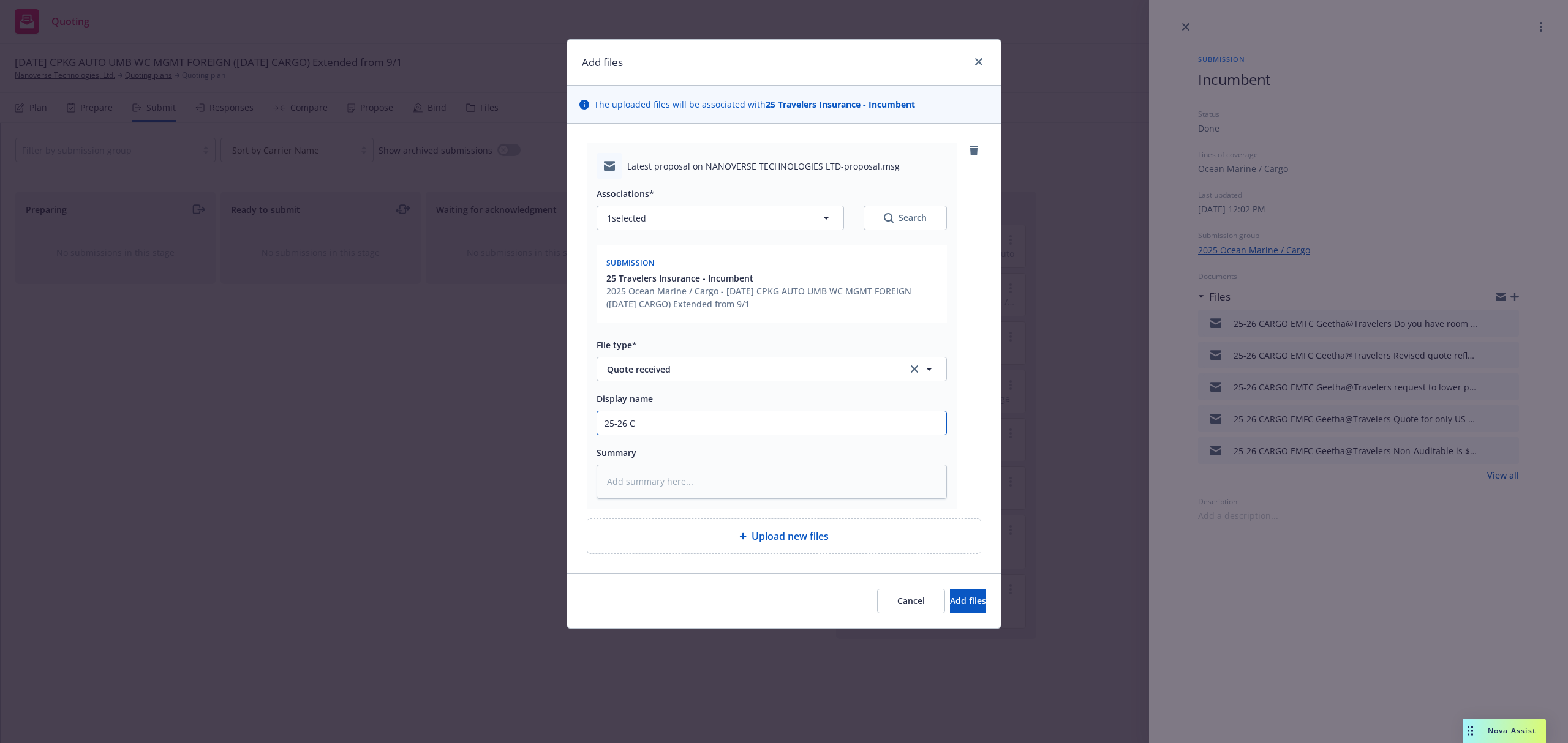
type textarea "x"
type input "25-26 CA"
type textarea "x"
type input "25-26 CAR"
type textarea "x"
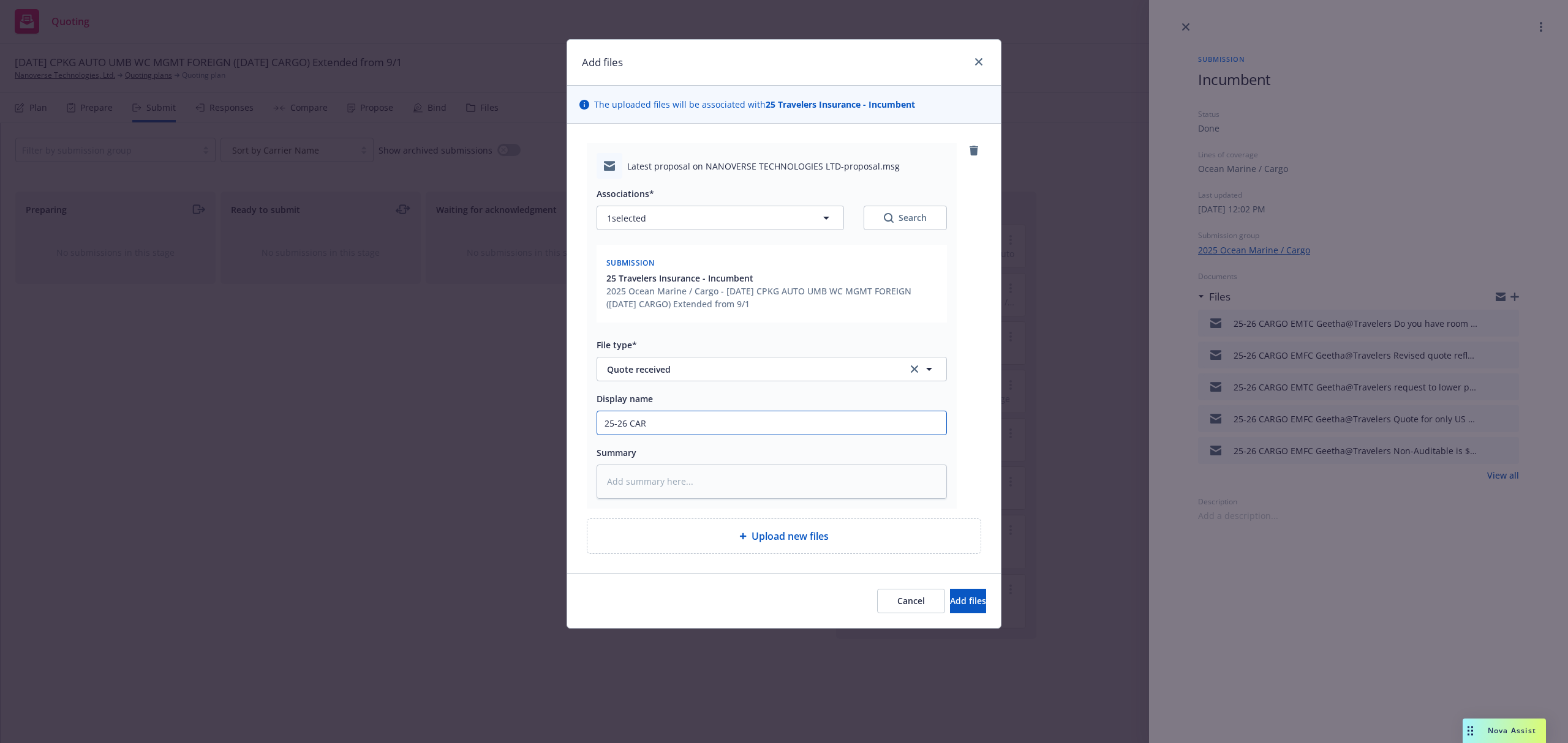
type input "25-26 CARG"
type textarea "x"
type input "25-26 CARGO"
type textarea "x"
type input "25-26 CARGO"
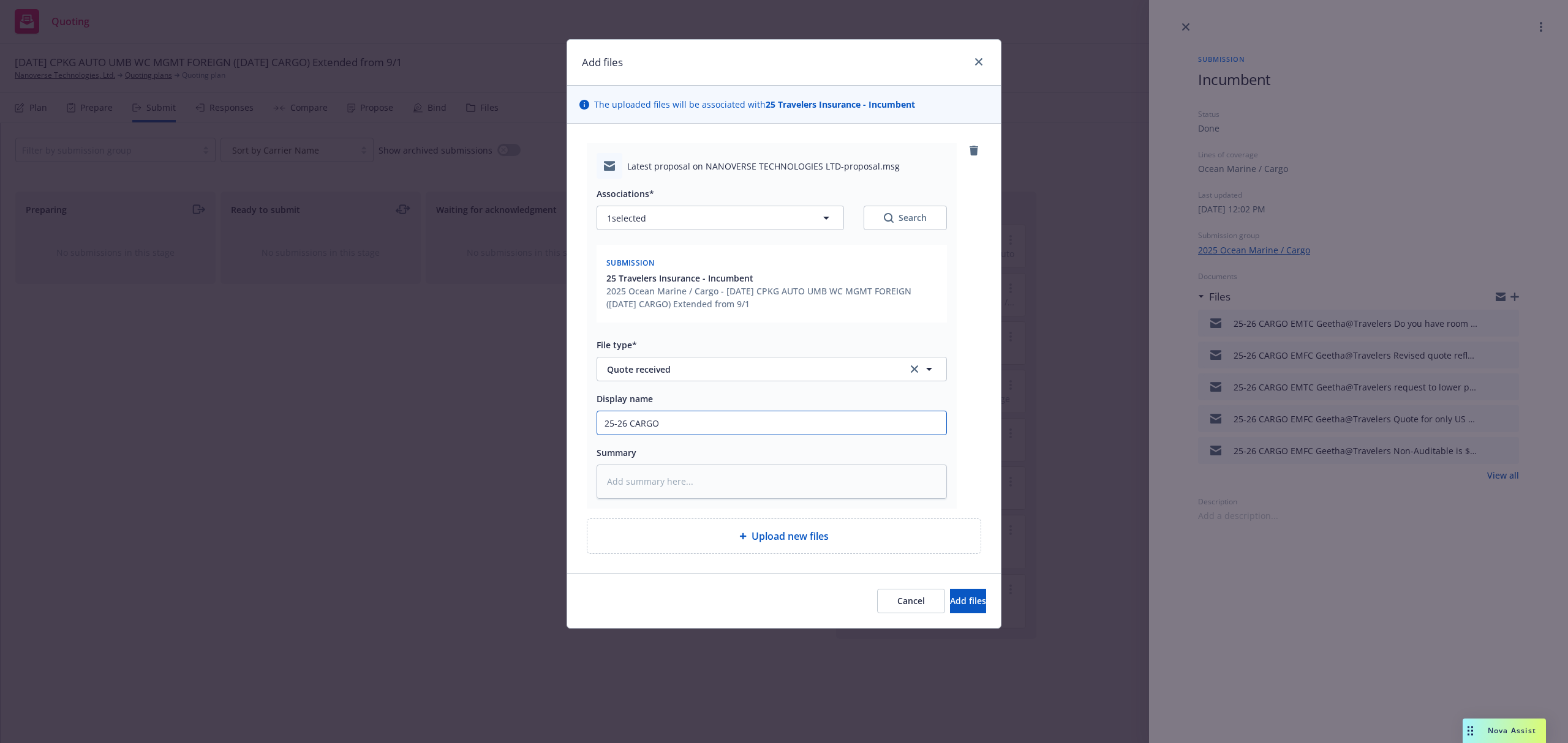
type textarea "x"
type input "25-26 CARGO E"
type textarea "x"
type input "25-26 CARGO EM"
type textarea "x"
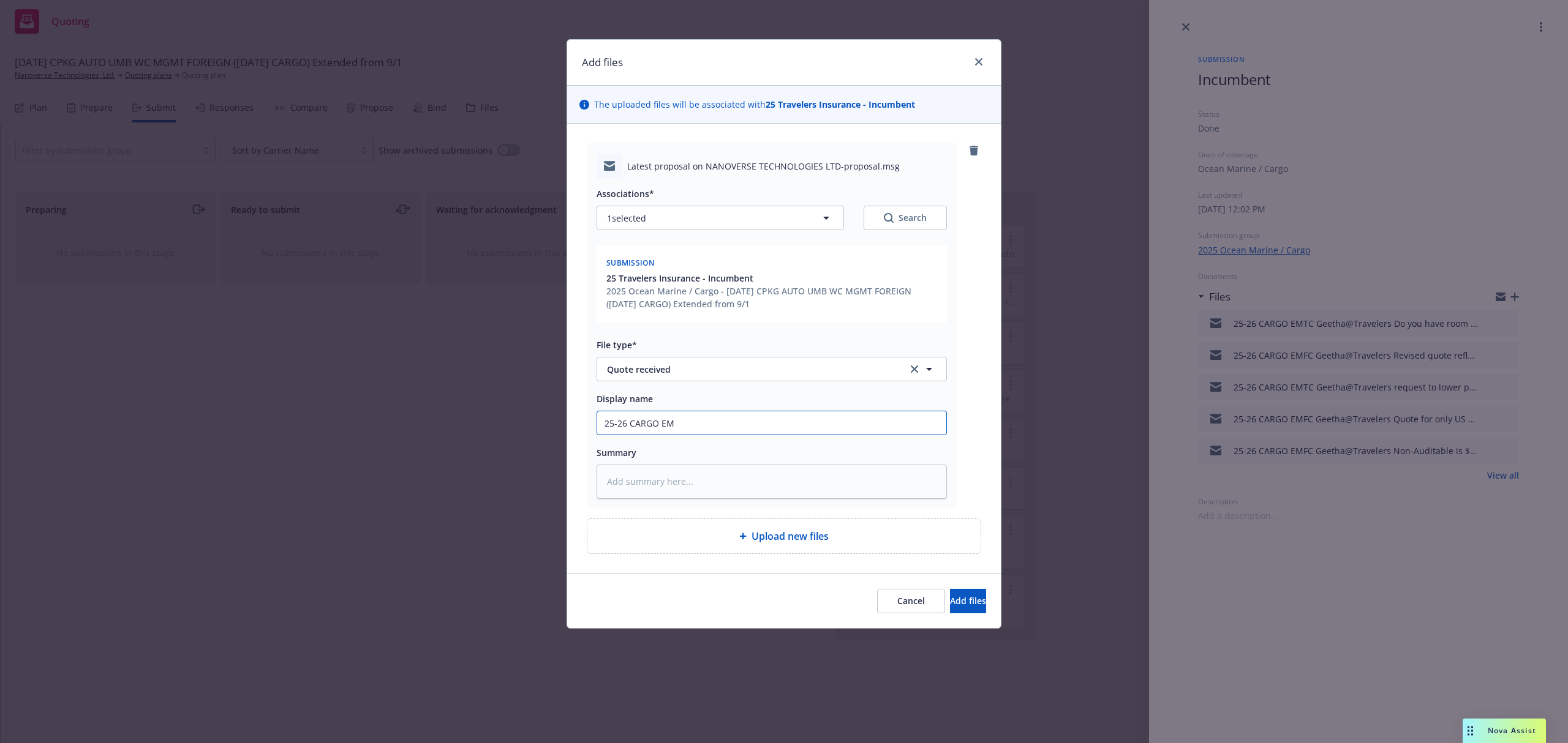
type input "25-26 CARGO EMF"
type textarea "x"
type input "25-26 CARGO EMFC"
type textarea "x"
type input "25-26 CARGO EMFC"
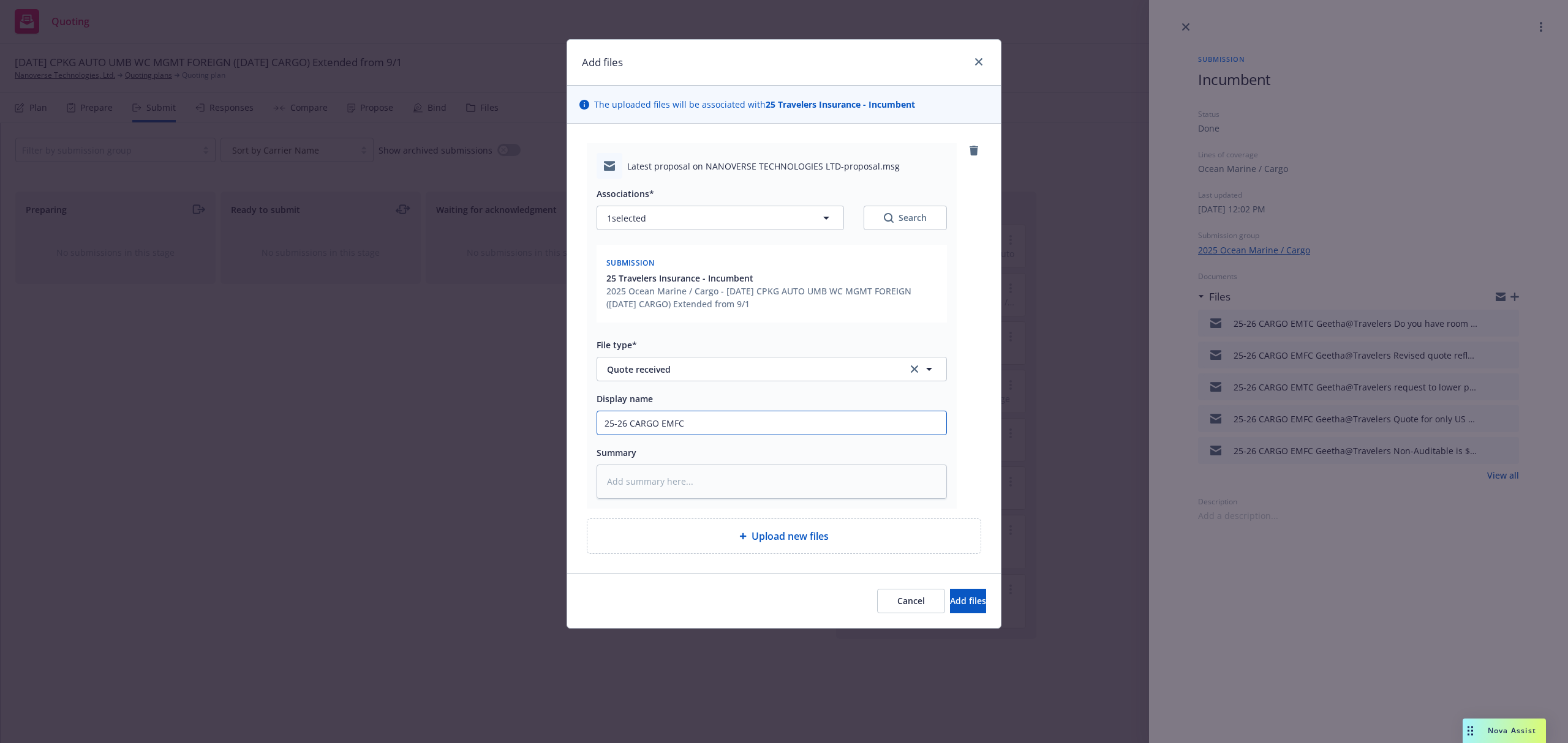
type textarea "x"
type input "25-26 CARGO EMFC G"
type textarea "x"
type input "25-26 CARGO EMFC Ge"
type textarea "x"
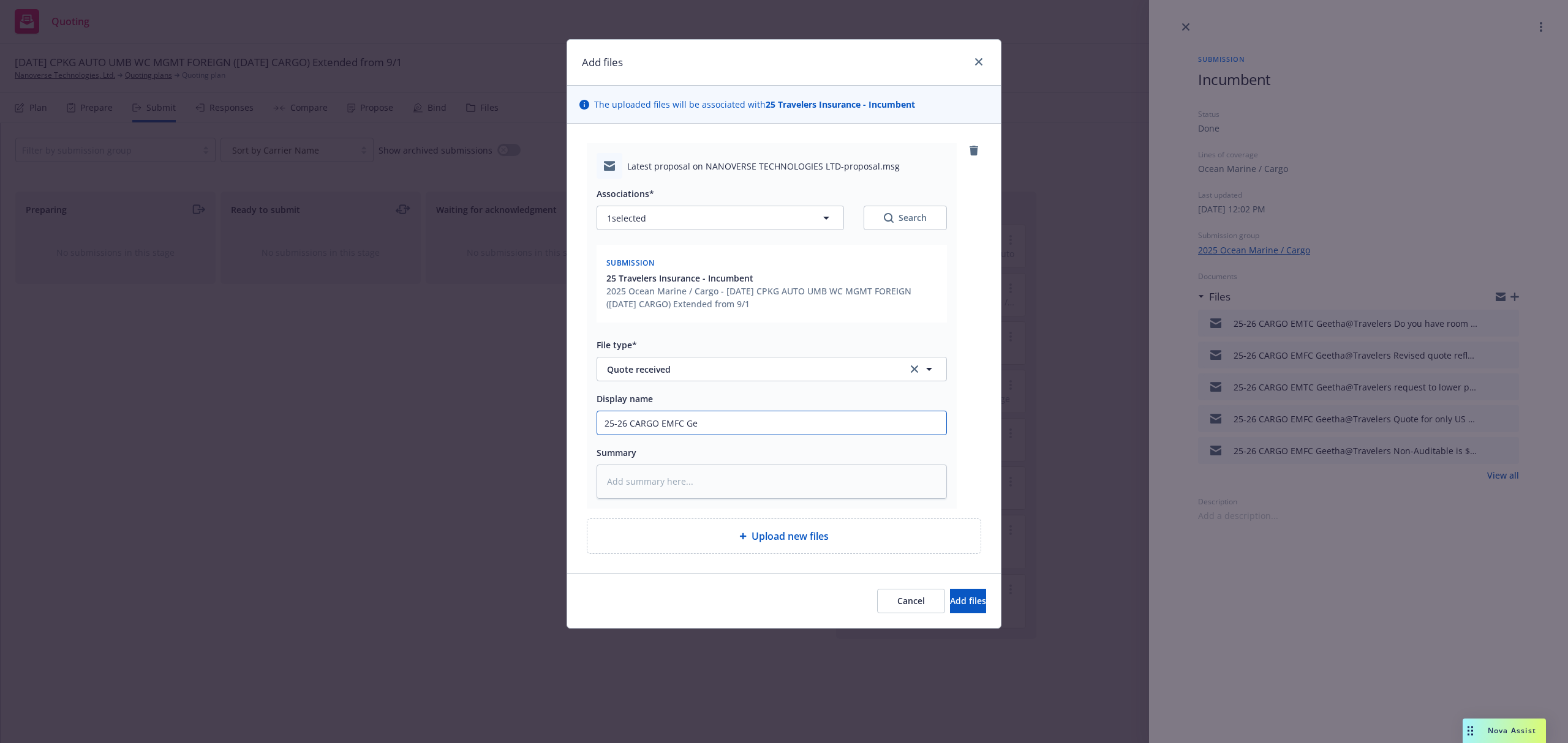
type input "25-26 CARGO EMFC Gee"
type textarea "x"
type input "25-26 CARGO EMFC Geet"
type textarea "x"
type input "25-26 CARGO EMFC Geeth"
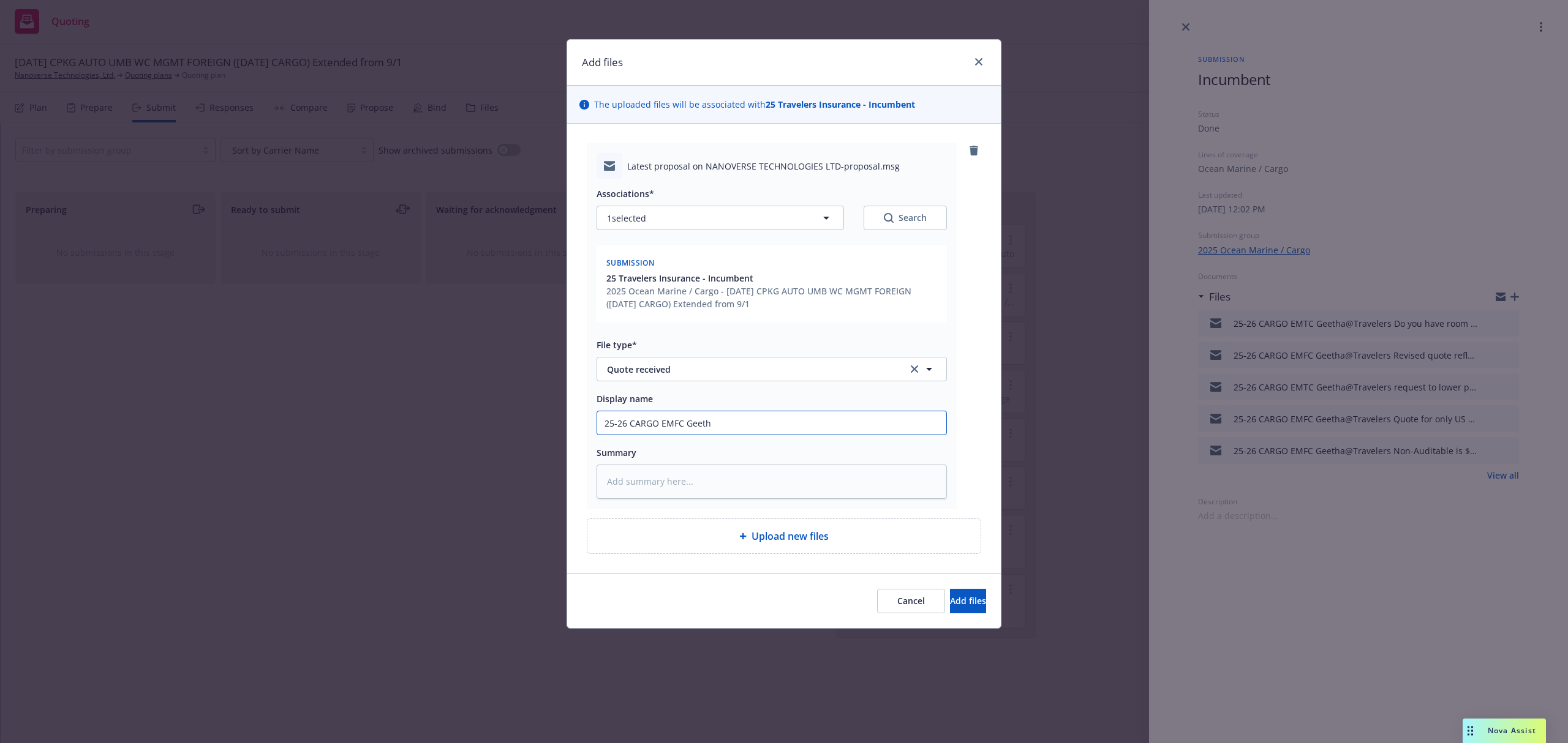
type textarea "x"
type input "25-26 CARGO EMFC Geetha"
type textarea "x"
type input "25-26 CARGO EMFC Geetha@"
type textarea "x"
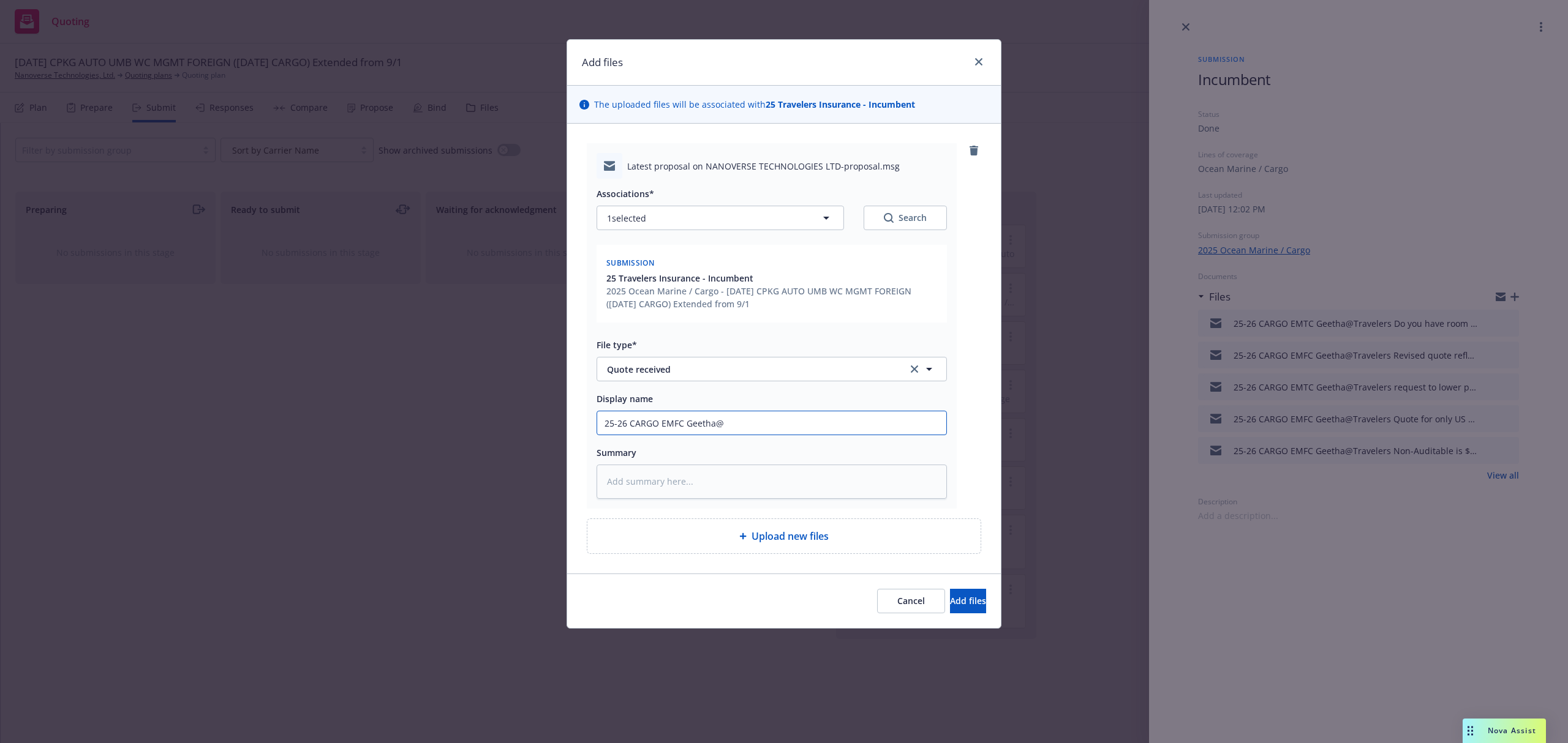
type input "25-26 CARGO EMFC Geetha@T"
type textarea "x"
type input "25-26 CARGO EMFC Geetha@Tr"
type textarea "x"
type input "25-26 CARGO EMFC Geetha@Tra"
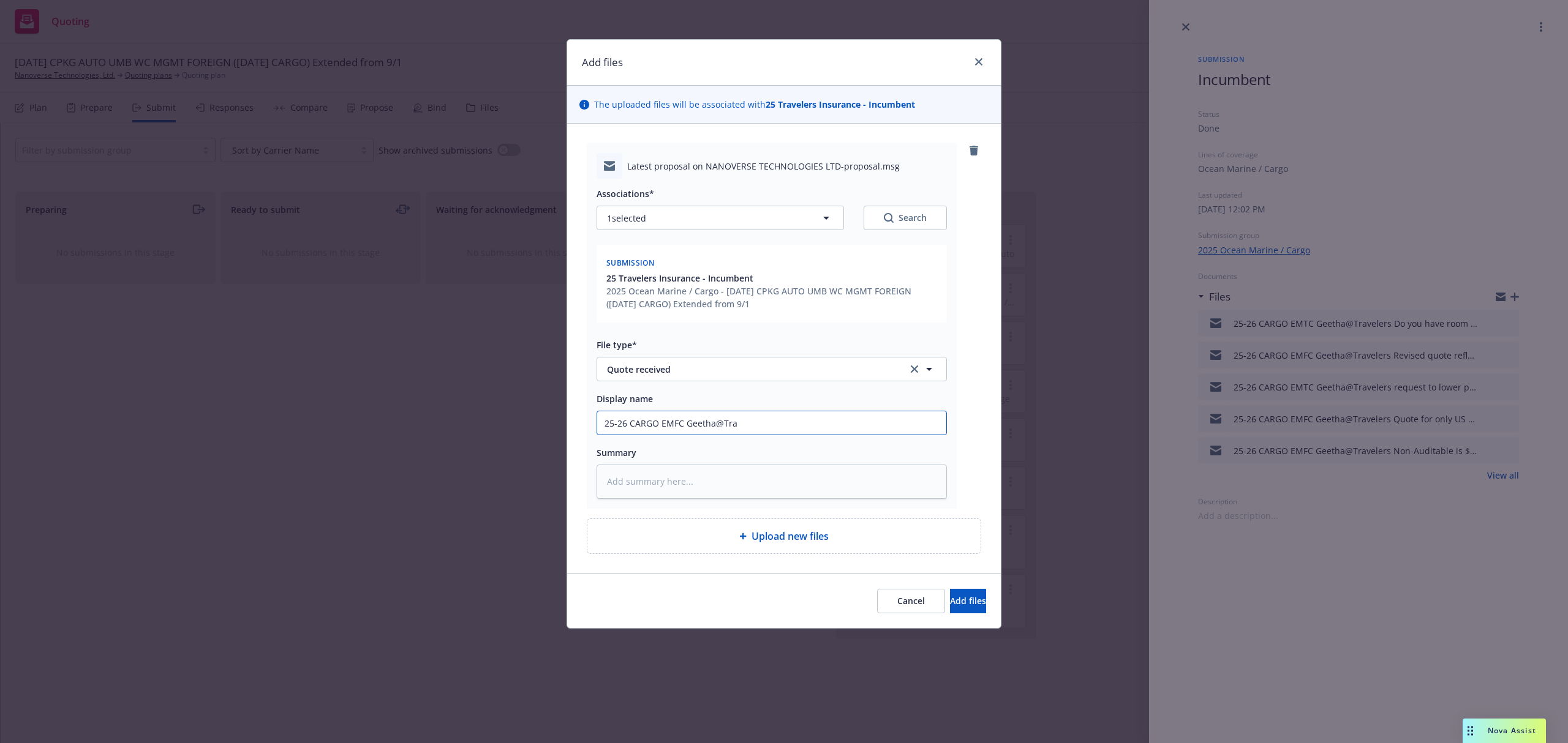
type textarea "x"
type input "25-26 CARGO EMFC Geetha@Trav"
type textarea "x"
type input "25-26 CARGO EMFC Geetha@Trave"
type textarea "x"
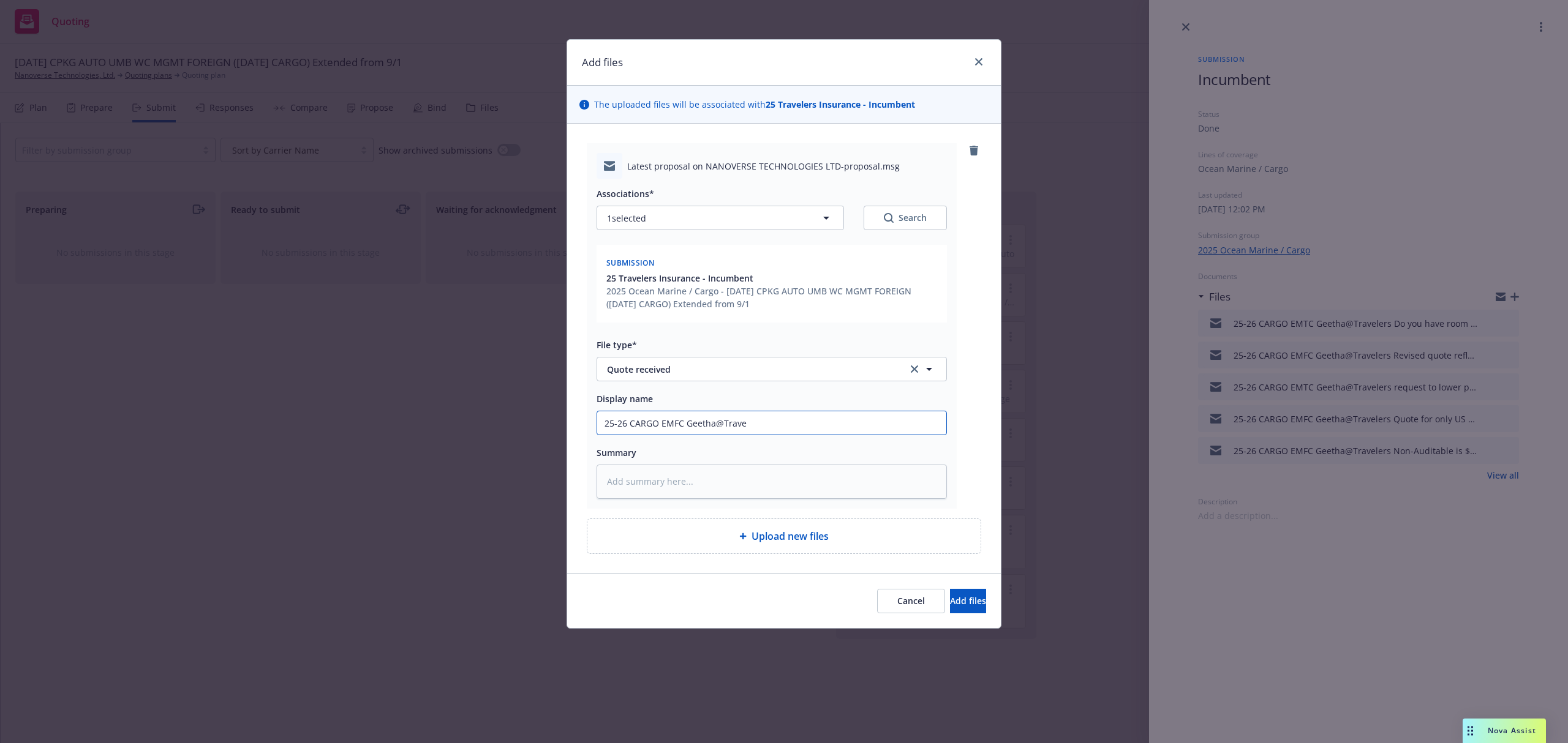
type input "25-26 CARGO EMFC Geetha@Travel"
type textarea "x"
type input "25-26 CARGO EMFC Geetha@Travele"
type textarea "x"
type input "25-26 CARGO EMFC Geetha@Traveler"
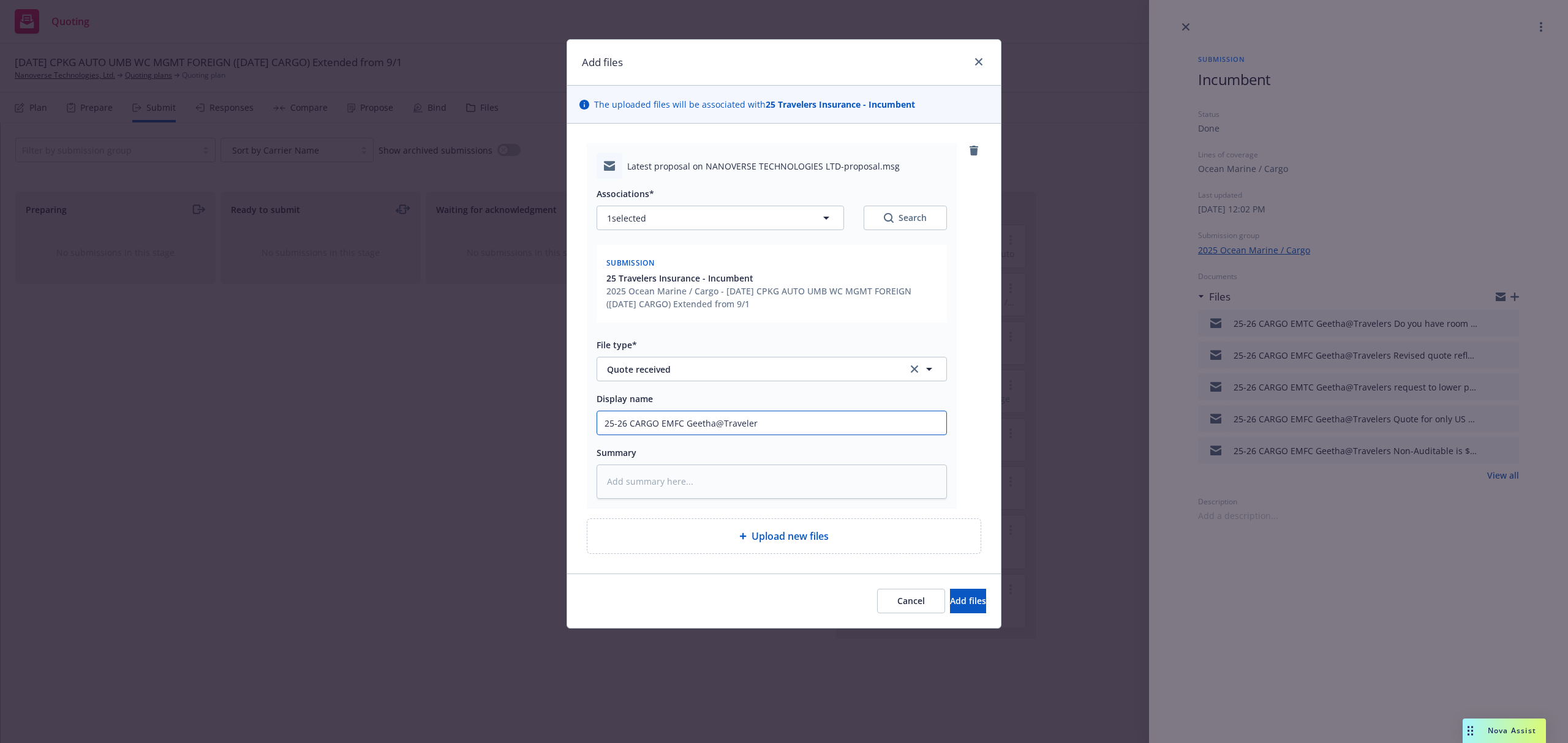
type textarea "x"
type input "25-26 CARGO EMFC Geetha@Travelers"
type textarea "x"
type input "25-26 CARGO EMFC Geetha@Travelers"
type textarea "x"
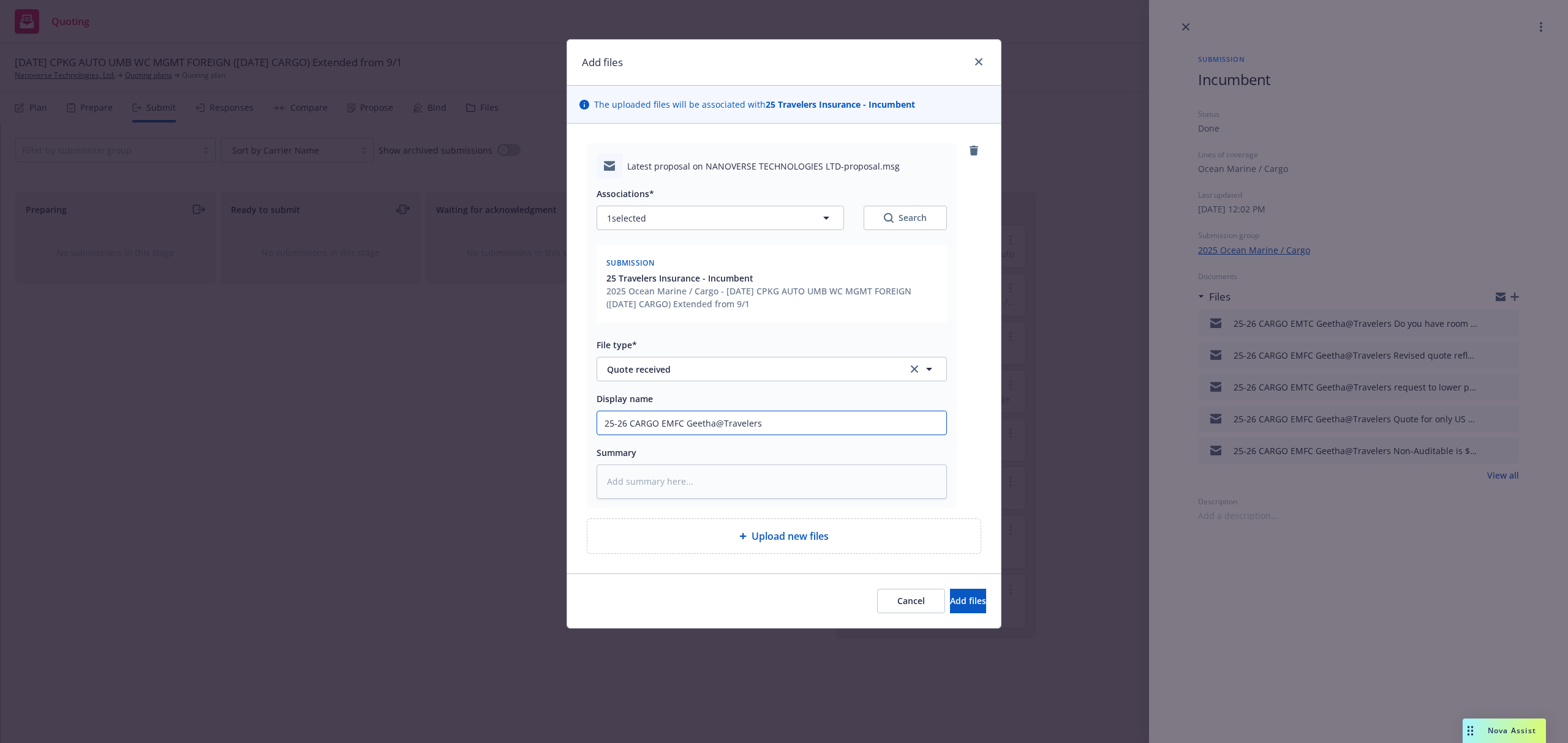
type input "25-26 CARGO EMFC Geetha@Travelers R"
type textarea "x"
type input "25-26 CARGO EMFC Geetha@Travelers Re"
type textarea "x"
type input "25-26 CARGO EMFC Geetha@Travelers Rev"
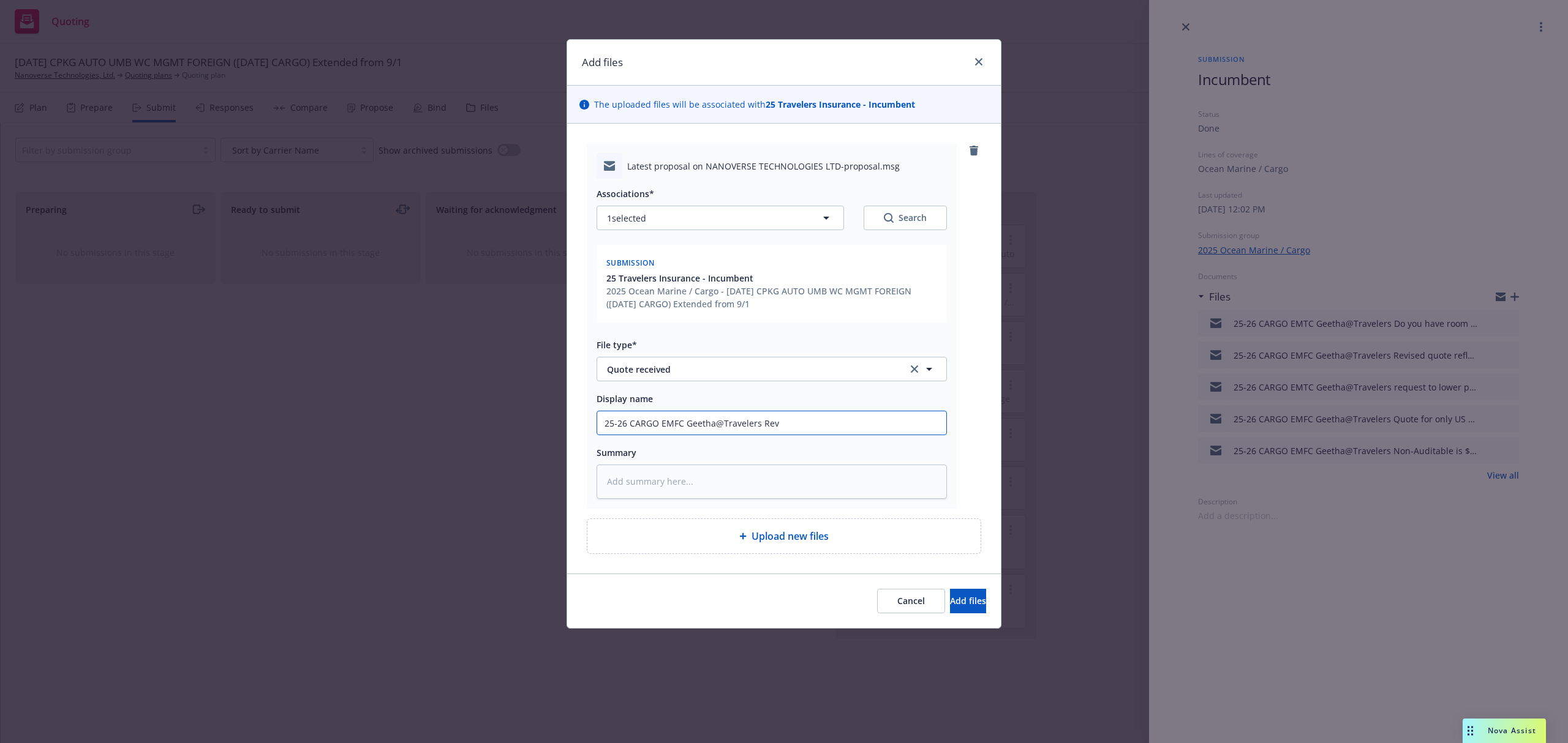
type textarea "x"
type input "25-26 CARGO EMFC Geetha@Travelers Revi"
type textarea "x"
type input "25-26 CARGO EMFC Geetha@Travelers Revis"
type textarea "x"
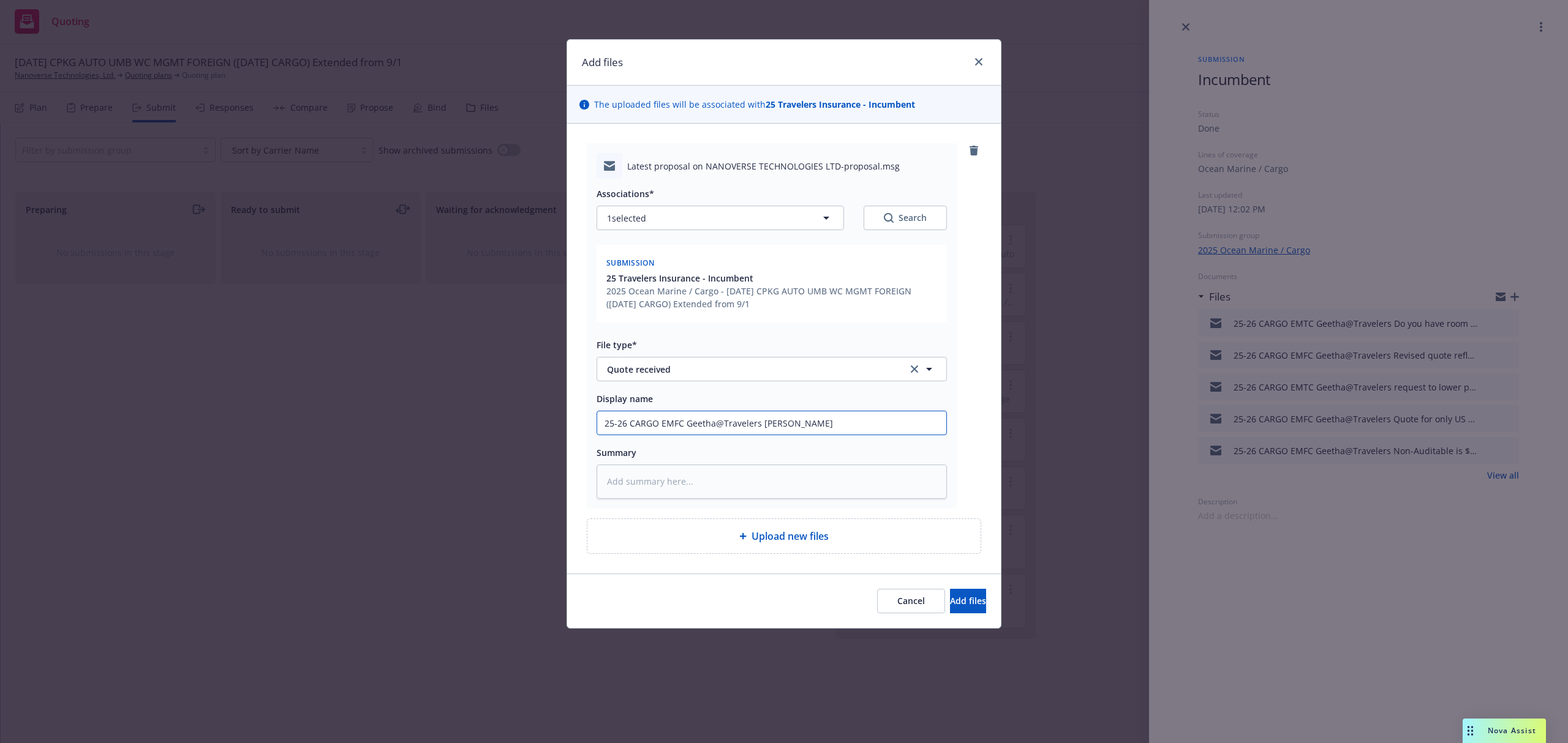
type input "25-26 CARGO EMFC Geetha@Travelers Revise"
type textarea "x"
type input "25-26 CARGO EMFC Geetha@Travelers Revised"
type textarea "x"
type input "25-26 CARGO EMFC Geetha@Travelers Revised"
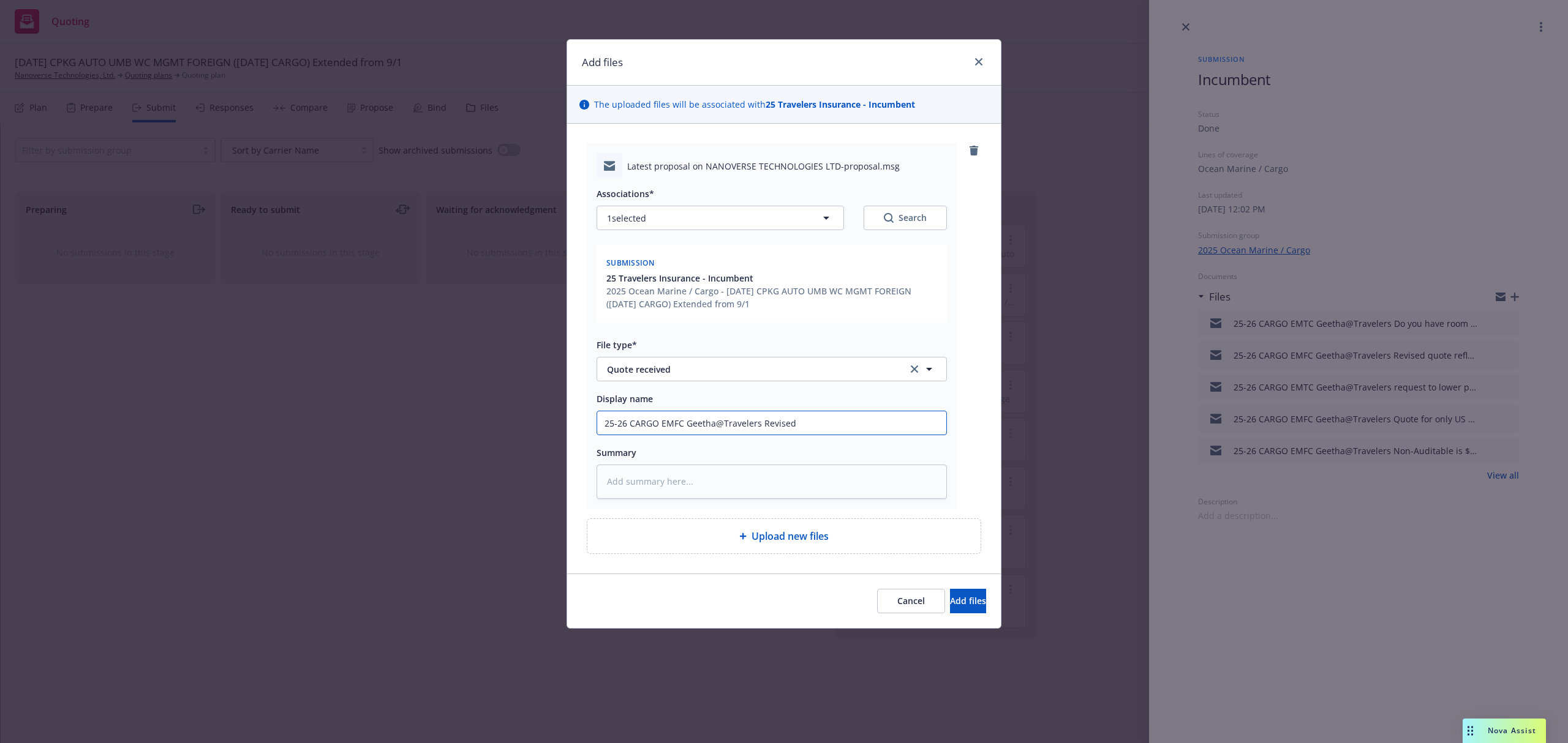
type textarea "x"
type input "25-26 CARGO EMFC Geetha@Travelers Revised q"
type textarea "x"
type input "25-26 CARGO EMFC Geetha@Travelers Revised qu"
type textarea "x"
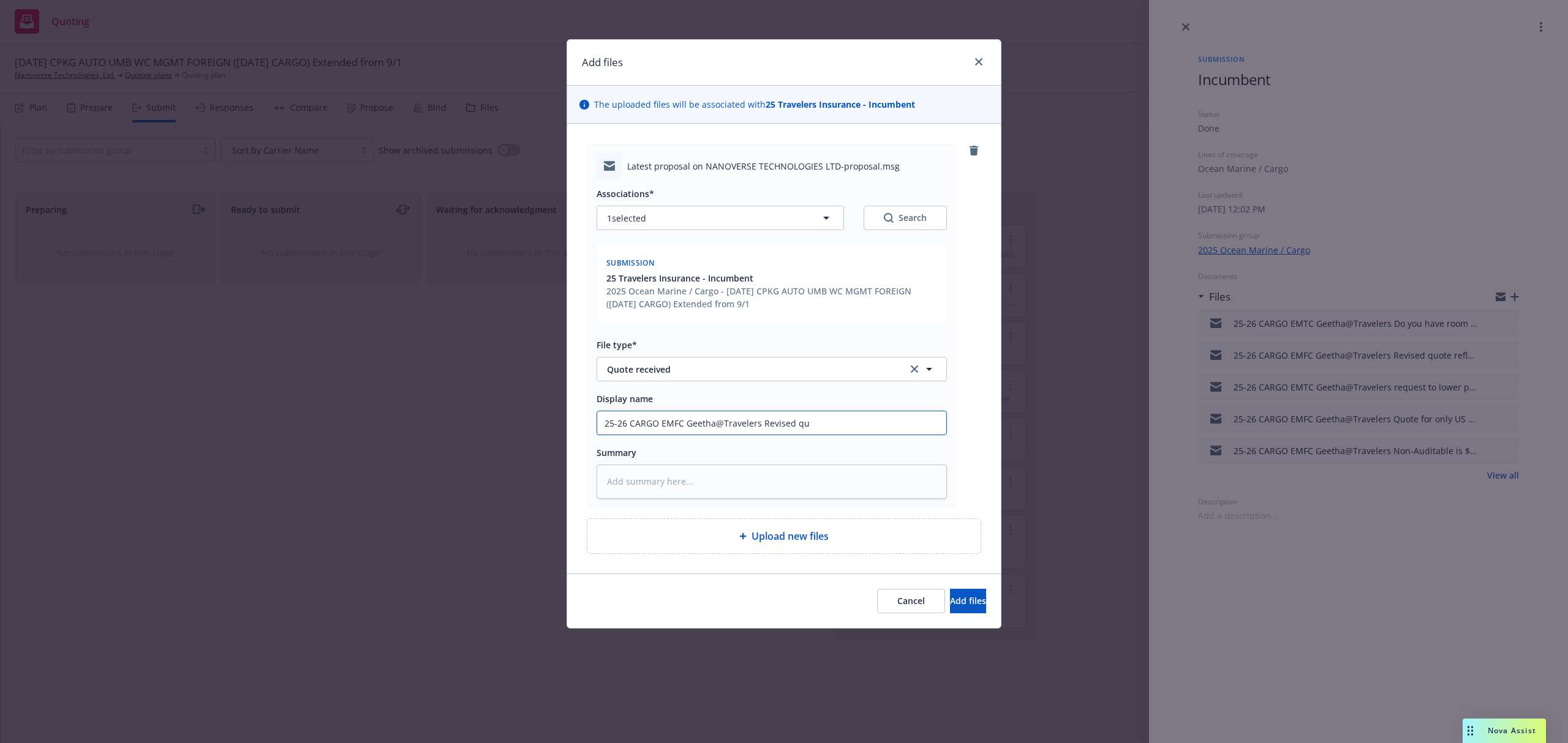
type input "25-26 CARGO EMFC Geetha@Travelers Revised quo"
type textarea "x"
type input "25-26 CARGO EMFC Geetha@Travelers Revised quot"
type textarea "x"
type input "25-26 CARGO EMFC Geetha@Travelers Revised quote"
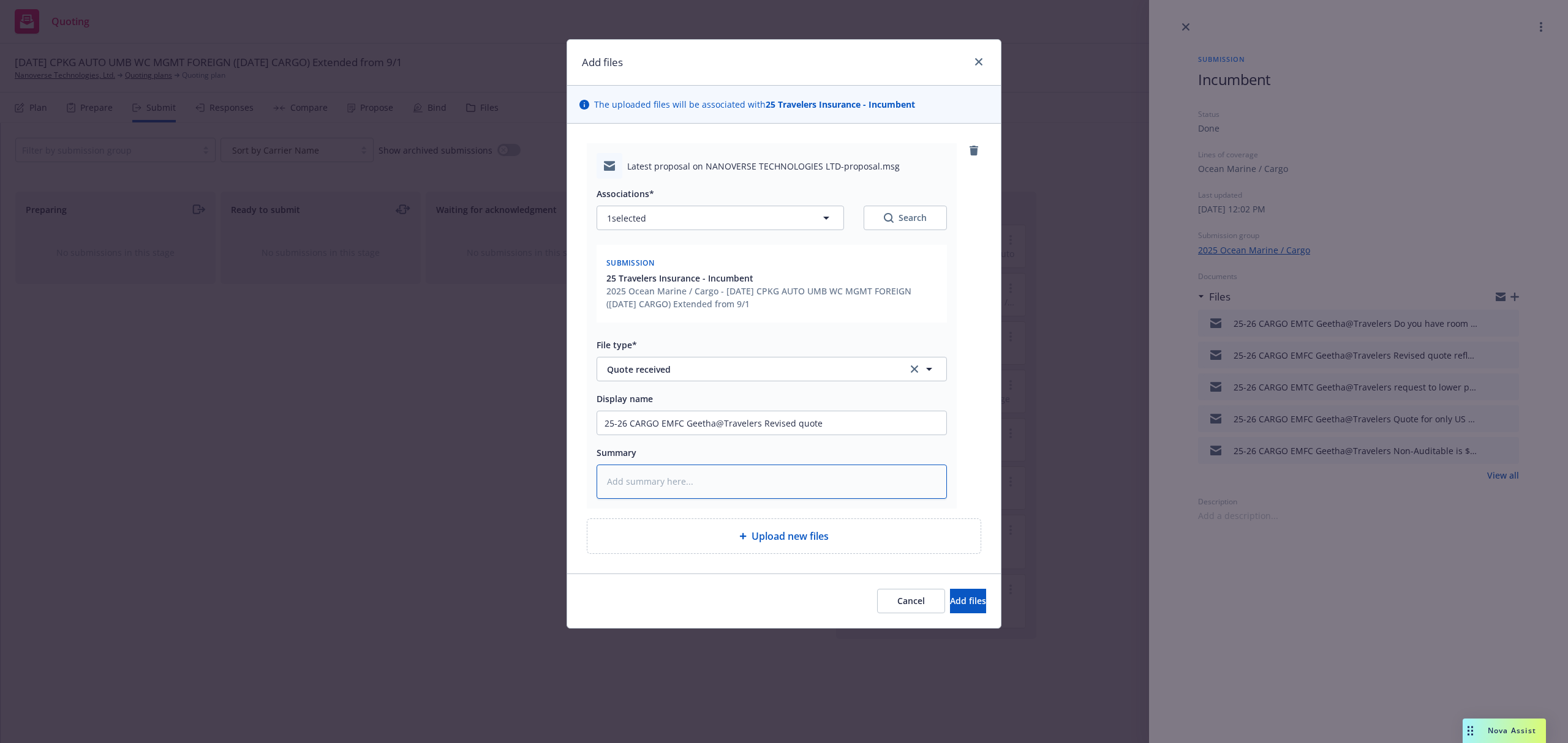
paste textarea "Hi Samantha, Please see the latest proposal on Nanoverse Technologies, LTD. Ple…"
type textarea "x"
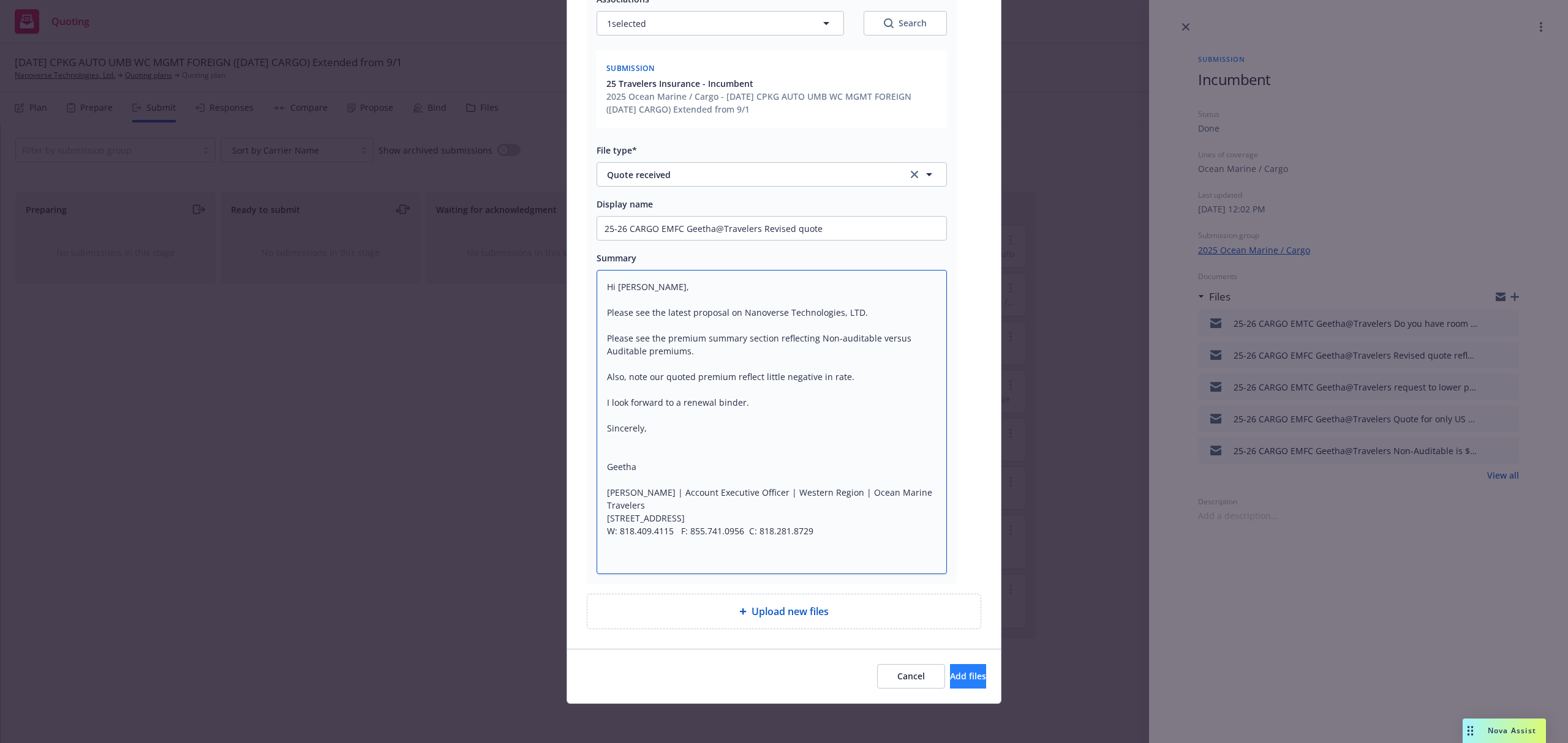
type textarea "Hi Samantha, Please see the latest proposal on Nanoverse Technologies, LTD. Ple…"
click at [950, 686] on button "Add files" at bounding box center [968, 677] width 36 height 25
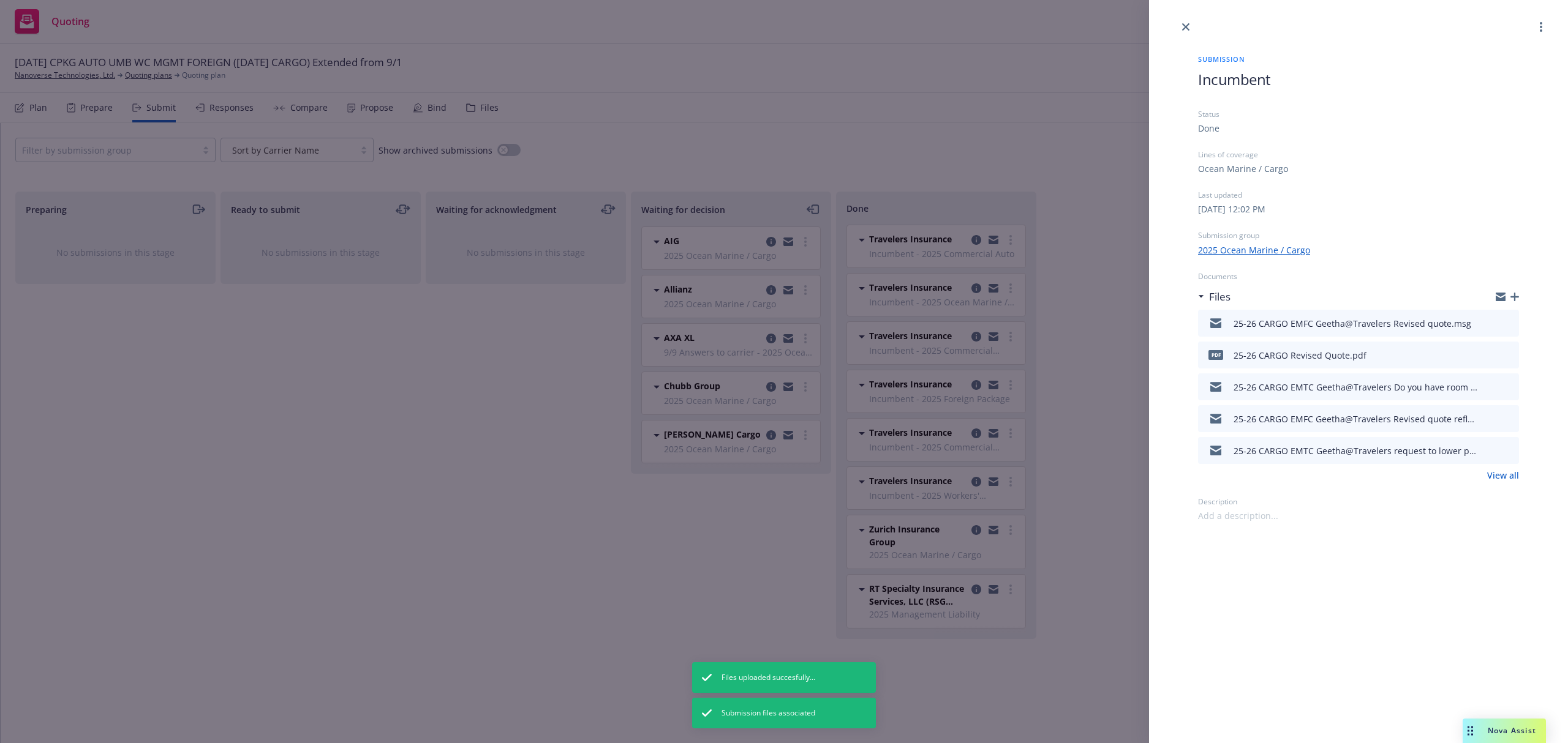
click at [1508, 476] on link "View all" at bounding box center [1502, 475] width 32 height 13
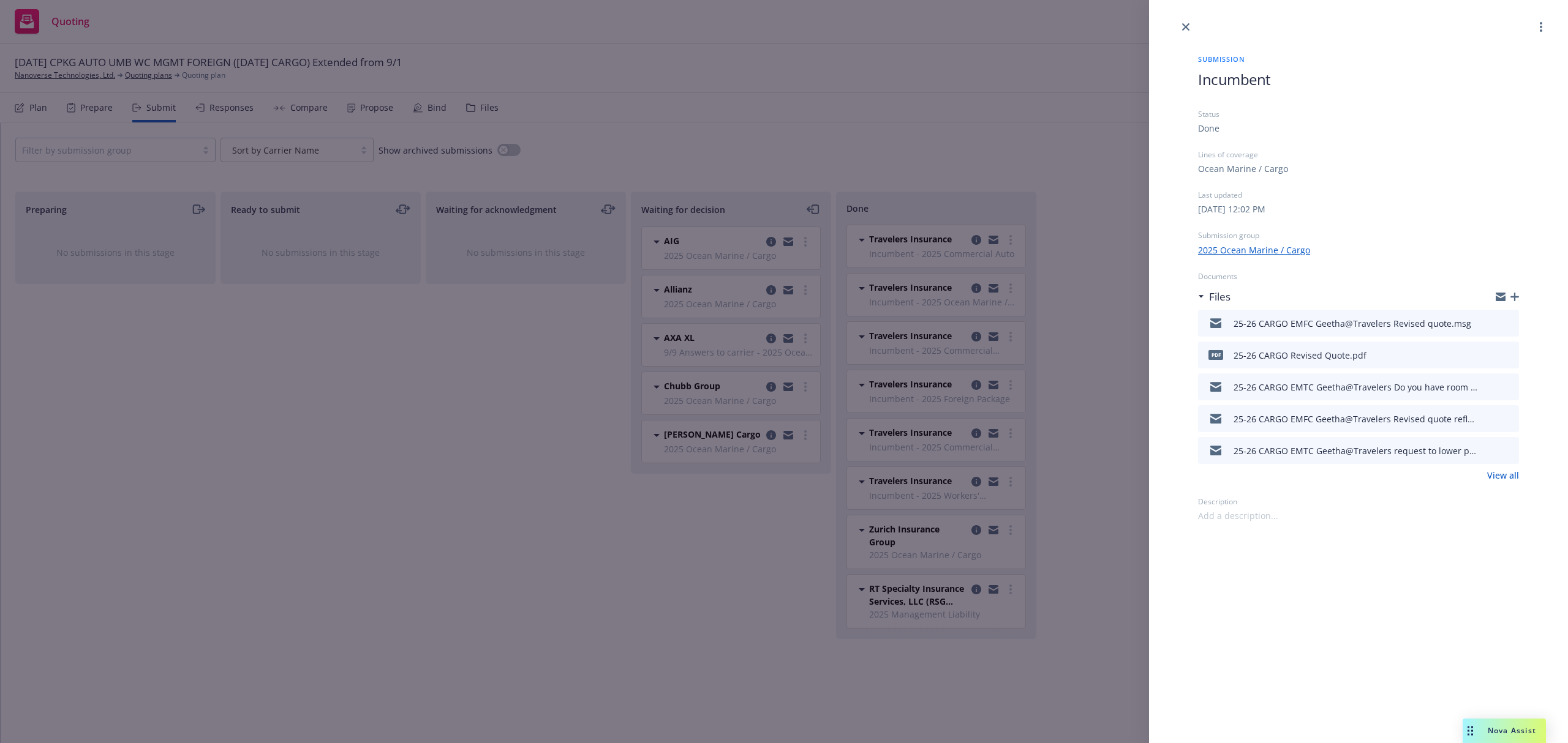
click at [1294, 565] on div "Submission Incumbent Status Done Lines of coverage Ocean Marine / Cargo Last up…" at bounding box center [1358, 371] width 419 height 743
click at [1188, 27] on icon "close" at bounding box center [1186, 27] width 8 height 8
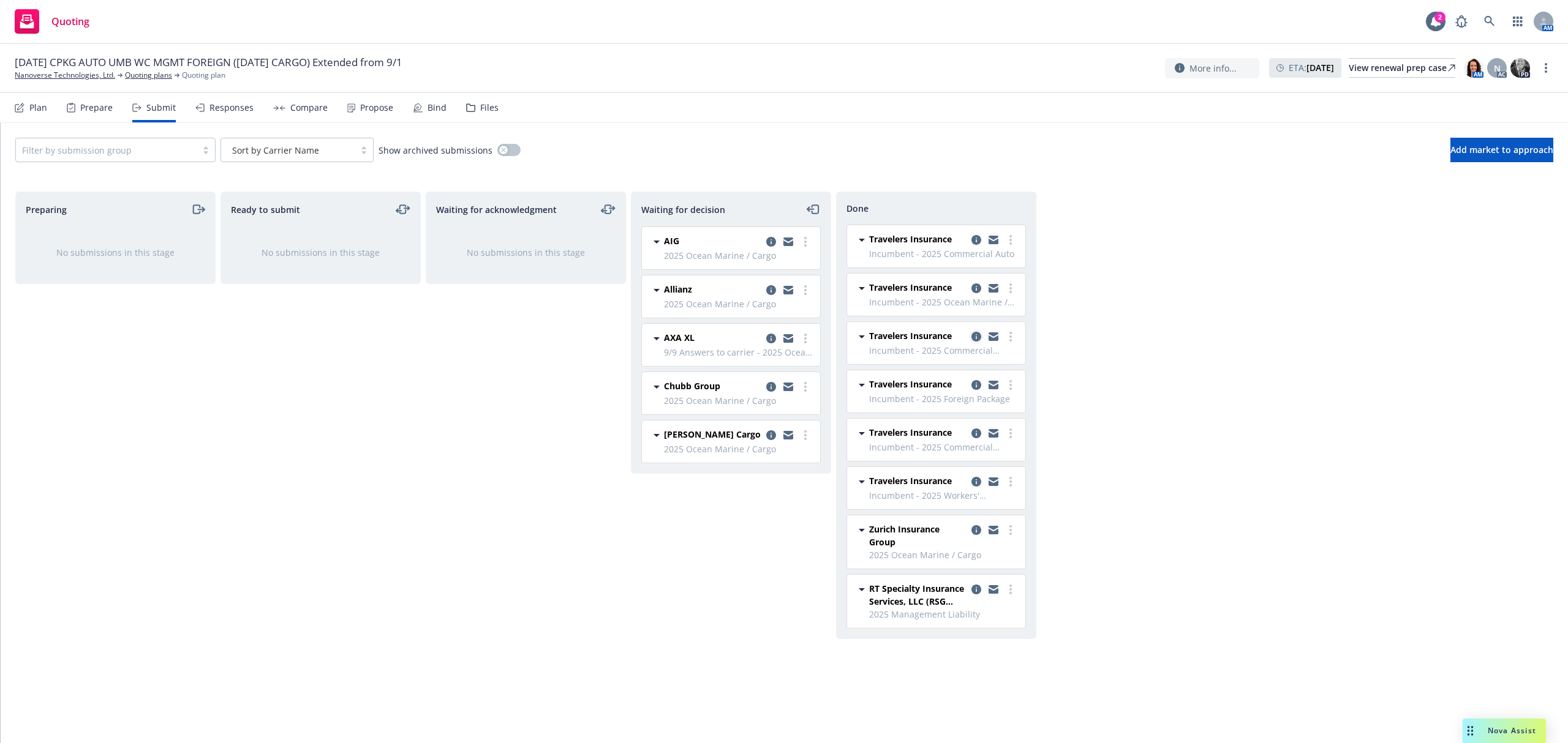
click at [973, 341] on icon "copy logging email" at bounding box center [976, 336] width 10 height 10
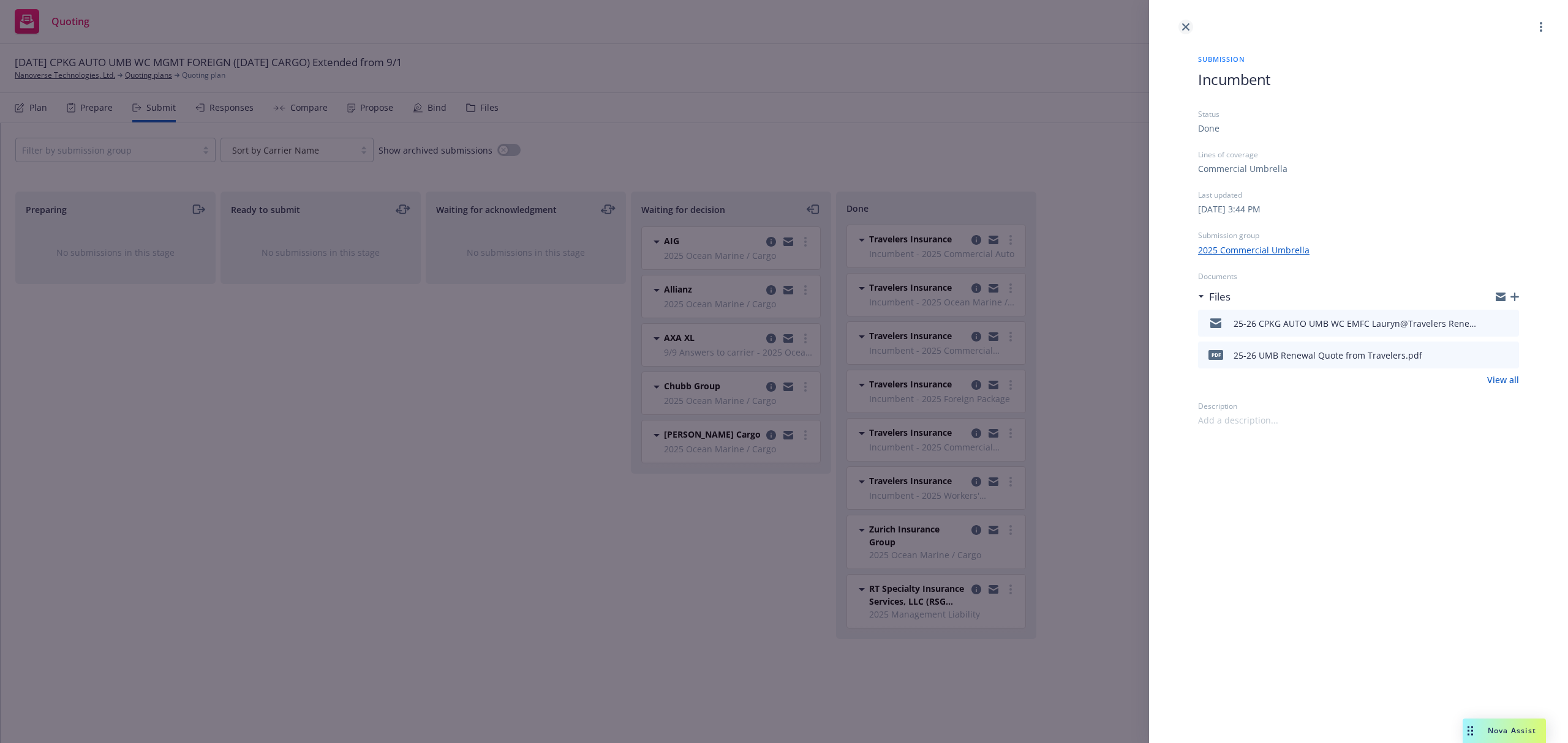
click at [1191, 27] on link "close" at bounding box center [1185, 26] width 15 height 15
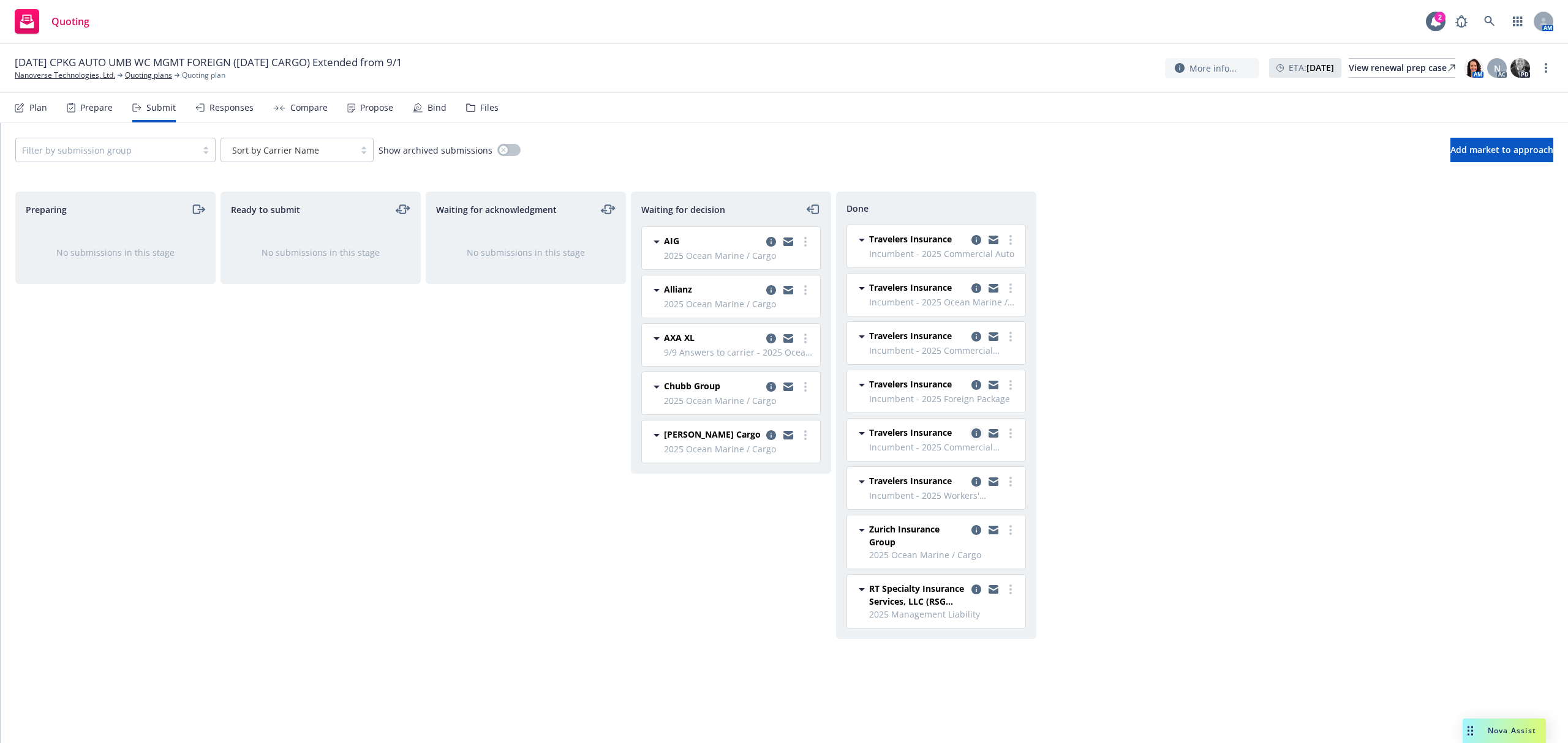
click at [978, 432] on icon "copy logging email" at bounding box center [976, 434] width 10 height 10
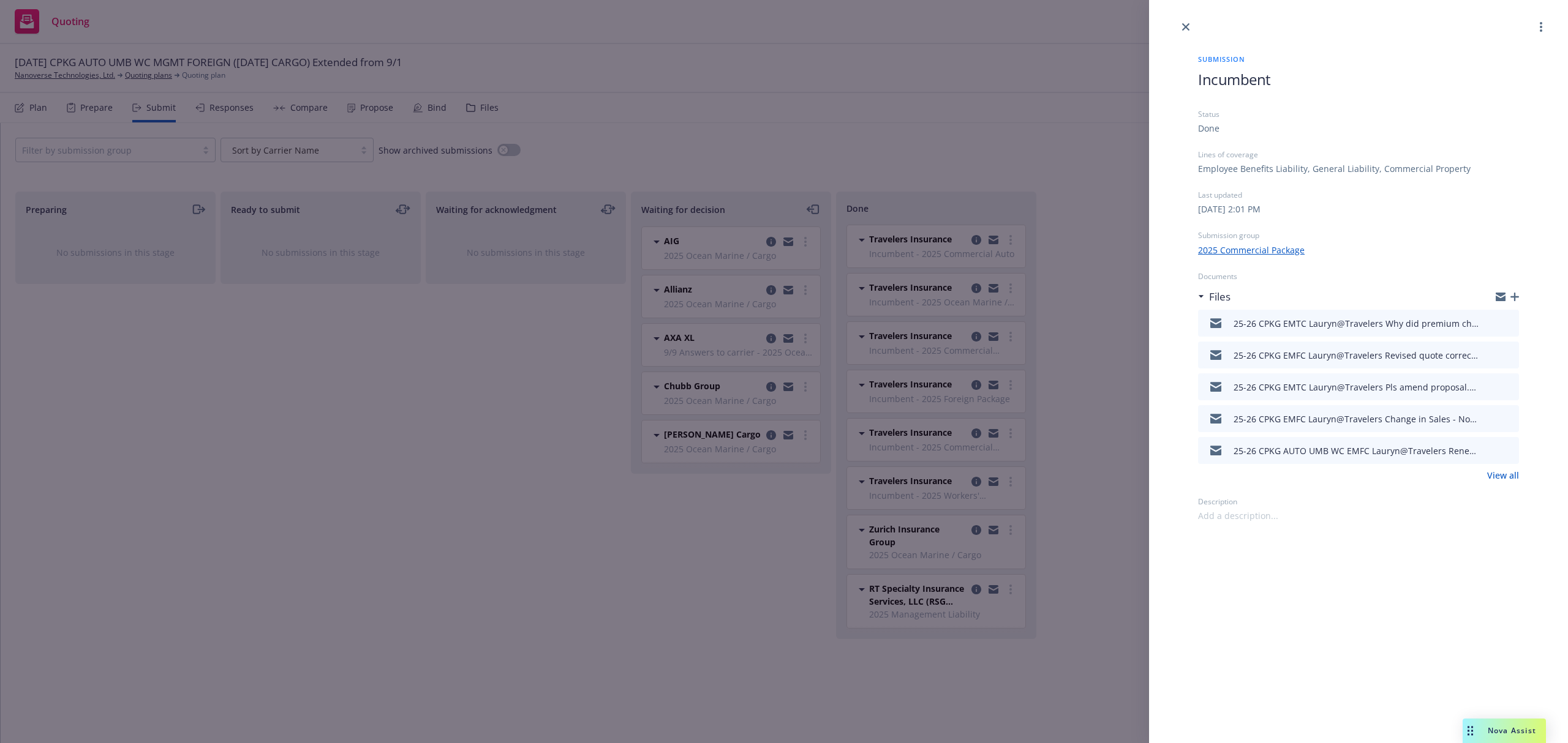
click at [1516, 297] on icon "button" at bounding box center [1514, 296] width 8 height 8
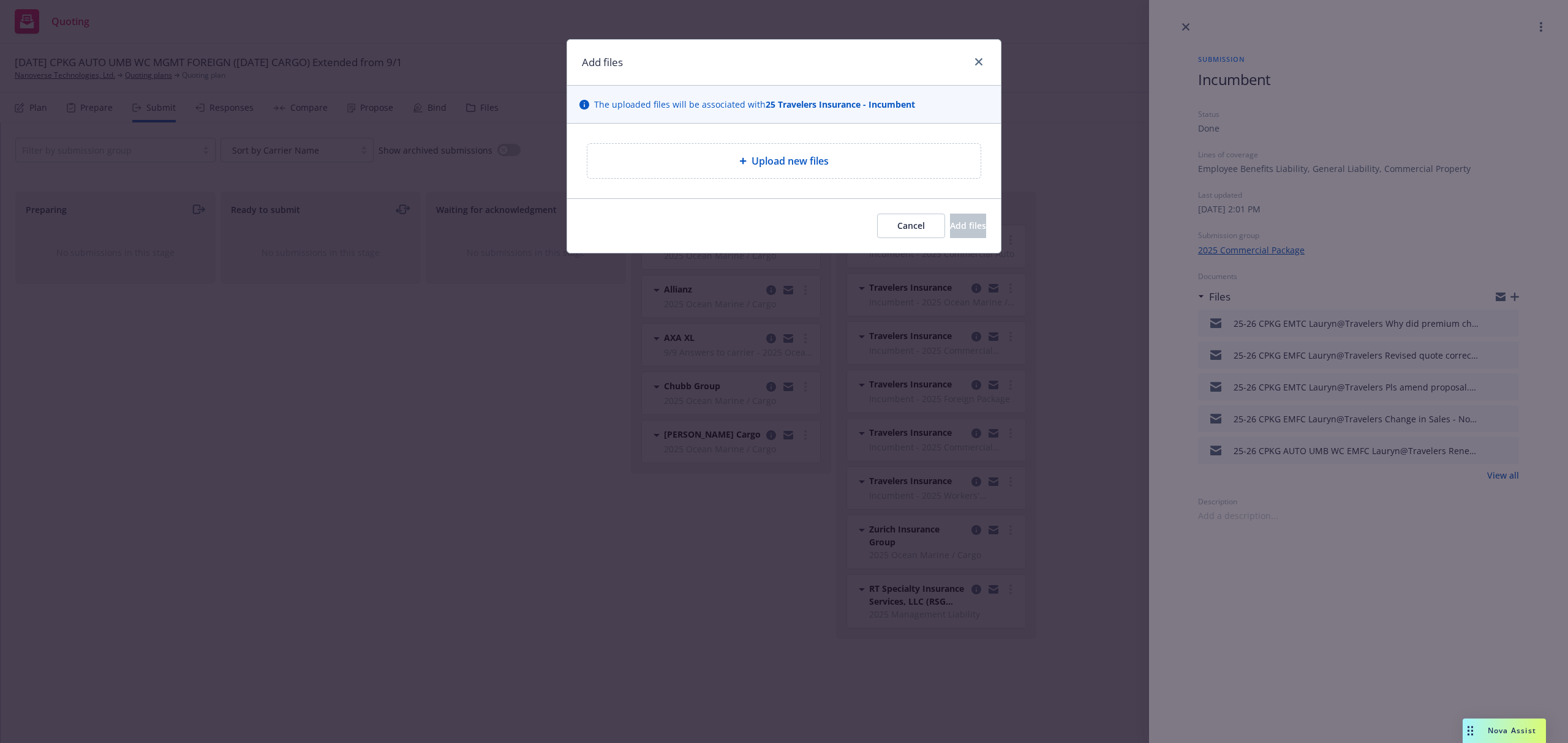
type textarea "x"
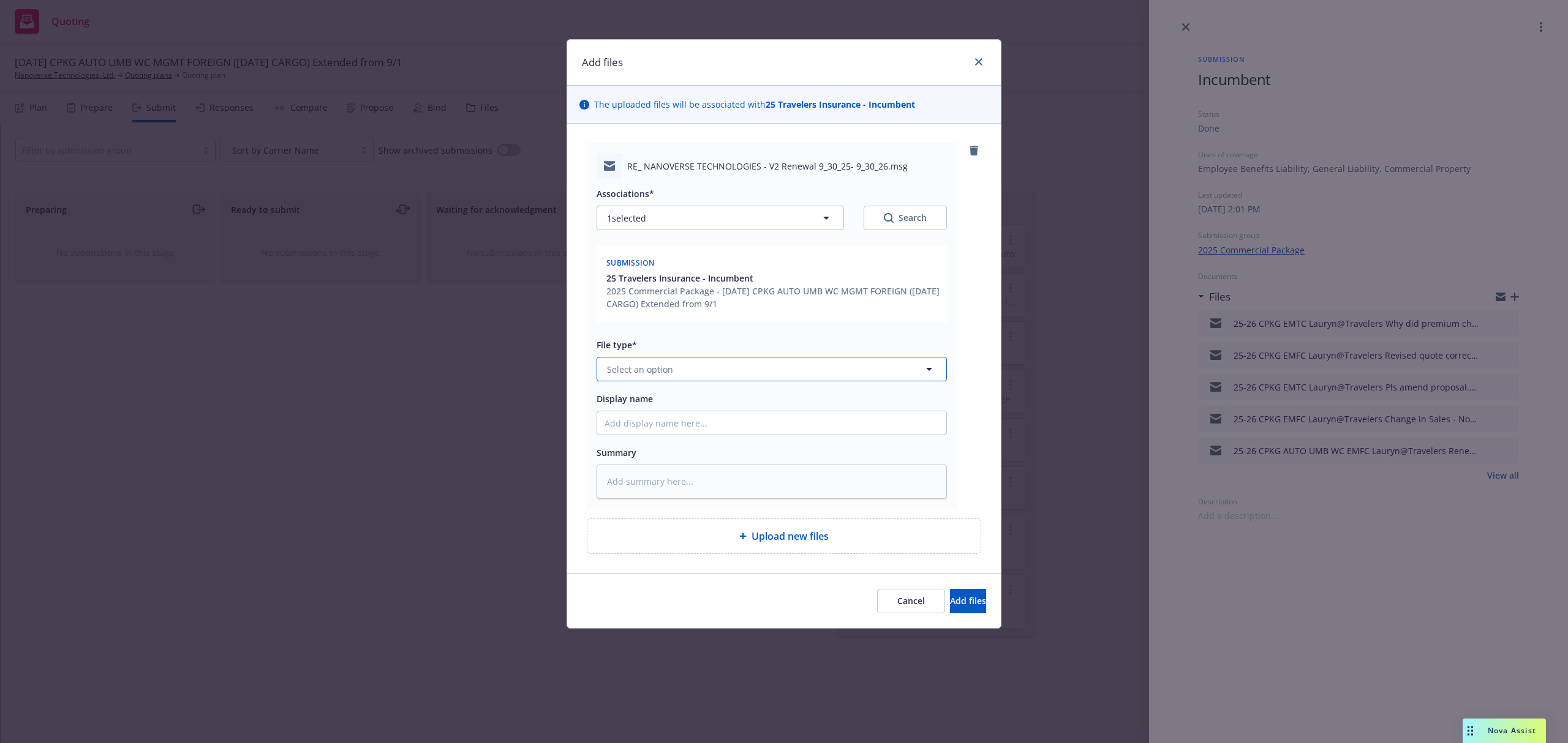
click at [638, 368] on span "Select an option" at bounding box center [640, 370] width 66 height 13
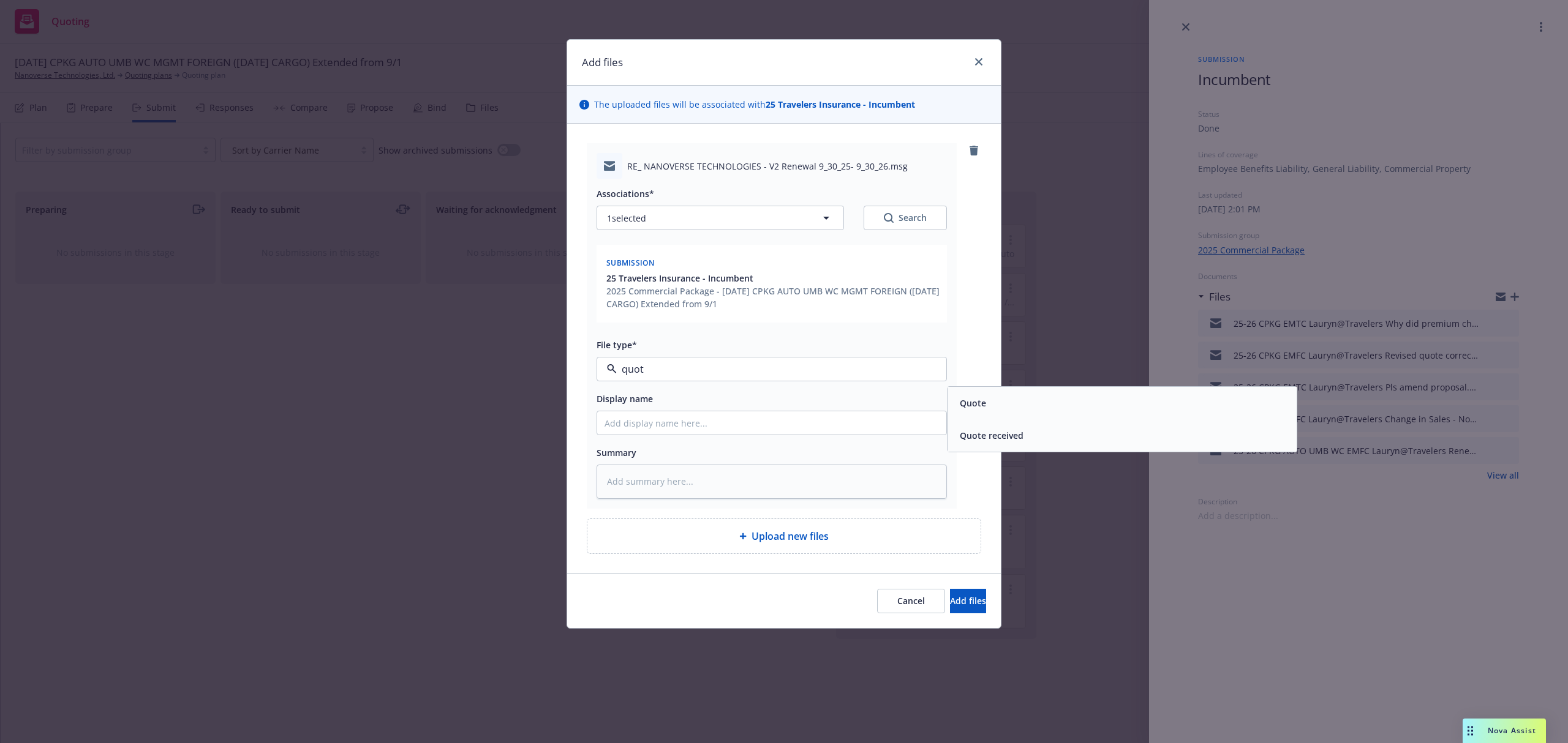
type input "quote"
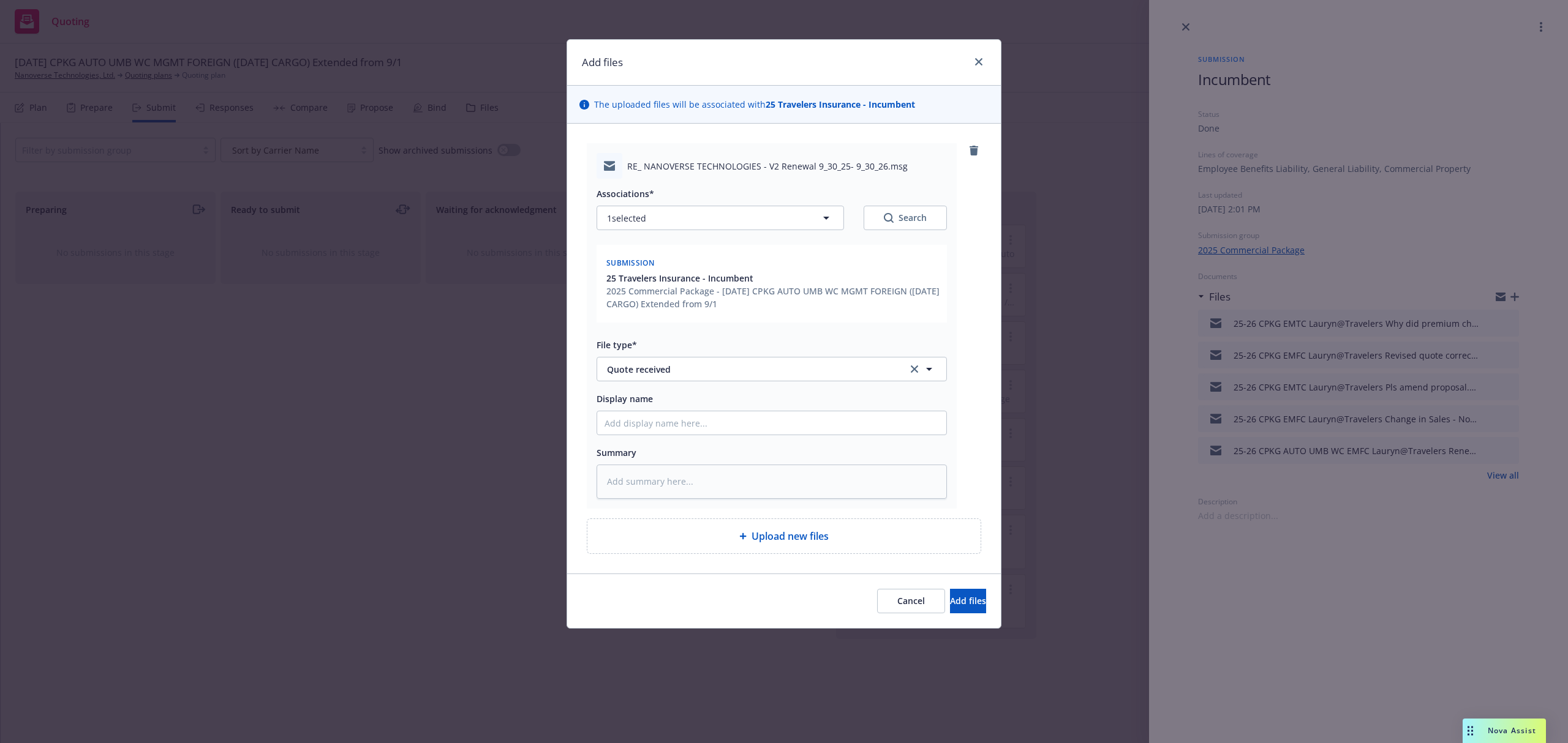
type textarea "x"
type input "2"
type textarea "x"
type input "25"
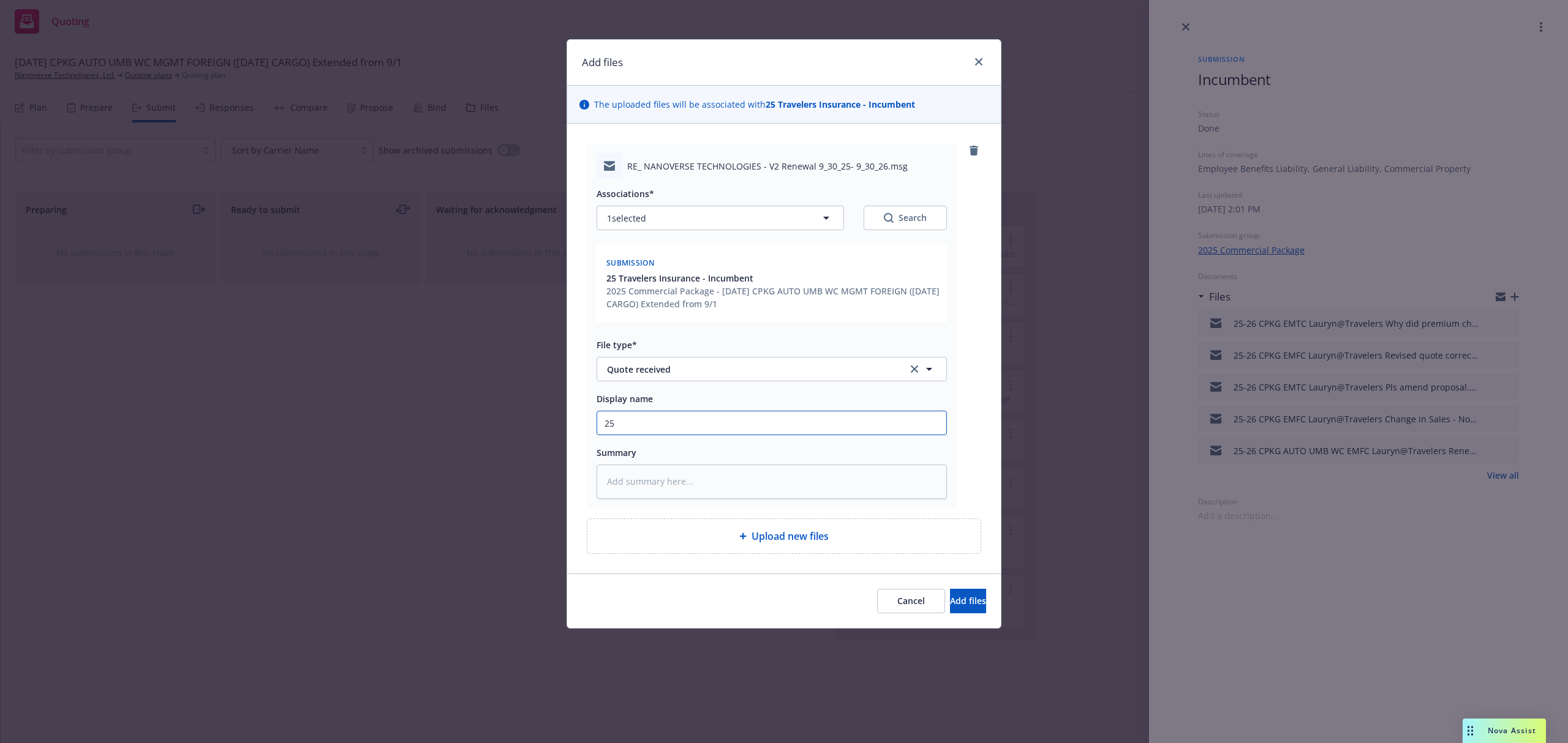
type textarea "x"
type input "25-"
type textarea "x"
paste textarea "Hi Samantha, Please see the corrected premium in the proposal above. Let me kno…"
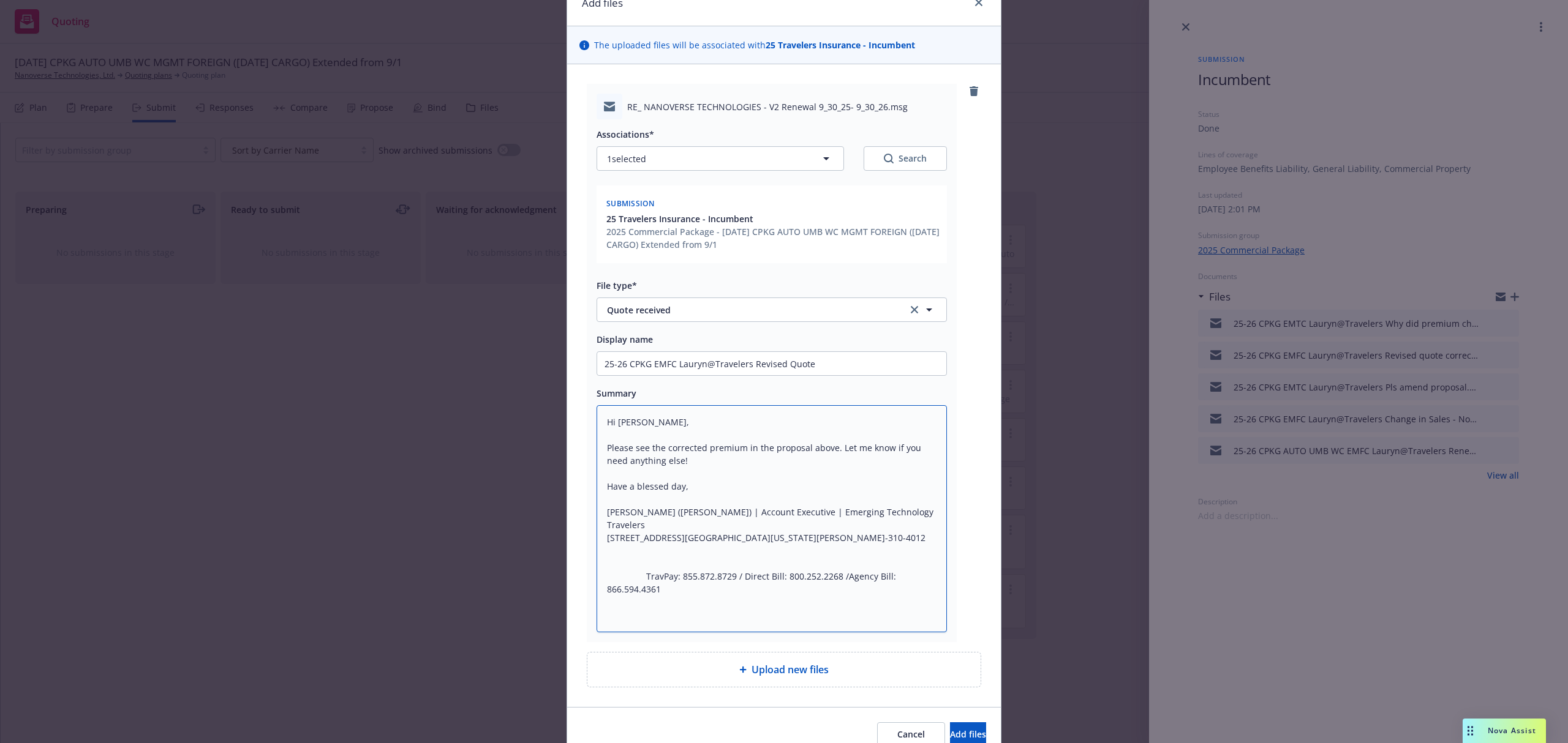
scroll to position [118, 0]
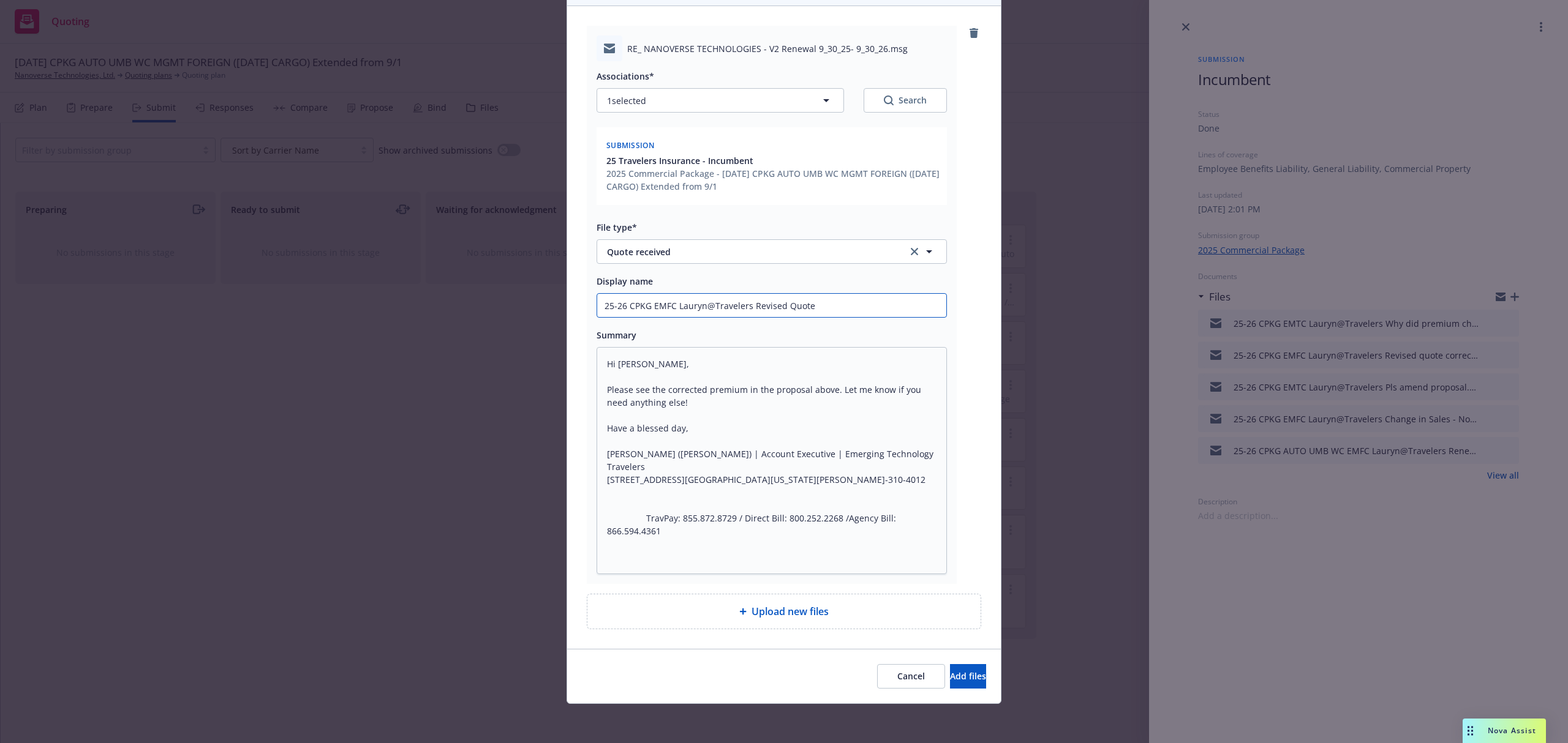
click at [836, 306] on input "25-26 CPKG EMFC Lauryn@Travelers Revised Quote" at bounding box center [772, 306] width 349 height 23
click at [950, 688] on button "Add files" at bounding box center [968, 677] width 36 height 25
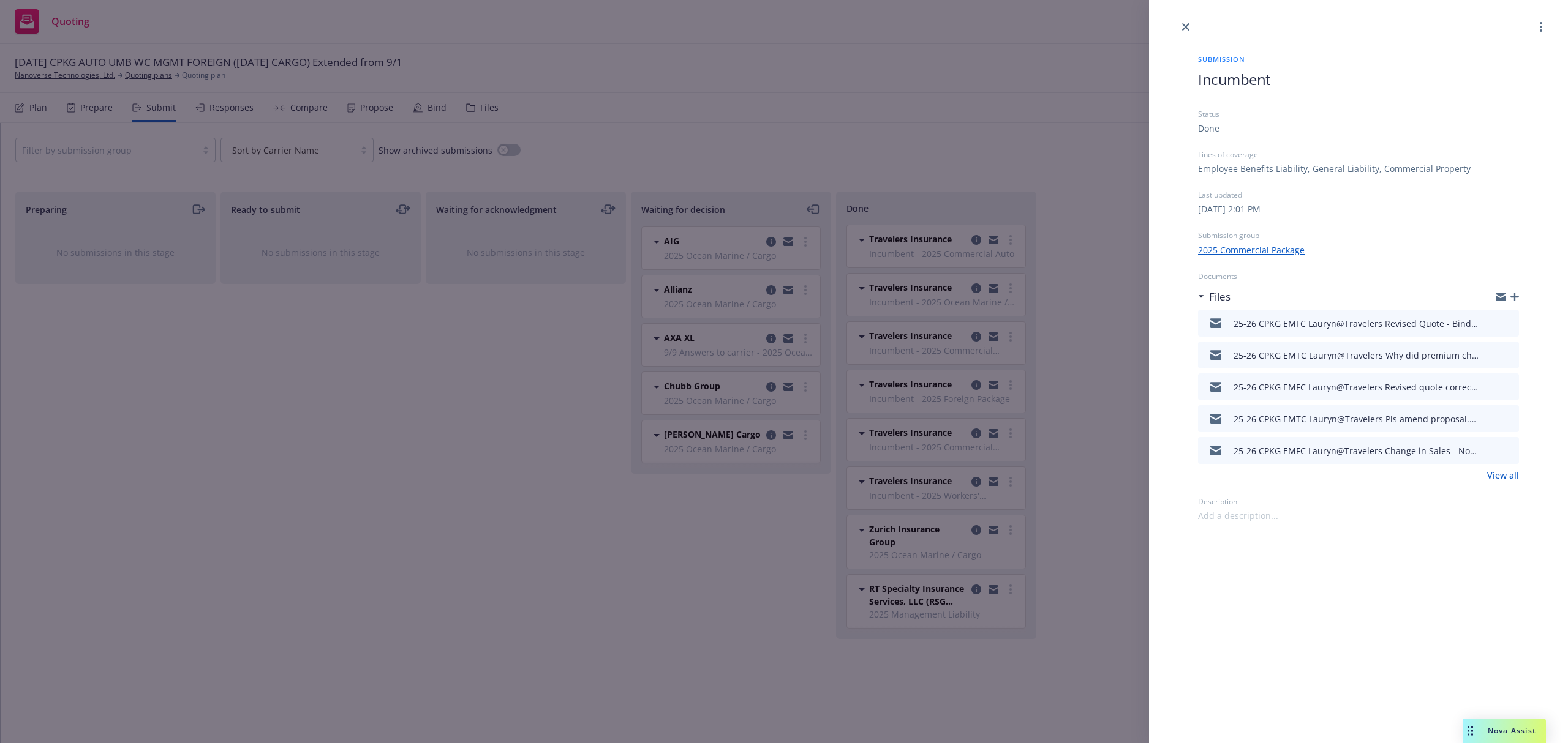
drag, startPoint x: 1180, startPoint y: 23, endPoint x: 1168, endPoint y: 22, distance: 12.0
click at [1180, 23] on link "close" at bounding box center [1185, 26] width 15 height 15
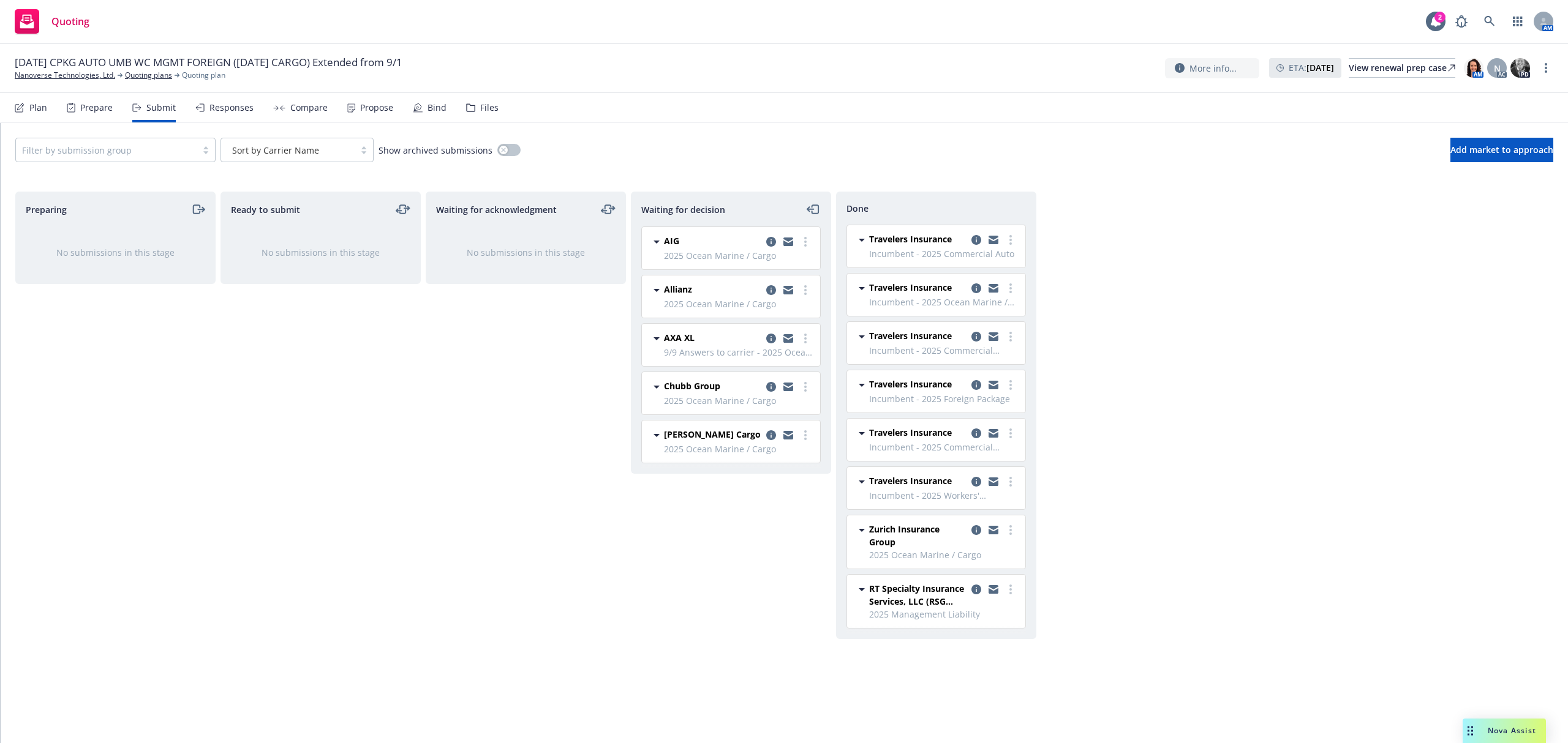
click at [155, 82] on div "09/30/25 CPKG AUTO UMB WC MGMT FOREIGN (10/5/25 CARGO) Extended from 9/1 Nanove…" at bounding box center [784, 68] width 1568 height 49
click at [154, 74] on link "Quoting plans" at bounding box center [148, 75] width 47 height 11
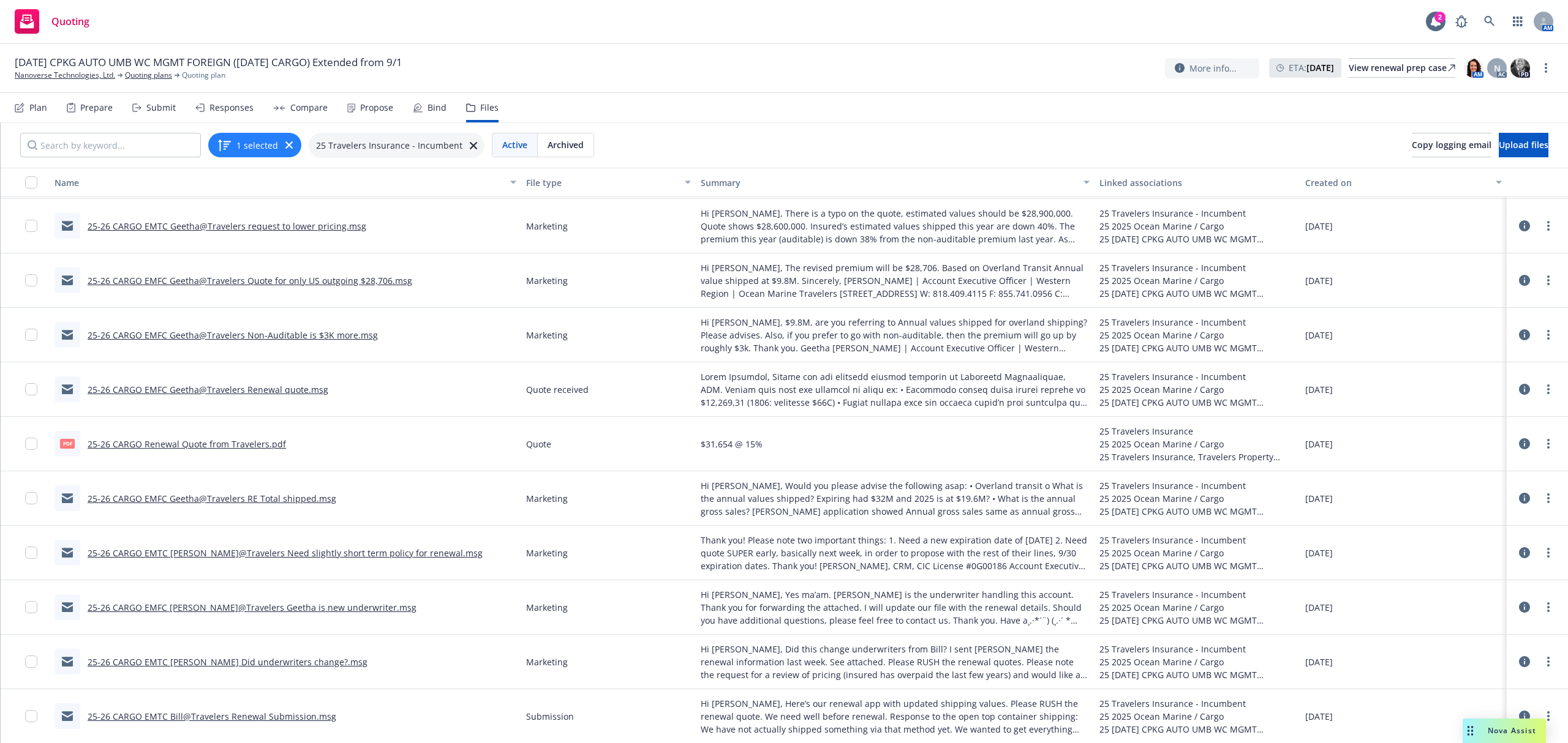
scroll to position [216, 0]
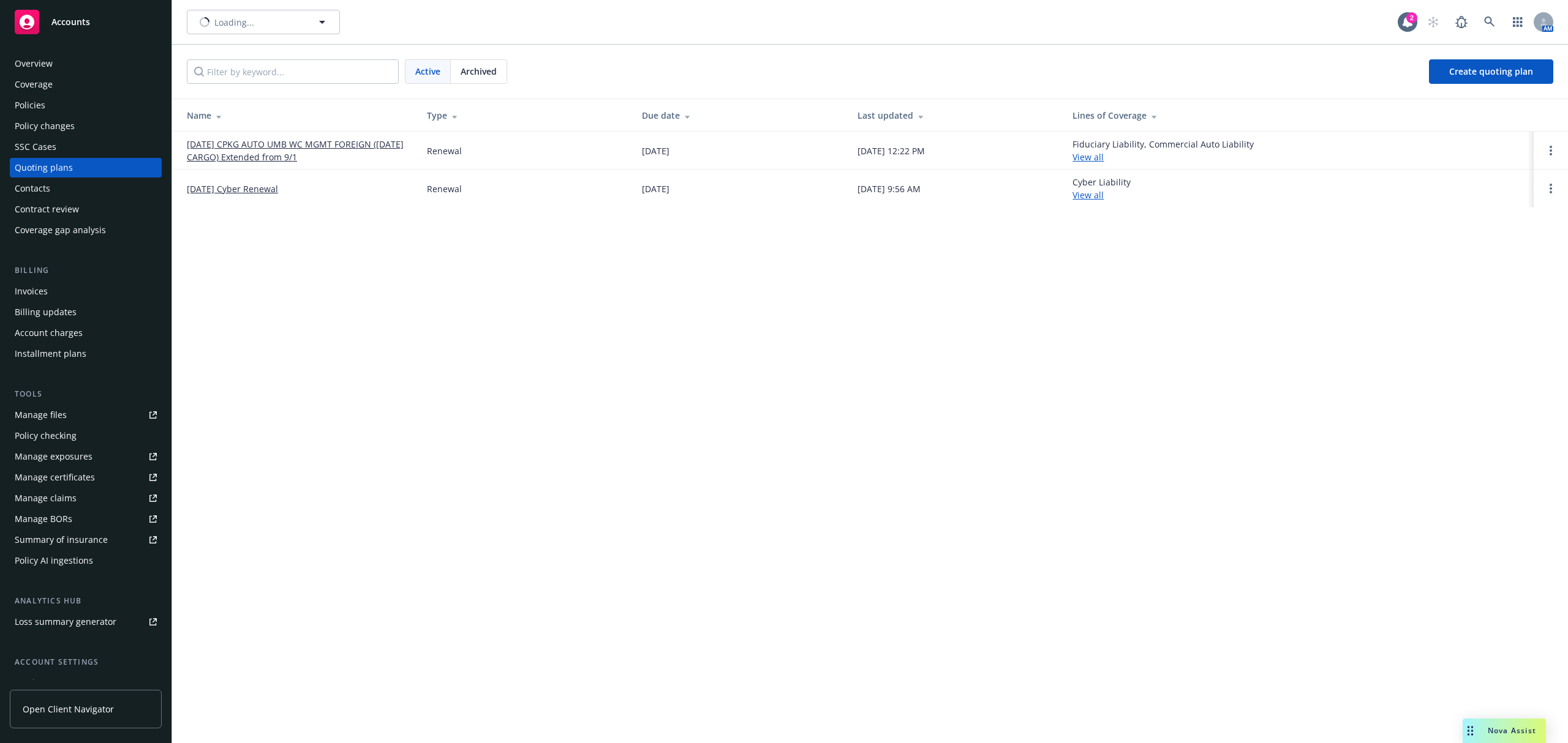
click at [231, 191] on link "12/14/25 Cyber Renewal" at bounding box center [232, 188] width 91 height 13
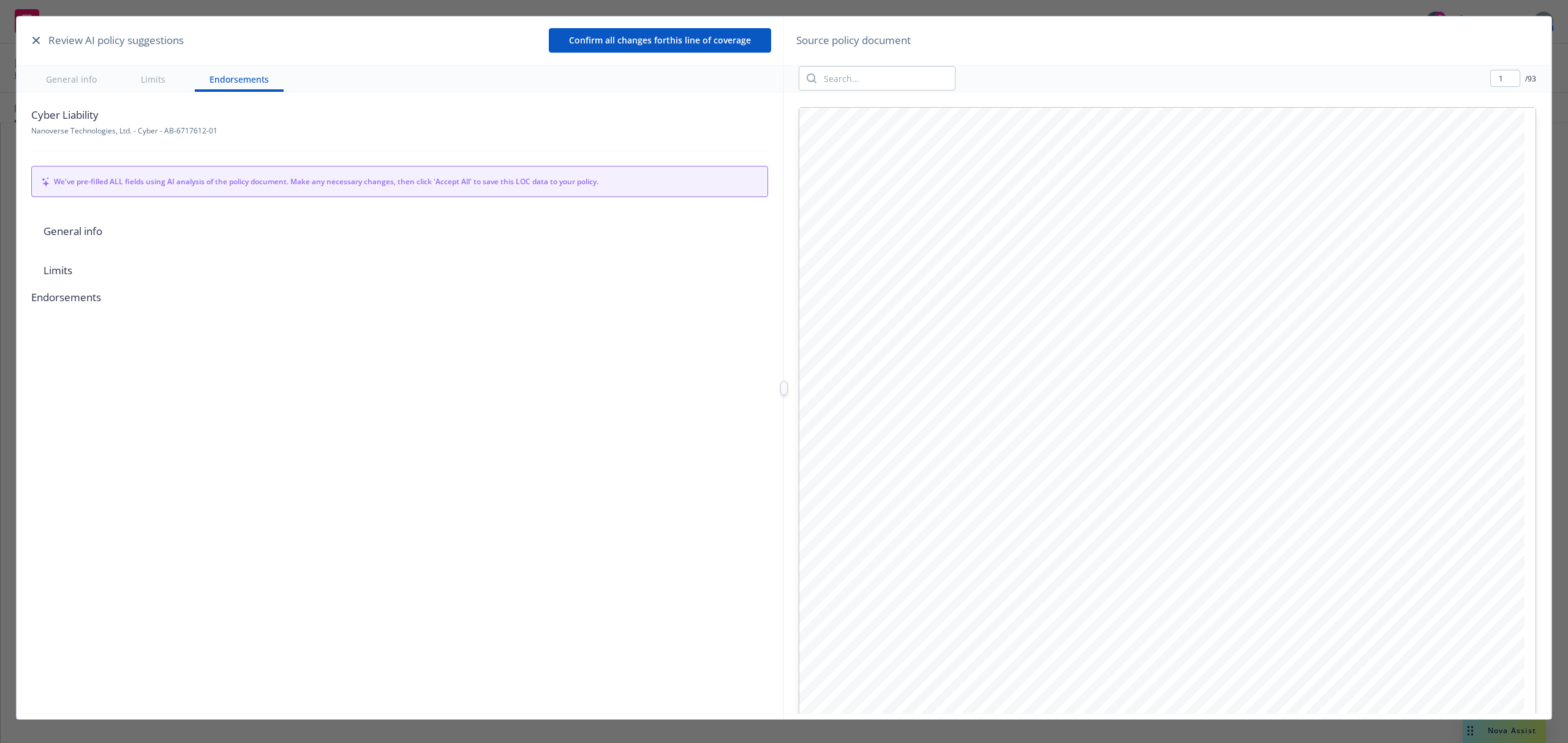
click at [35, 35] on button "button" at bounding box center [35, 40] width 15 height 15
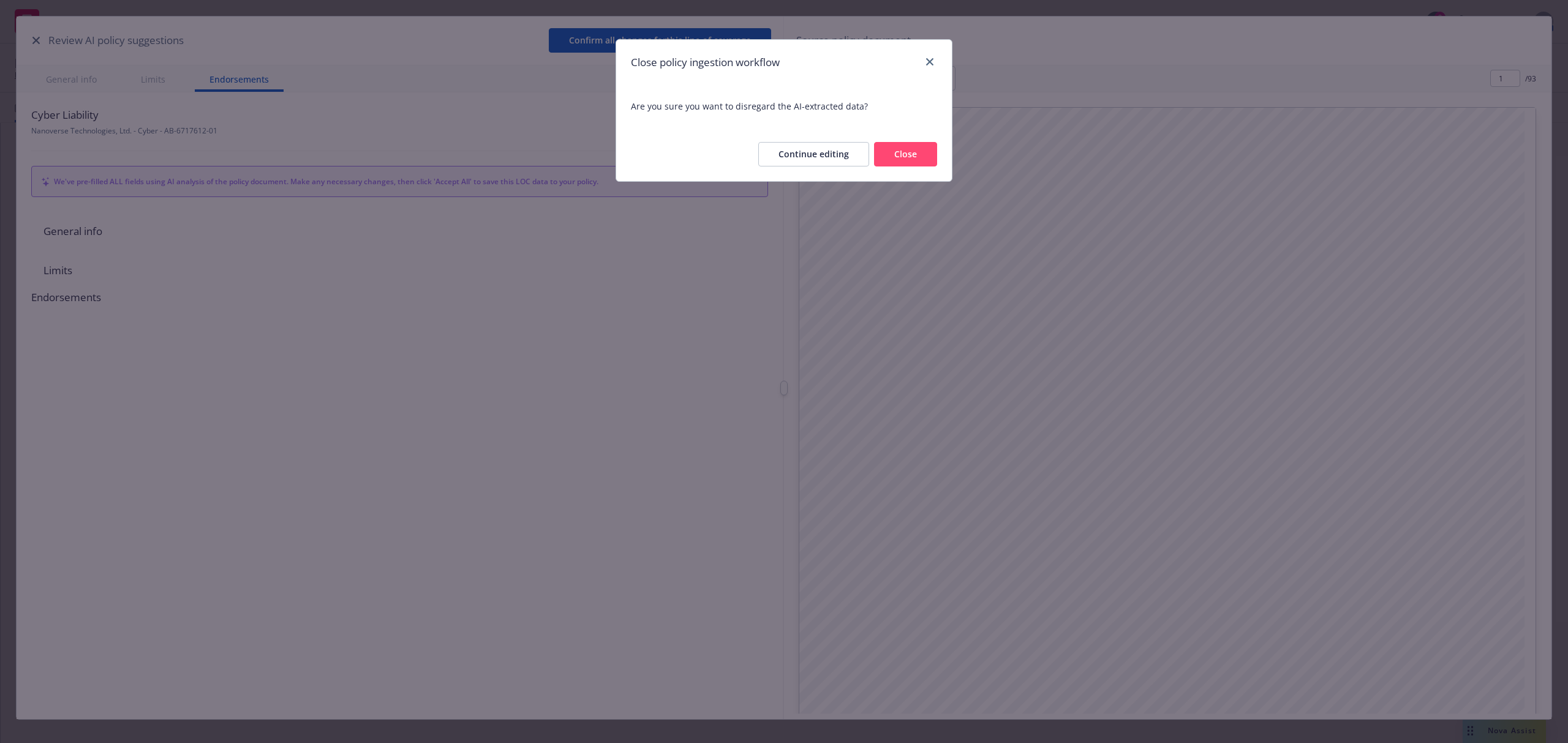
click at [892, 147] on button "Close" at bounding box center [905, 154] width 63 height 25
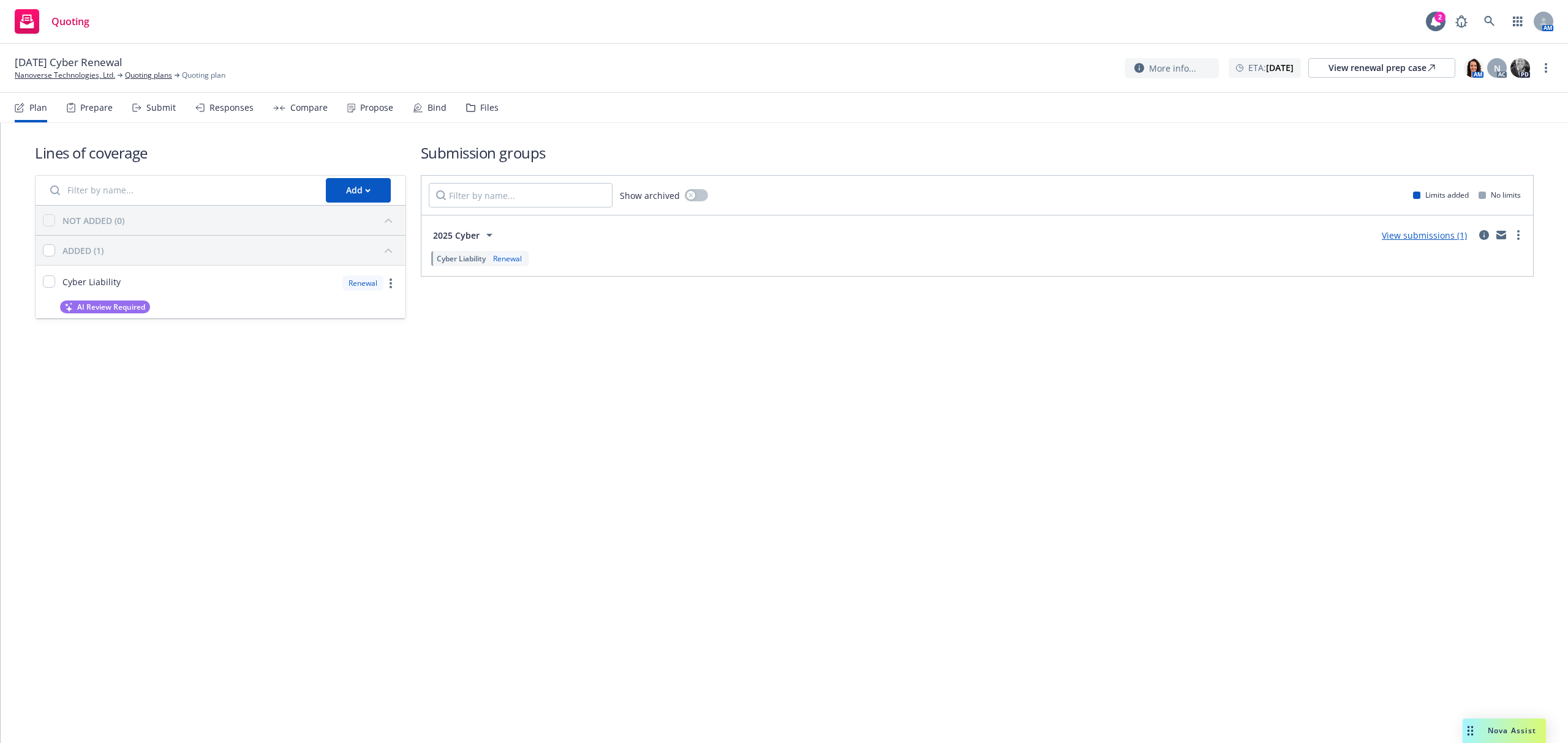
click at [147, 106] on div "Submit" at bounding box center [161, 107] width 29 height 10
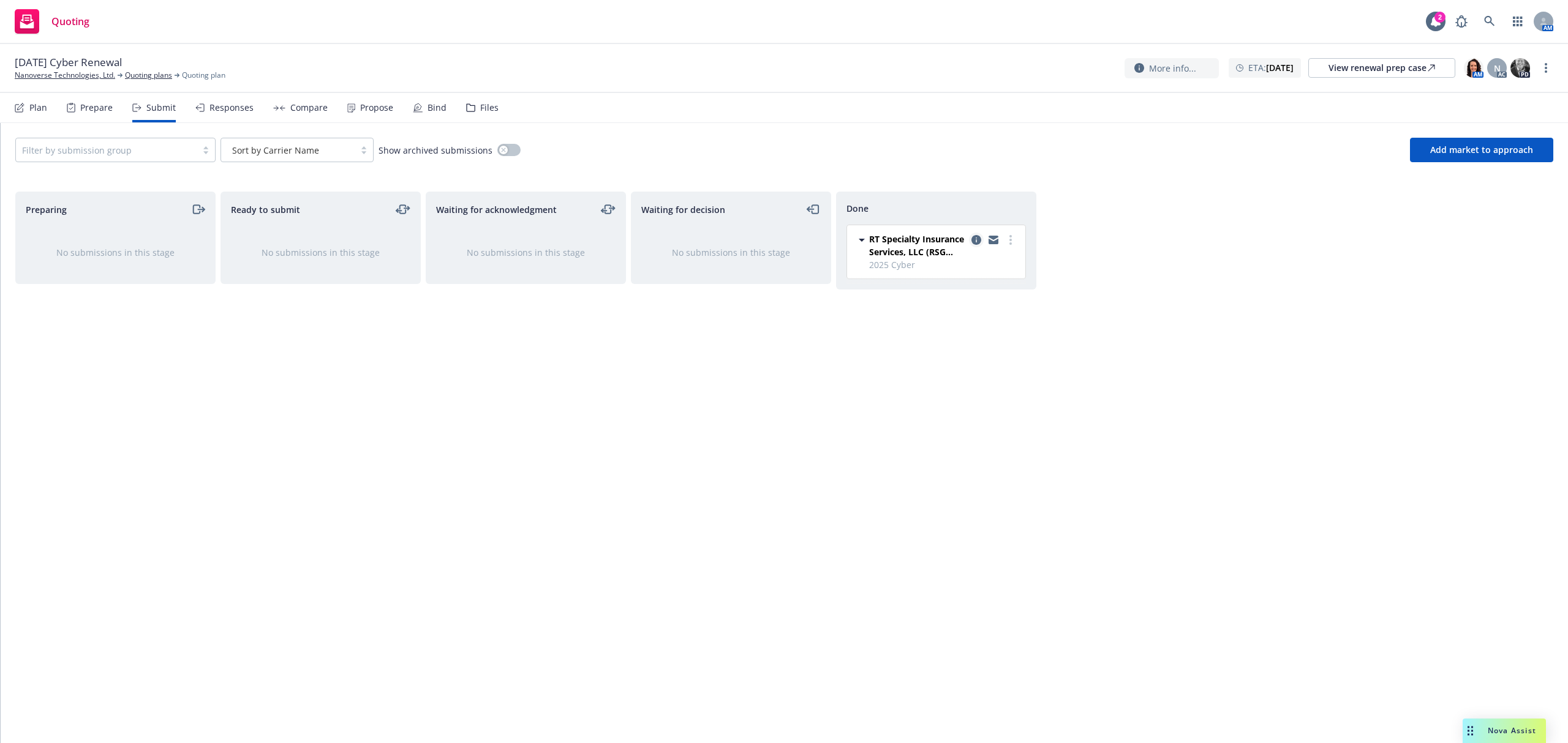
click at [975, 238] on icon "copy logging email" at bounding box center [976, 240] width 10 height 10
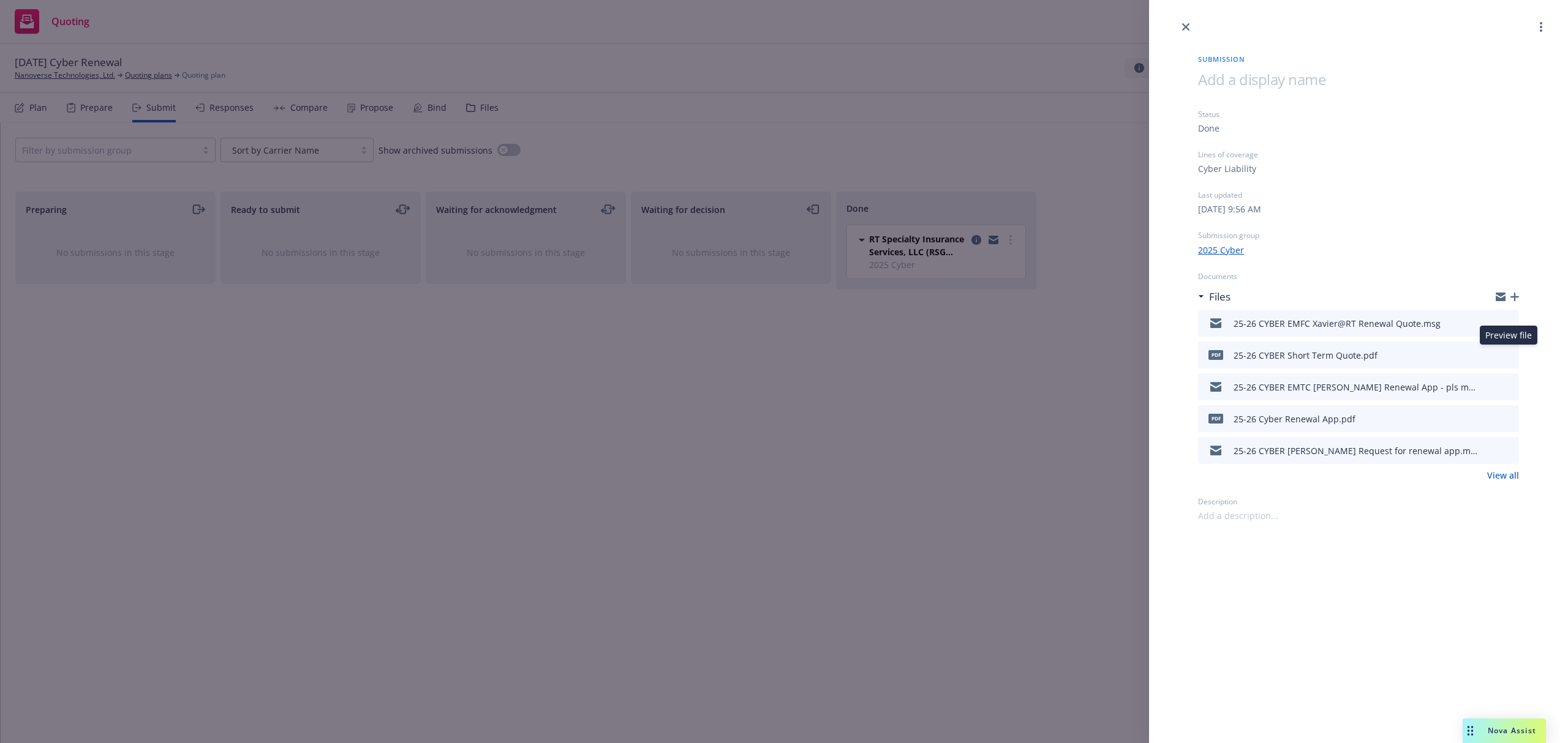
click at [1518, 348] on div "pdf 25-26 CYBER Short Term Quote.pdf Preview file Preview file" at bounding box center [1358, 355] width 321 height 27
click at [1509, 353] on icon "preview file" at bounding box center [1507, 354] width 11 height 8
click at [1488, 353] on icon "download file" at bounding box center [1487, 353] width 8 height 8
